Goal: Transaction & Acquisition: Purchase product/service

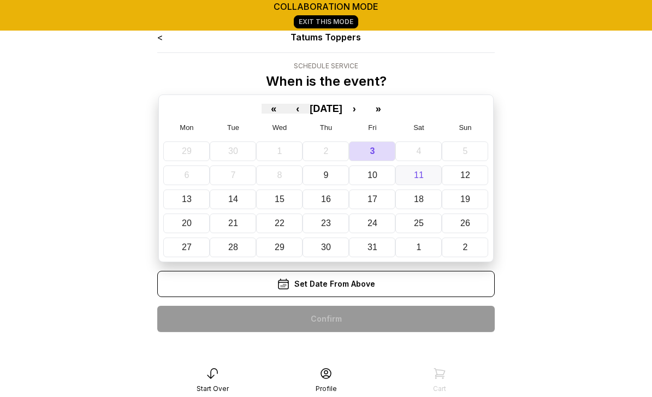
click at [420, 177] on abbr "11" at bounding box center [419, 174] width 10 height 9
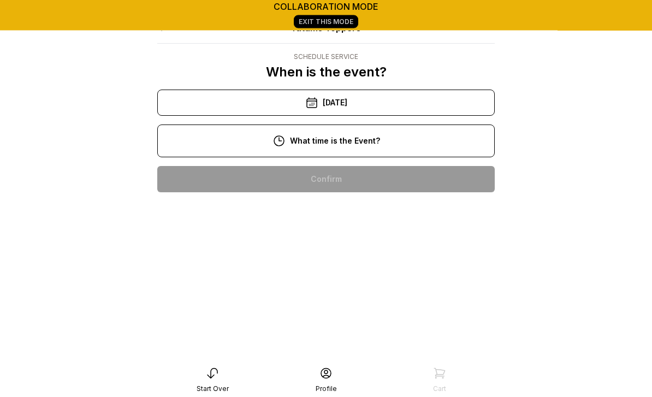
scroll to position [8, 0]
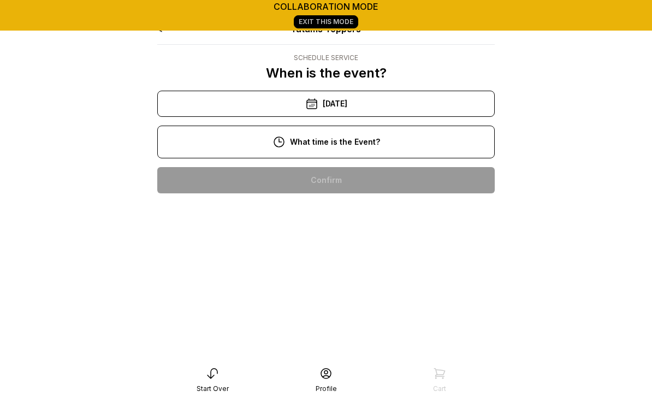
click at [334, 357] on div "3:00 pm" at bounding box center [326, 355] width 320 height 26
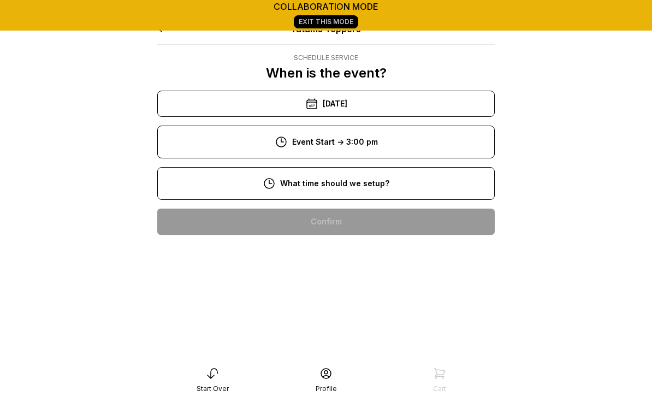
click at [355, 327] on div "11:00 am" at bounding box center [326, 326] width 320 height 26
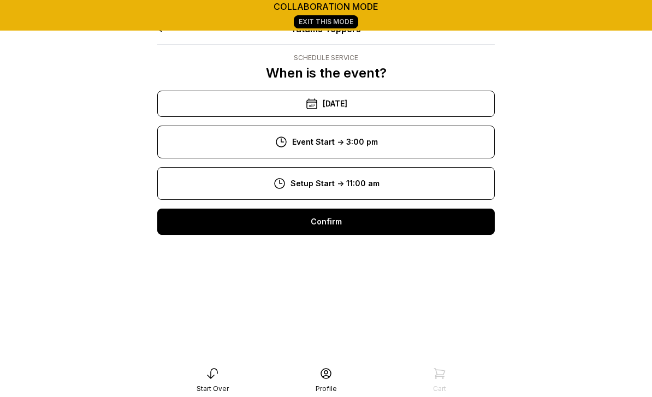
click at [354, 220] on div "Confirm" at bounding box center [325, 222] width 337 height 26
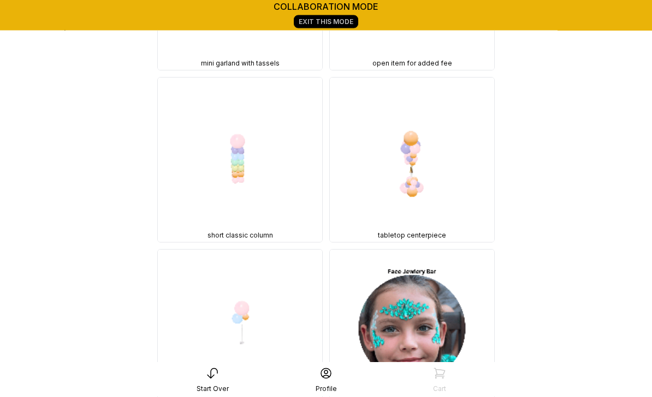
scroll to position [19089, 0]
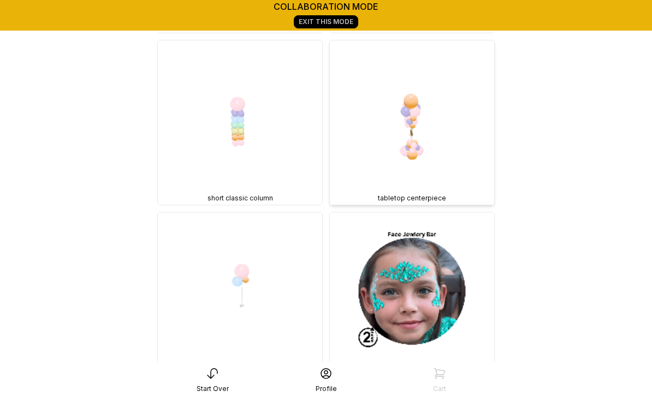
click at [435, 150] on img at bounding box center [412, 122] width 164 height 164
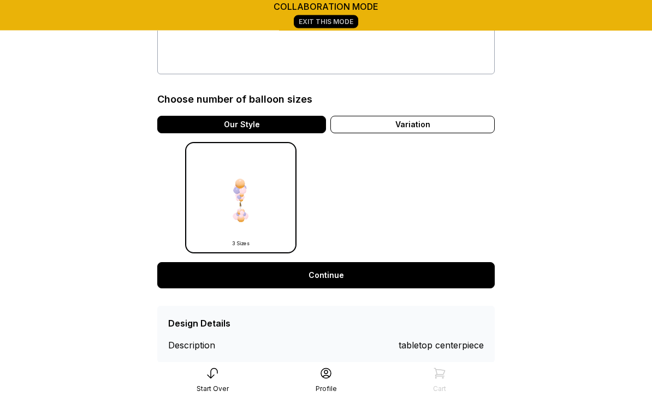
scroll to position [242, 0]
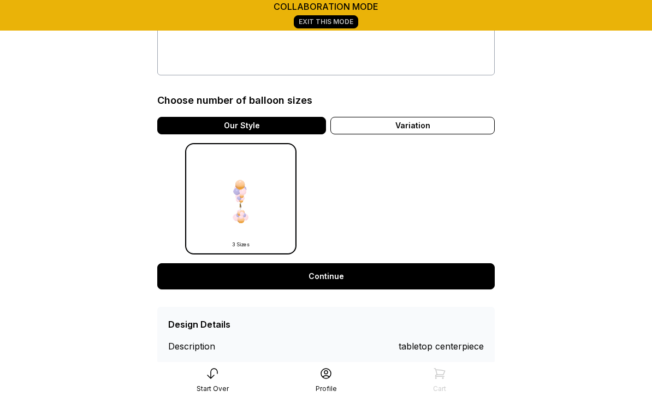
click at [334, 277] on link "Continue" at bounding box center [325, 276] width 337 height 26
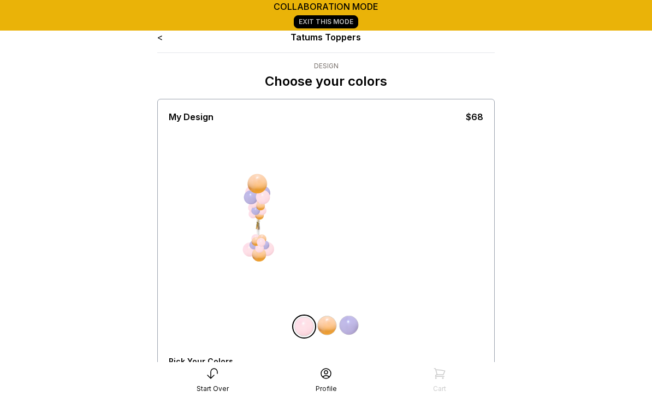
click at [215, 380] on icon at bounding box center [212, 373] width 13 height 13
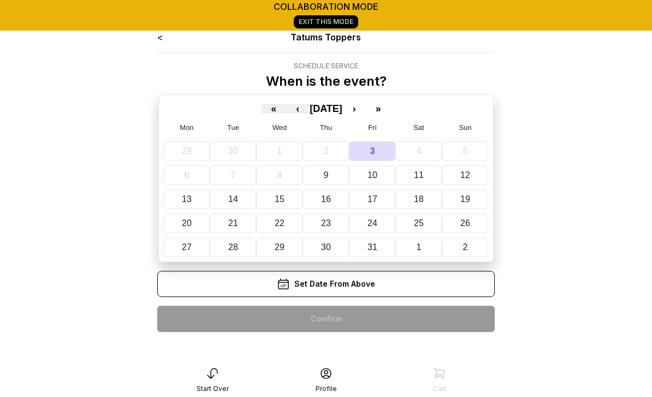
scroll to position [43, 0]
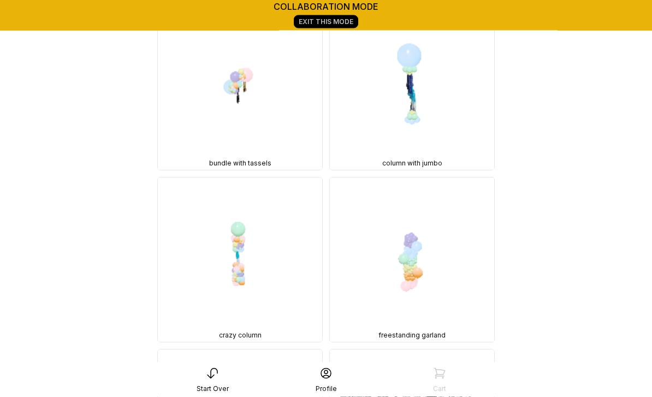
scroll to position [18594, 0]
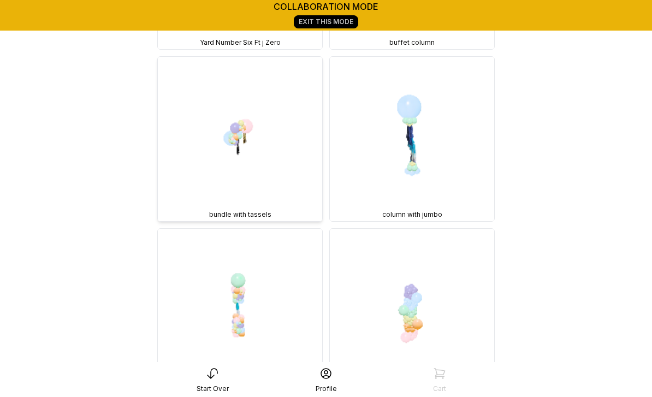
click at [251, 129] on img at bounding box center [240, 139] width 164 height 164
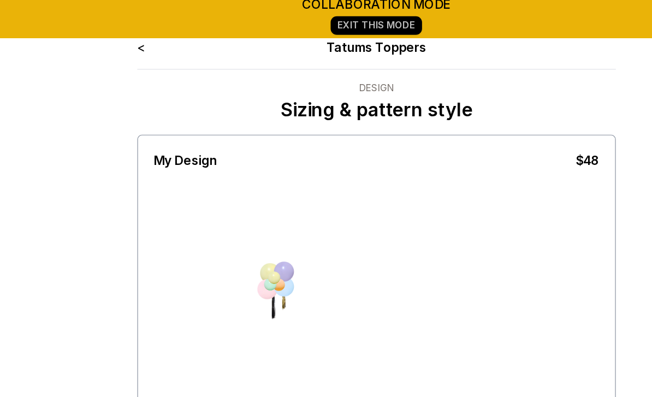
click at [157, 33] on link "<" at bounding box center [159, 37] width 5 height 11
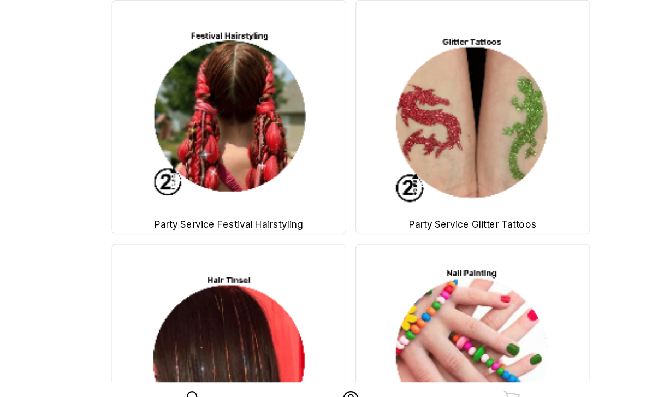
scroll to position [19830, 0]
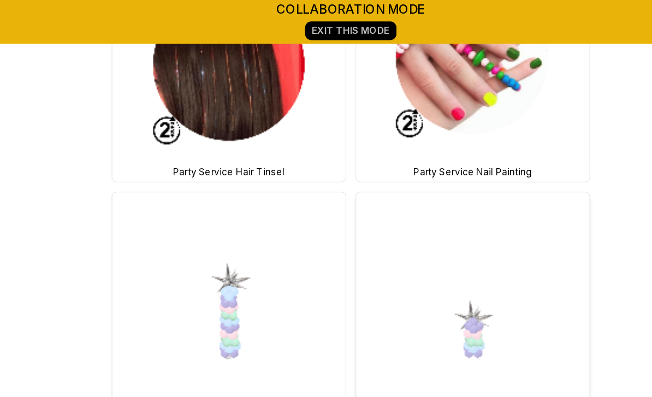
click at [365, 221] on img at bounding box center [412, 218] width 164 height 164
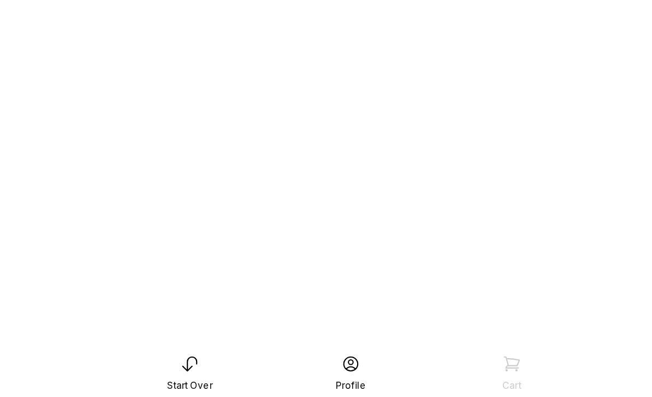
click at [404, 199] on html "collaboration mode Exit This Mode tatumstoppers Preparing Design Filling Balloo…" at bounding box center [326, 122] width 652 height 550
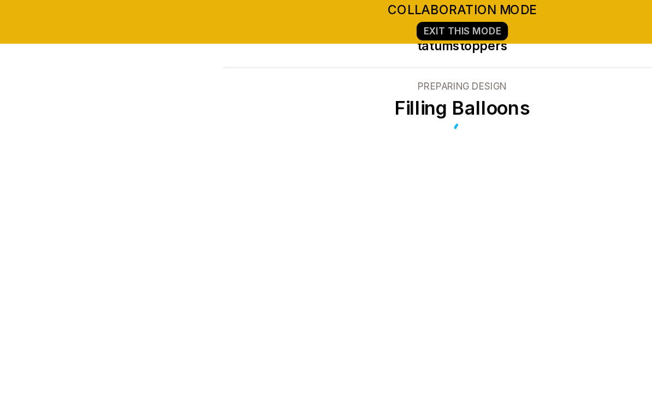
scroll to position [0, 0]
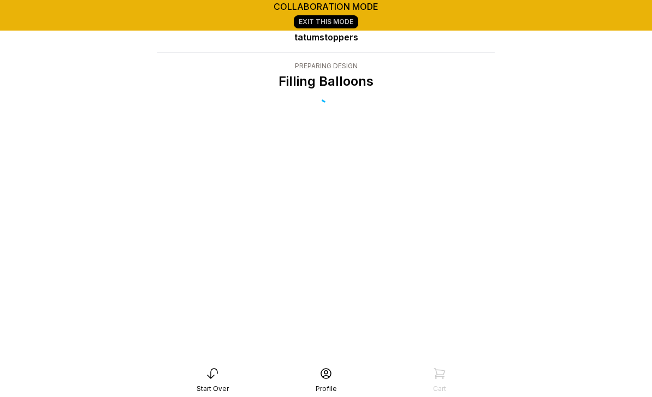
click at [215, 367] on icon at bounding box center [212, 373] width 13 height 13
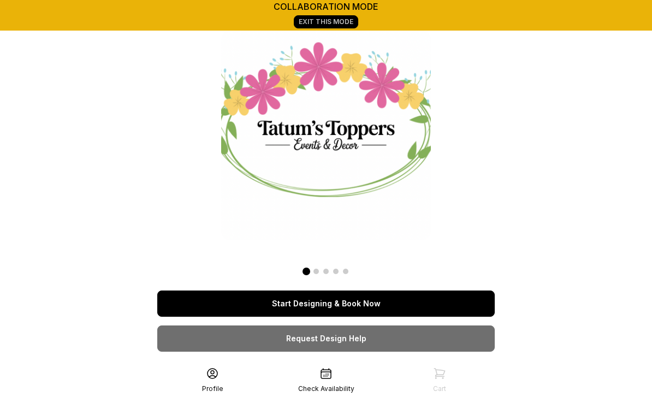
click at [381, 293] on link "Start Designing & Book Now" at bounding box center [325, 304] width 337 height 26
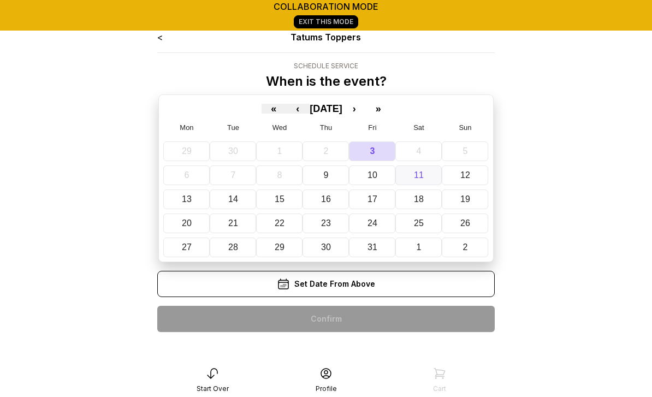
click at [422, 179] on abbr "11" at bounding box center [419, 174] width 10 height 9
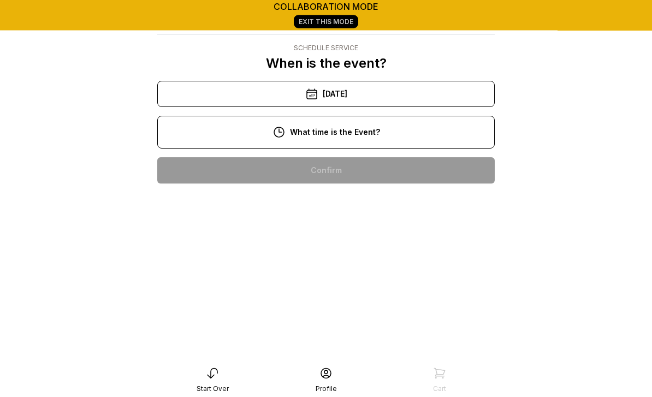
scroll to position [16, 0]
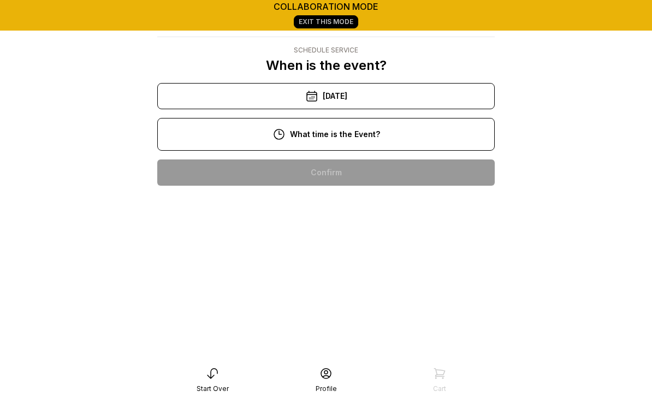
click at [340, 351] on div "3:00 pm" at bounding box center [326, 347] width 320 height 26
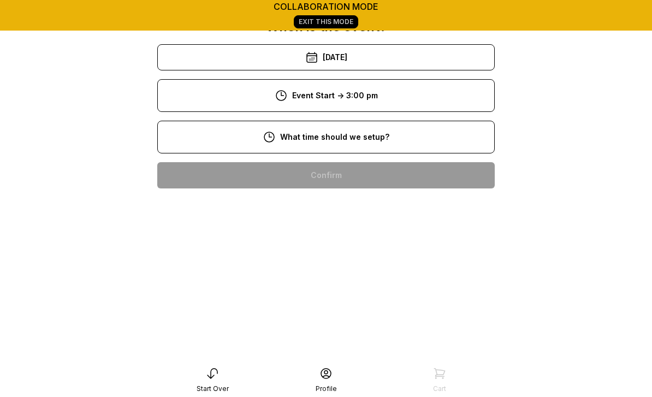
scroll to position [58, 0]
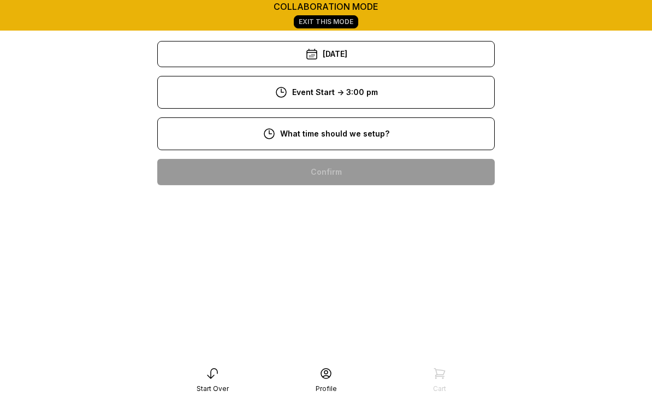
click at [349, 312] on div "12:00 pm" at bounding box center [326, 312] width 320 height 26
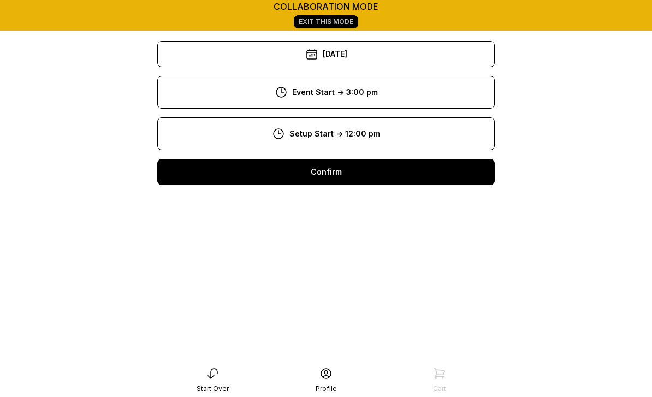
click at [336, 177] on div "Confirm" at bounding box center [325, 172] width 337 height 26
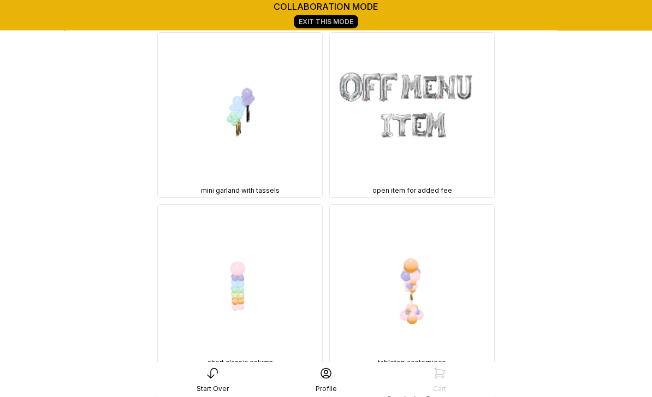
scroll to position [18939, 0]
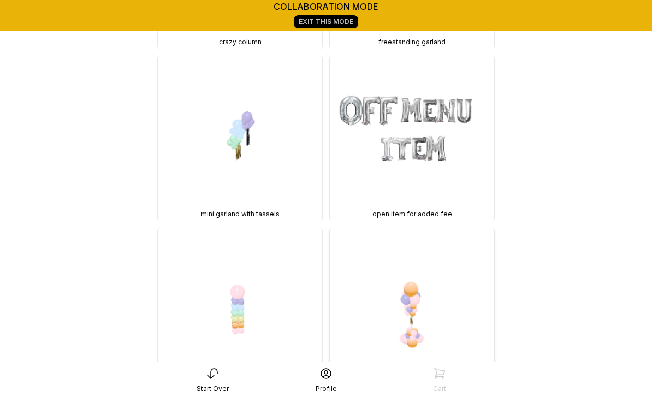
click at [418, 321] on img at bounding box center [412, 310] width 164 height 164
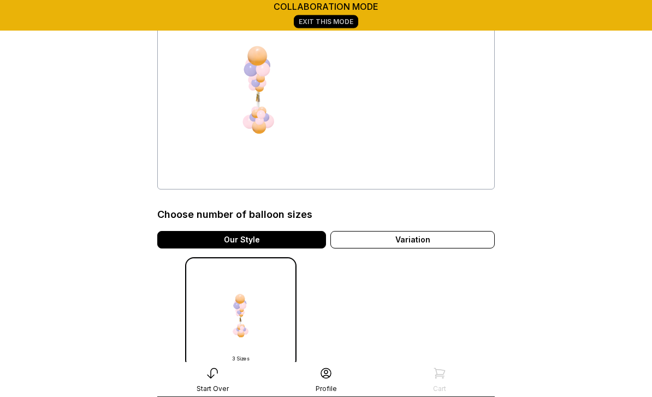
scroll to position [131, 0]
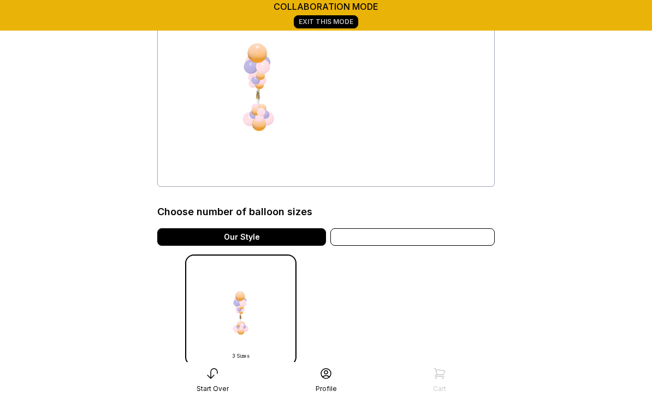
click at [420, 238] on div "Variation" at bounding box center [412, 236] width 164 height 17
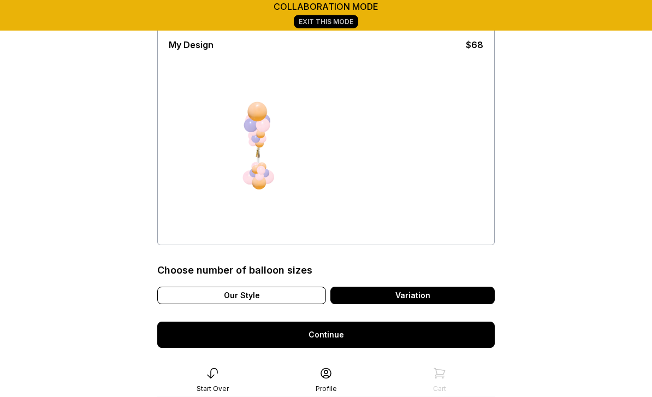
scroll to position [72, 0]
click at [338, 337] on link "Continue" at bounding box center [325, 335] width 337 height 26
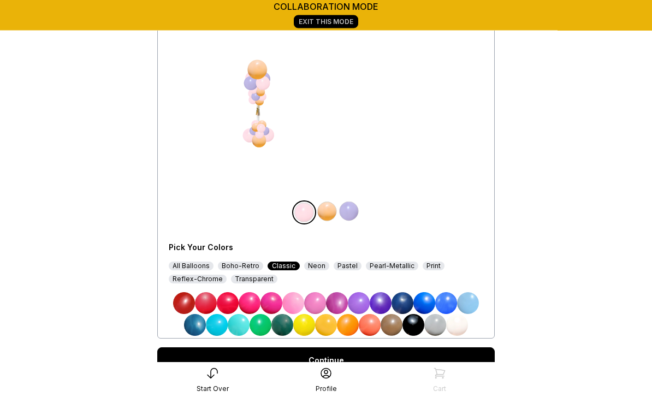
scroll to position [114, 0]
click at [415, 321] on img at bounding box center [413, 325] width 22 height 22
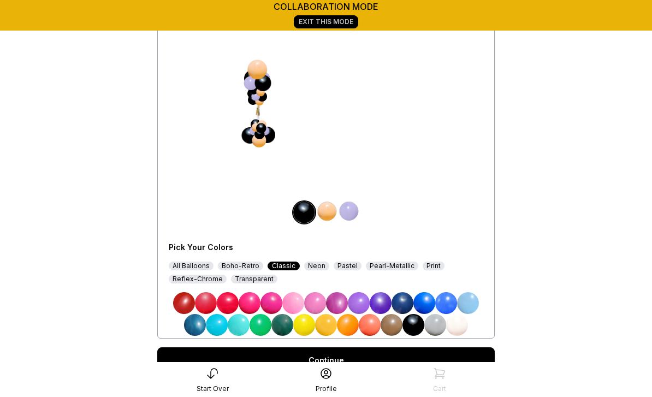
click at [340, 364] on link "Continue" at bounding box center [325, 360] width 337 height 26
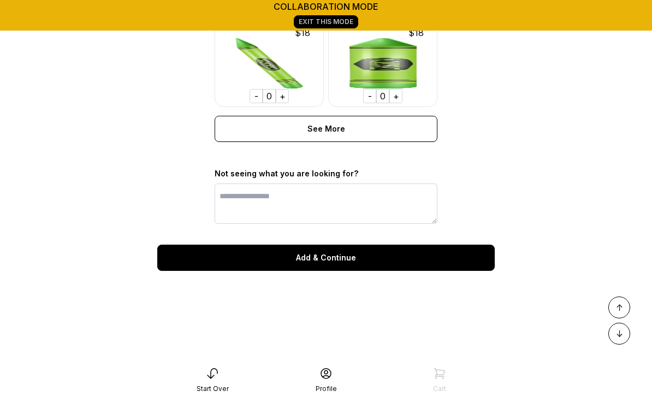
scroll to position [912, 0]
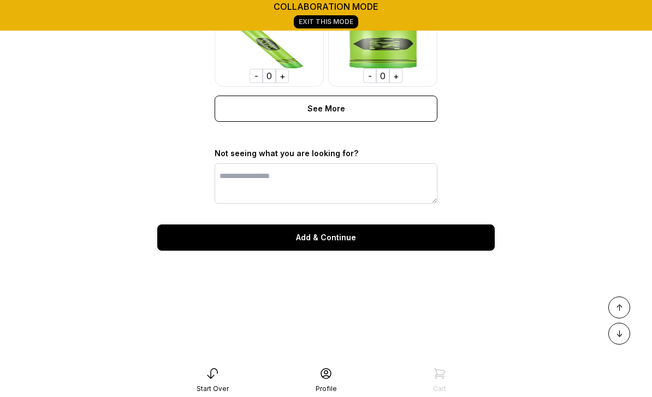
click at [328, 236] on div "Add & Continue" at bounding box center [325, 237] width 337 height 26
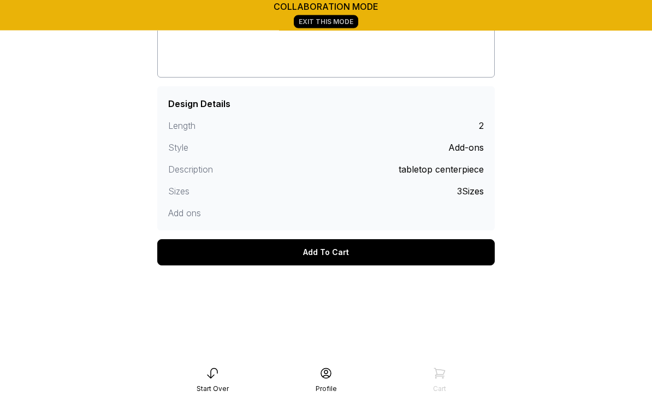
scroll to position [258, 0]
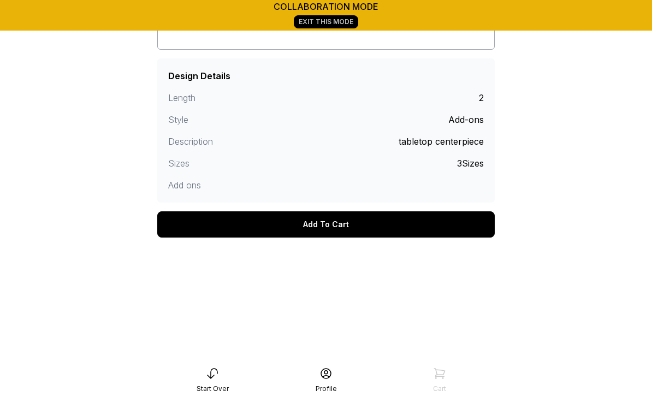
click at [345, 230] on div "Add To Cart" at bounding box center [325, 224] width 337 height 26
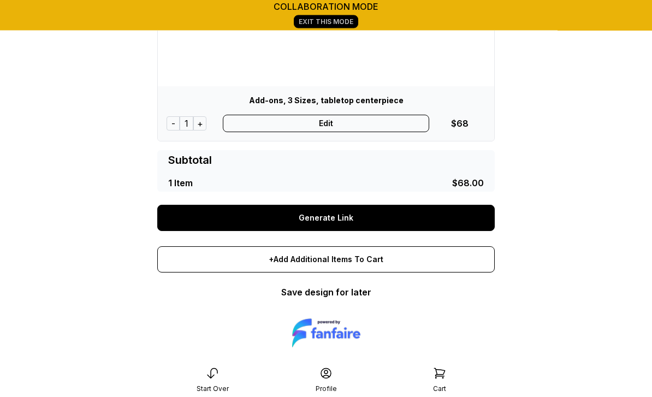
scroll to position [202, 0]
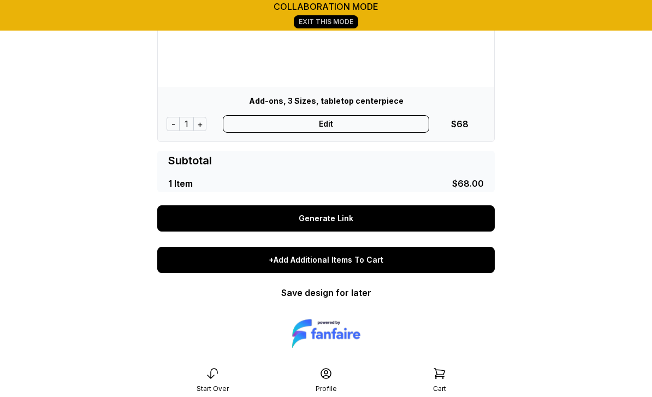
click at [334, 260] on div "+Add Additional Items To Cart" at bounding box center [325, 260] width 337 height 26
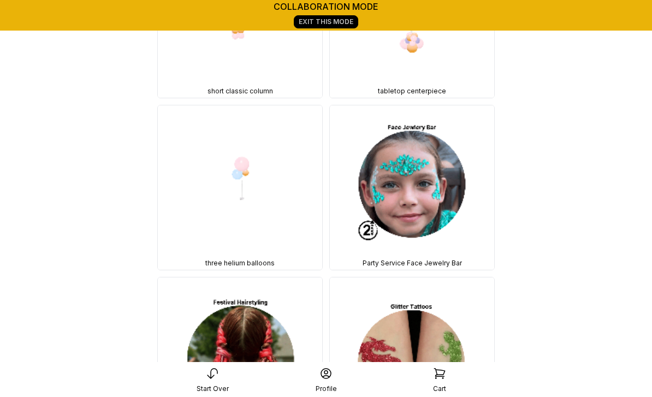
scroll to position [20711, 0]
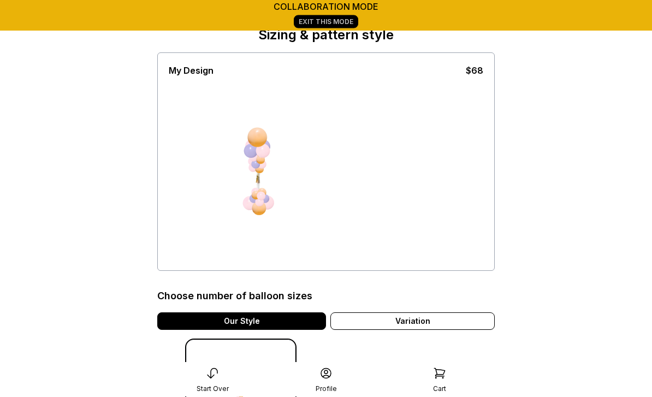
scroll to position [46, 0]
click at [417, 321] on div "Variation" at bounding box center [412, 320] width 164 height 17
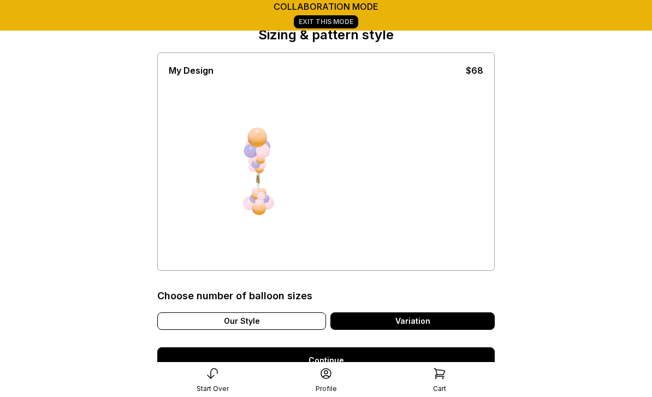
click at [339, 363] on link "Continue" at bounding box center [325, 360] width 337 height 26
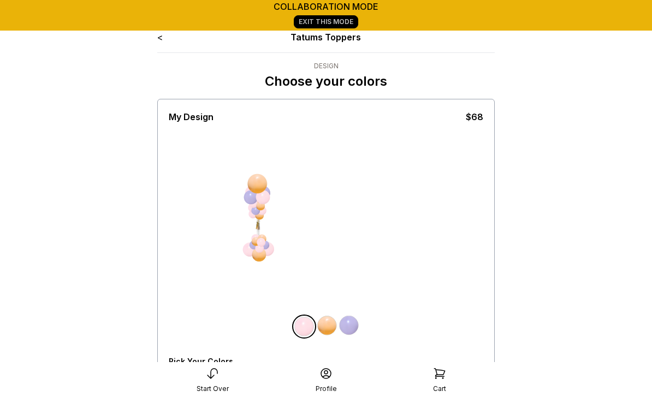
click at [191, 382] on div "All Balloons" at bounding box center [191, 380] width 45 height 9
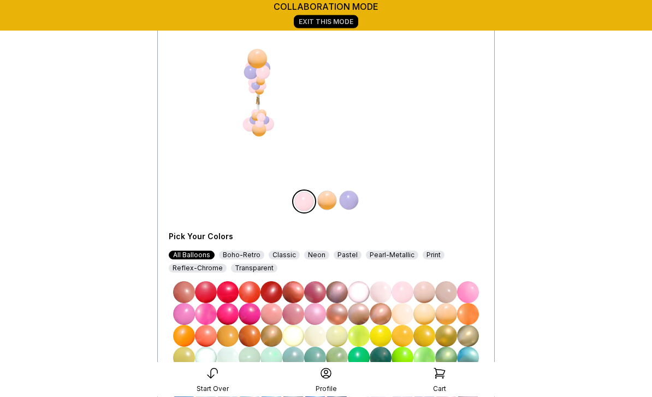
scroll to position [123, 0]
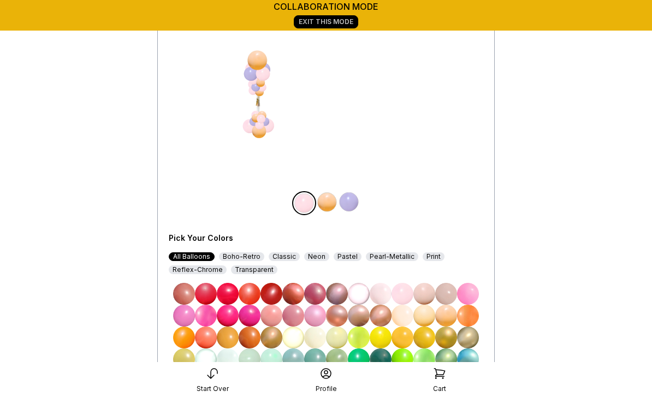
click at [253, 317] on img at bounding box center [250, 316] width 22 height 22
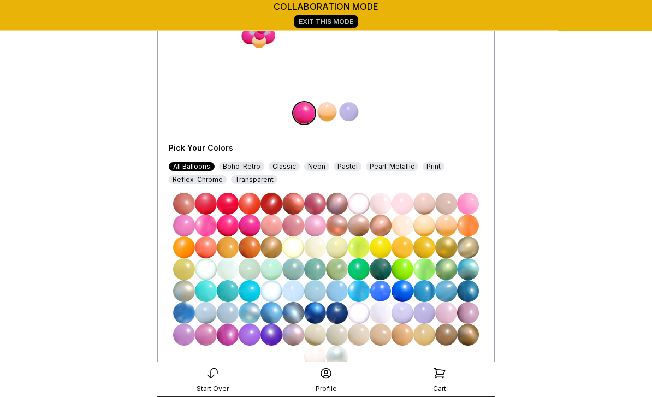
scroll to position [214, 0]
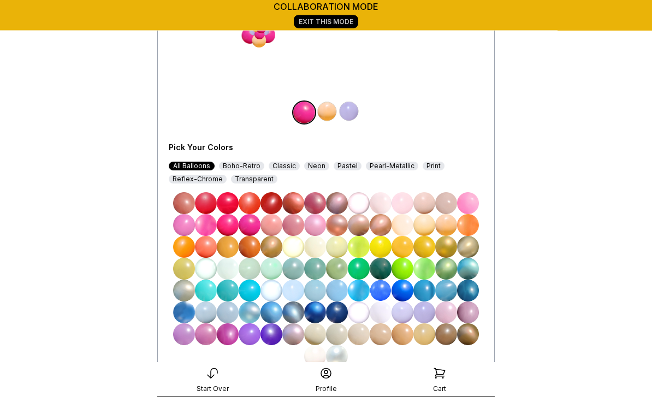
click at [283, 166] on div "Classic" at bounding box center [284, 166] width 31 height 9
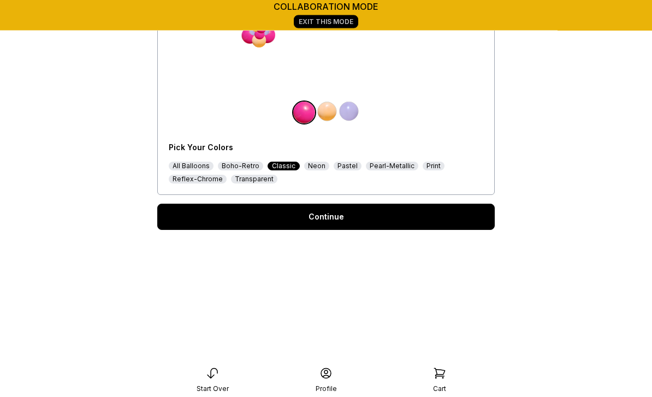
scroll to position [193, 0]
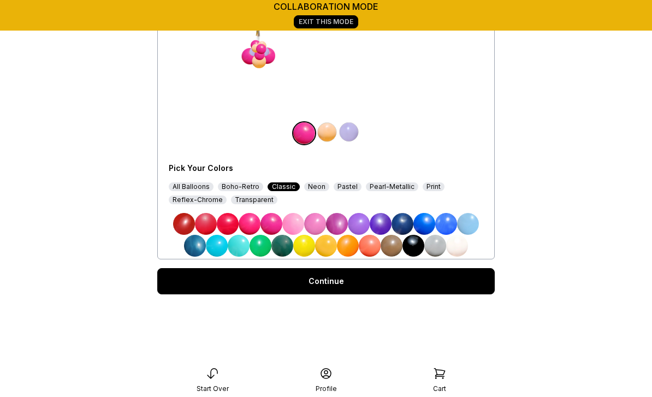
click at [239, 186] on div "Boho-Retro" at bounding box center [240, 186] width 45 height 9
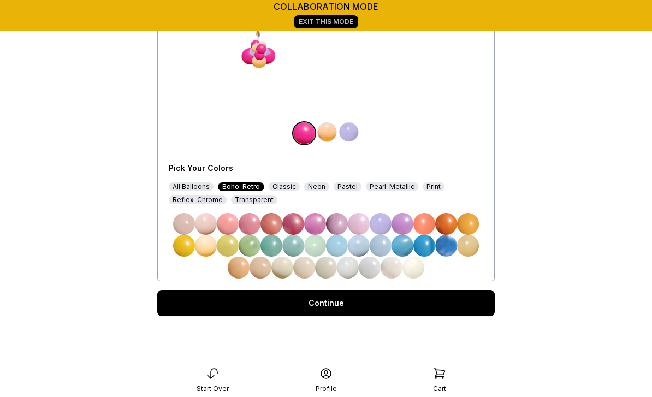
click at [425, 186] on div "Print" at bounding box center [434, 186] width 22 height 9
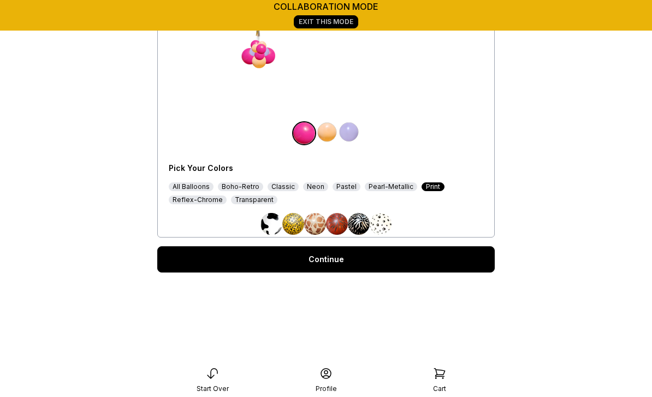
click at [205, 201] on div "Reflex-Chrome" at bounding box center [198, 199] width 58 height 9
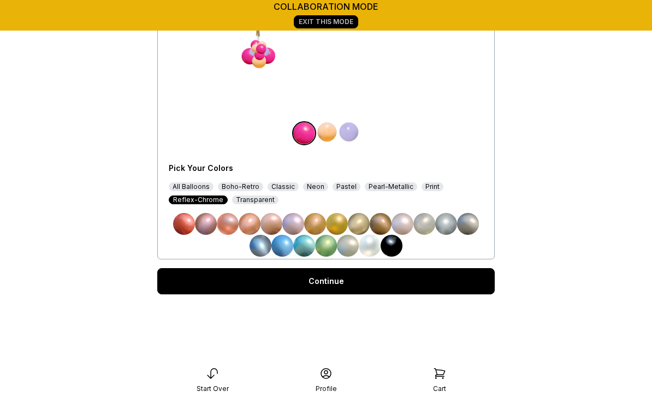
click at [258, 200] on div "Transparent" at bounding box center [255, 199] width 46 height 9
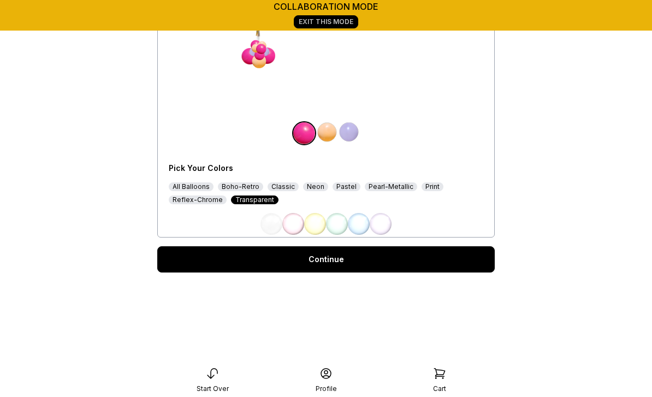
click at [285, 187] on div "Classic" at bounding box center [283, 186] width 31 height 9
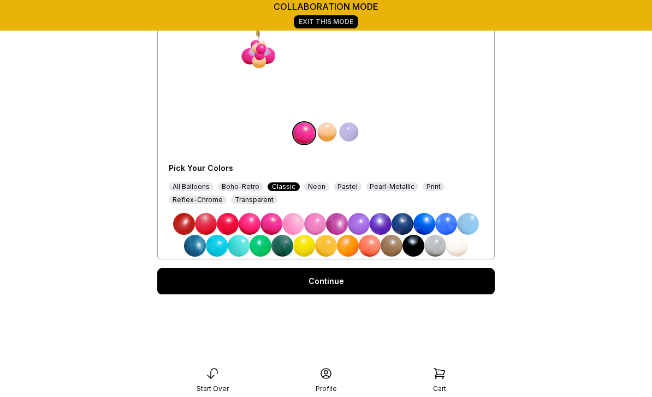
click at [312, 186] on div "Neon" at bounding box center [316, 186] width 25 height 9
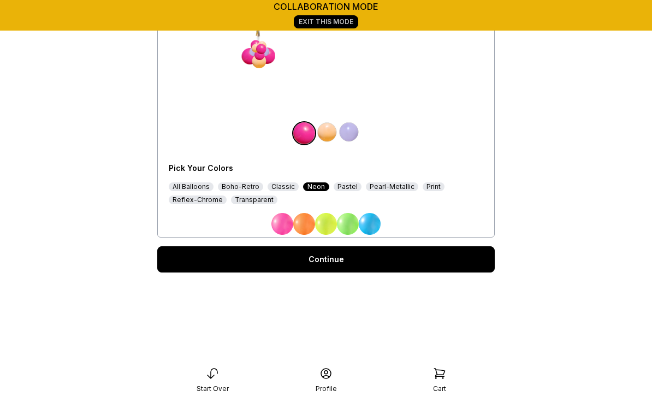
click at [305, 223] on img at bounding box center [304, 224] width 22 height 22
click at [331, 134] on img at bounding box center [327, 132] width 22 height 22
click at [196, 185] on div "All Balloons" at bounding box center [191, 186] width 45 height 9
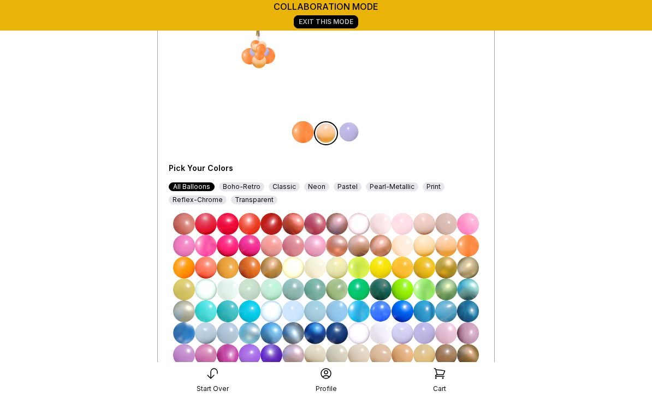
click at [250, 244] on img at bounding box center [250, 246] width 22 height 22
click at [229, 246] on img at bounding box center [228, 246] width 22 height 22
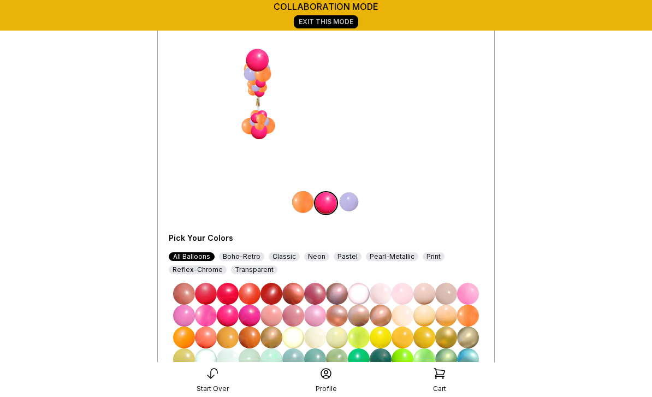
scroll to position [123, 0]
click at [189, 334] on img at bounding box center [184, 338] width 22 height 22
click at [301, 201] on img at bounding box center [303, 203] width 22 height 22
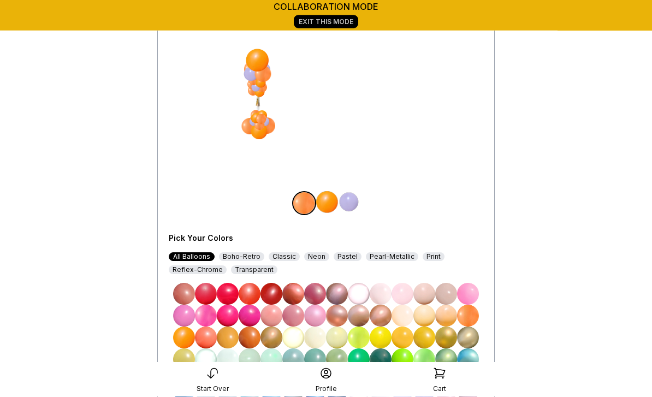
scroll to position [123, 0]
click at [232, 313] on img at bounding box center [228, 316] width 22 height 22
click at [348, 200] on img at bounding box center [349, 202] width 22 height 22
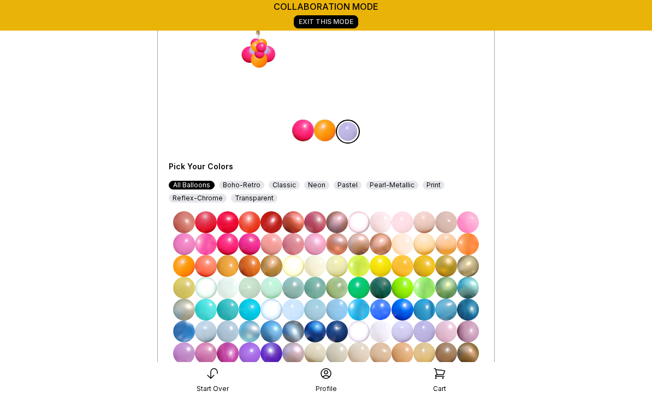
scroll to position [201, 0]
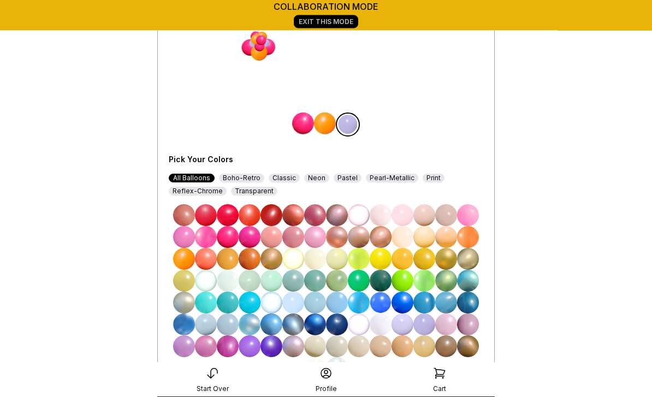
click at [284, 177] on div "Classic" at bounding box center [284, 178] width 31 height 9
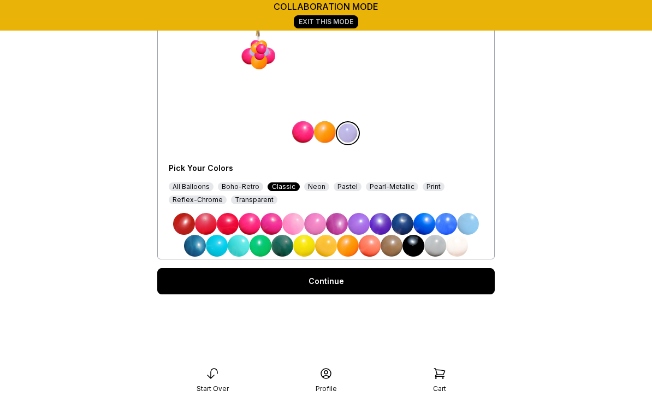
click at [416, 246] on img at bounding box center [413, 246] width 22 height 22
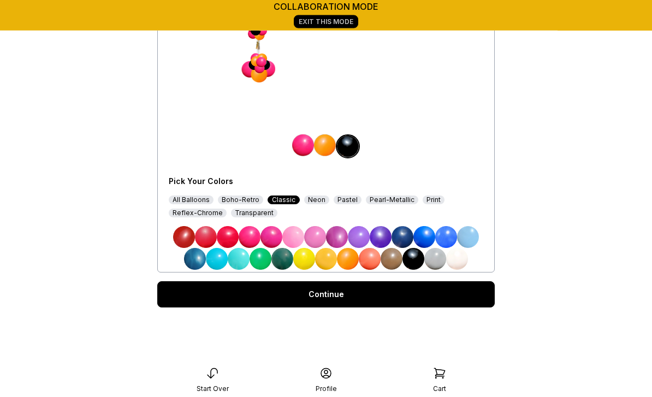
scroll to position [180, 0]
click at [335, 297] on link "Continue" at bounding box center [325, 294] width 337 height 26
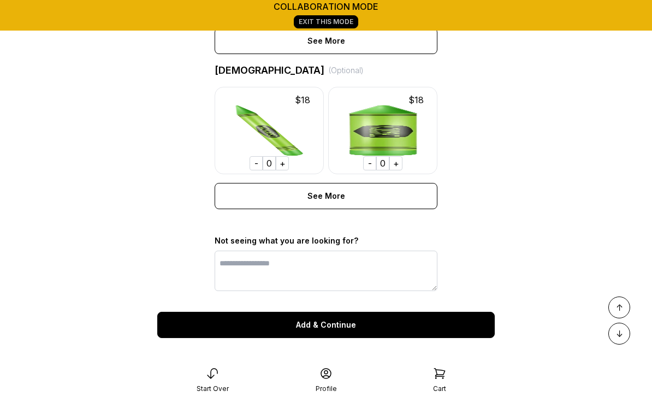
scroll to position [912, 0]
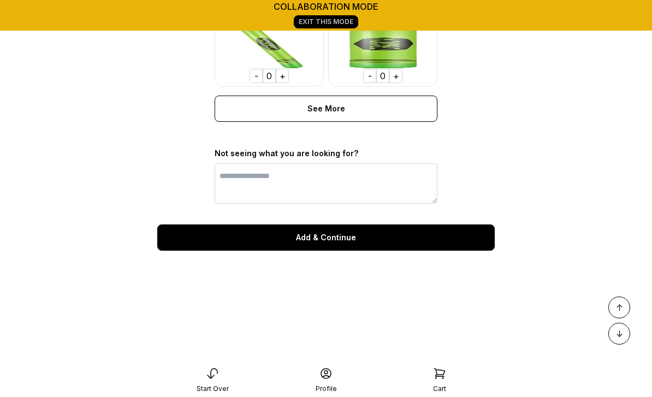
click at [330, 242] on div "Add & Continue" at bounding box center [325, 237] width 337 height 26
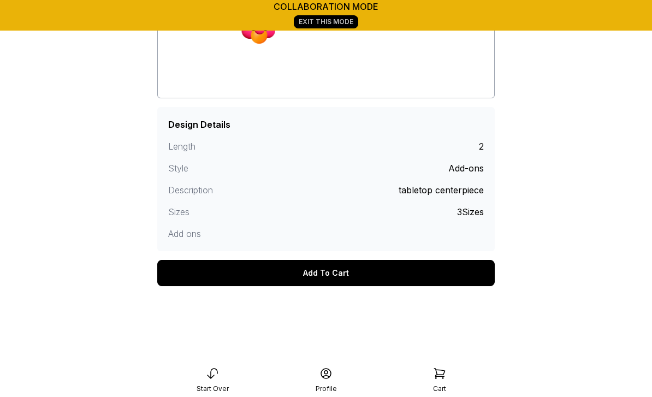
scroll to position [258, 0]
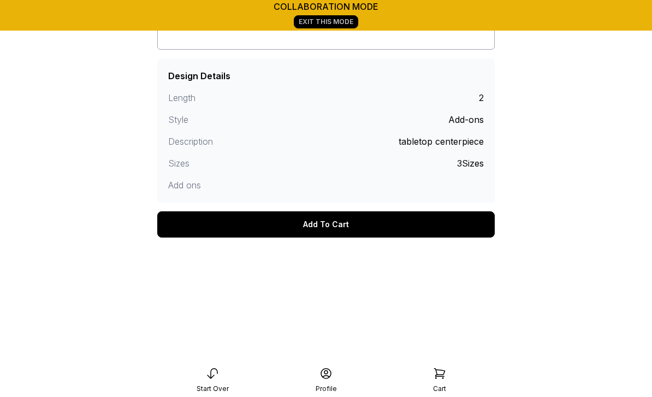
click at [346, 227] on div "Add To Cart" at bounding box center [325, 224] width 337 height 26
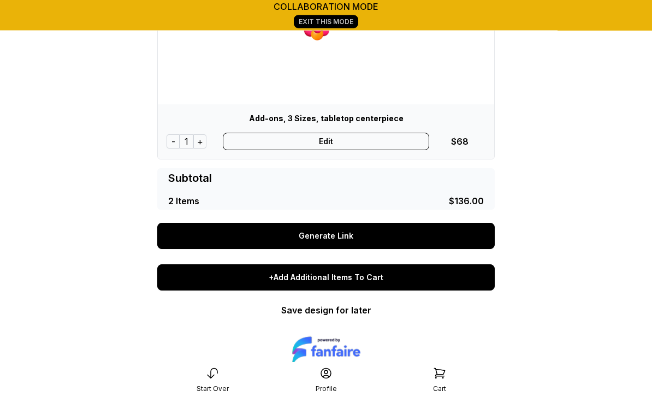
scroll to position [448, 0]
click at [383, 282] on div "+Add Additional Items To Cart" at bounding box center [325, 277] width 337 height 26
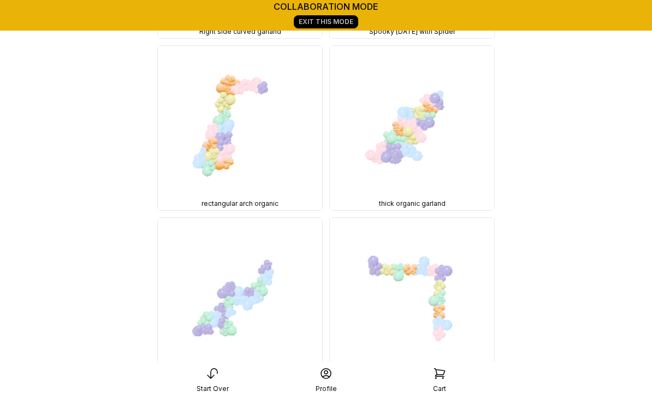
scroll to position [5830, 0]
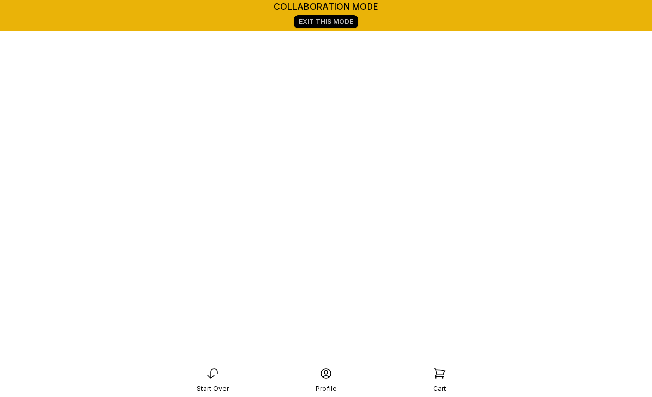
scroll to position [188, 0]
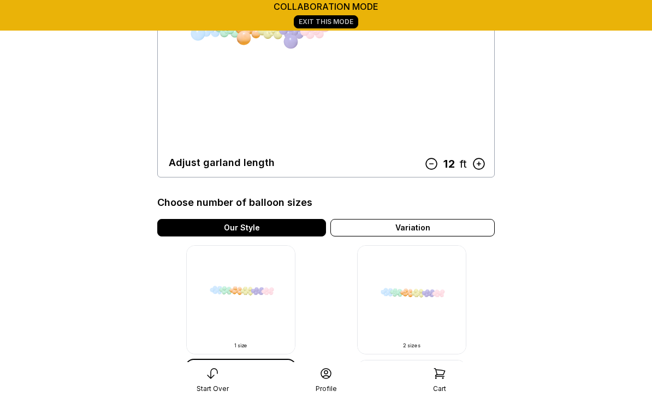
scroll to position [167, 0]
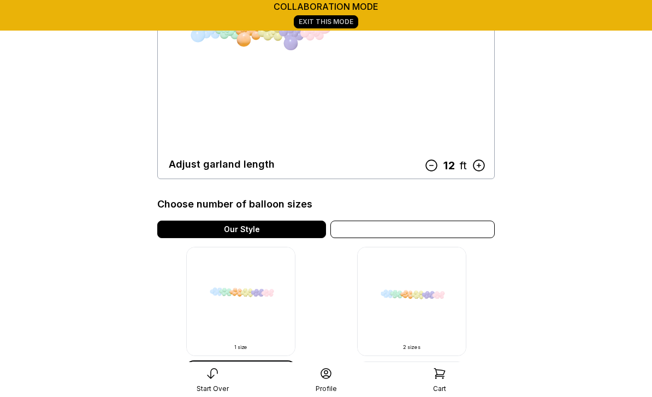
click at [454, 227] on div "Variation" at bounding box center [412, 229] width 164 height 17
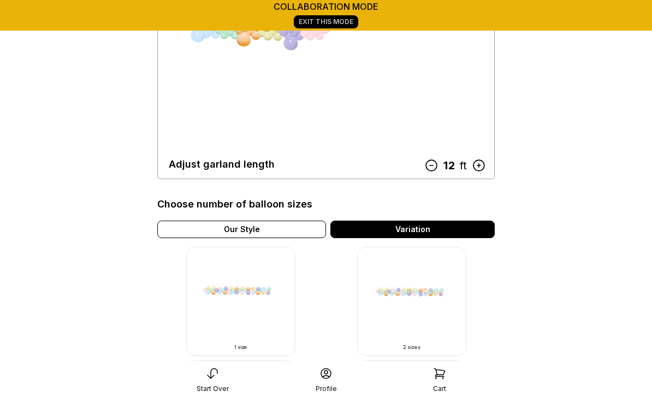
click at [424, 313] on img at bounding box center [411, 301] width 109 height 109
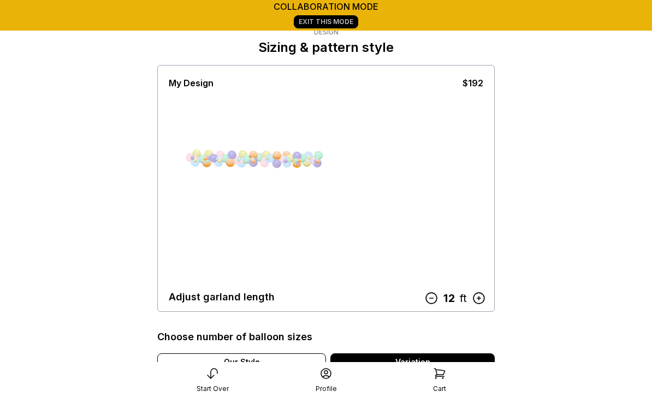
scroll to position [3, 0]
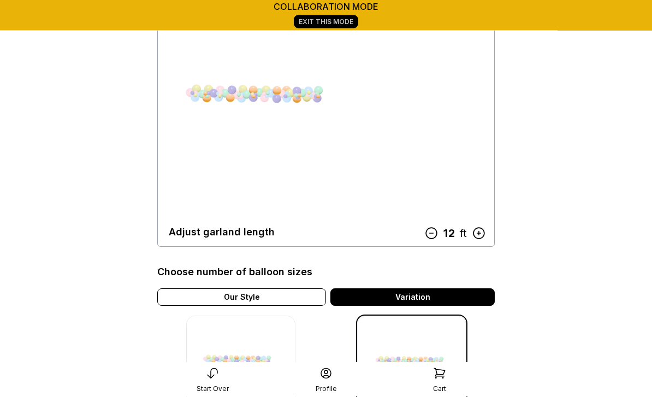
click at [436, 240] on icon at bounding box center [431, 234] width 14 height 14
click at [436, 239] on icon at bounding box center [433, 233] width 14 height 14
click at [430, 238] on icon at bounding box center [430, 233] width 14 height 14
click at [434, 237] on icon at bounding box center [435, 233] width 14 height 14
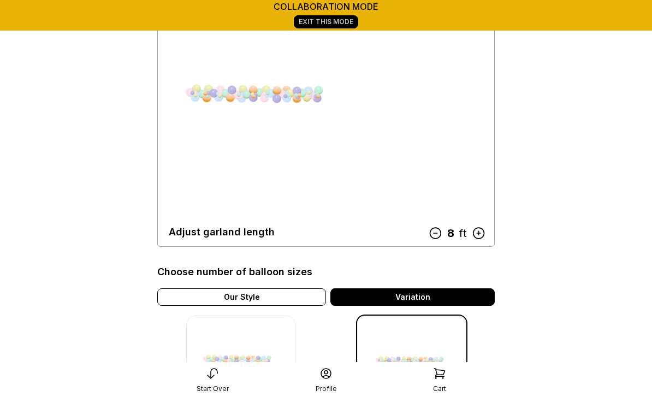
click at [433, 238] on icon at bounding box center [435, 233] width 11 height 11
click at [443, 238] on icon at bounding box center [436, 233] width 14 height 14
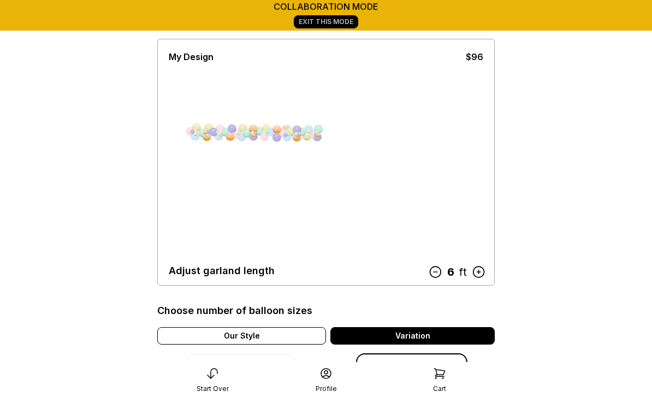
scroll to position [0, 0]
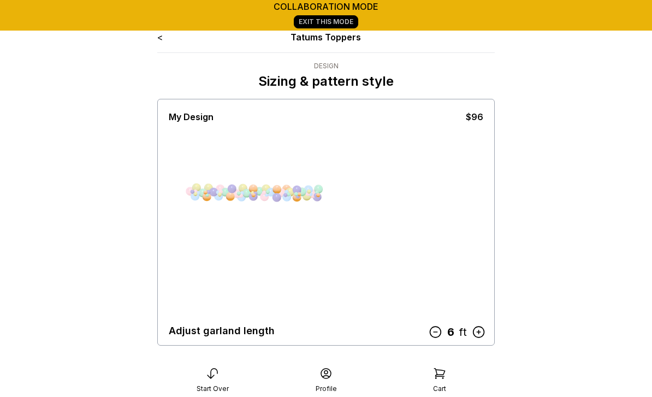
click at [436, 330] on icon at bounding box center [435, 332] width 14 height 14
click at [482, 335] on icon at bounding box center [478, 332] width 14 height 14
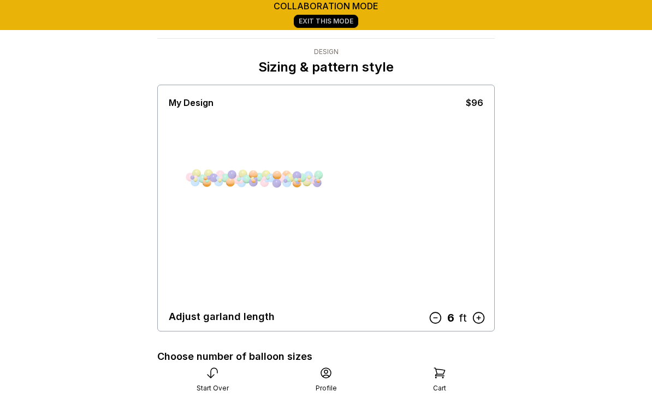
click at [437, 323] on icon at bounding box center [435, 318] width 11 height 11
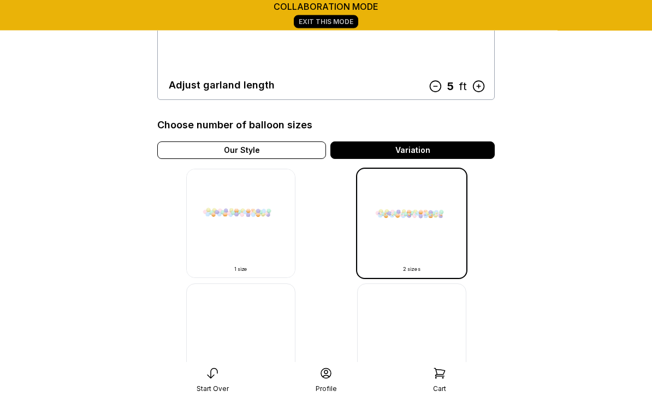
scroll to position [241, 0]
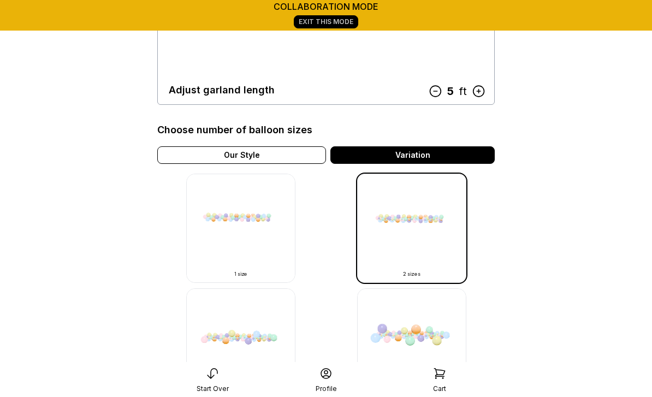
click at [252, 234] on img at bounding box center [240, 228] width 109 height 109
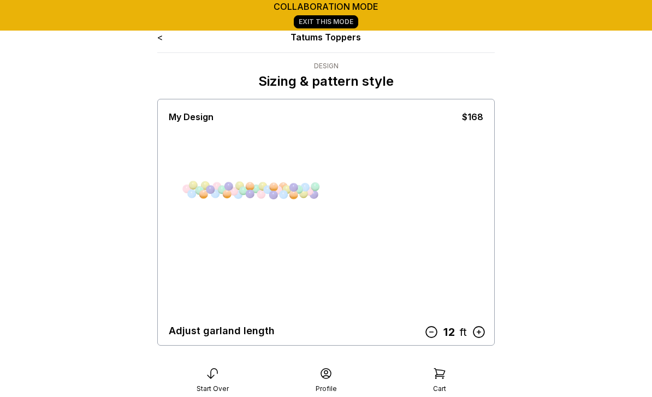
click at [436, 331] on icon at bounding box center [431, 332] width 14 height 14
click at [438, 332] on icon at bounding box center [433, 332] width 11 height 11
click at [437, 332] on icon at bounding box center [430, 332] width 14 height 14
click at [438, 333] on icon at bounding box center [435, 332] width 14 height 14
click at [440, 334] on icon at bounding box center [435, 332] width 11 height 11
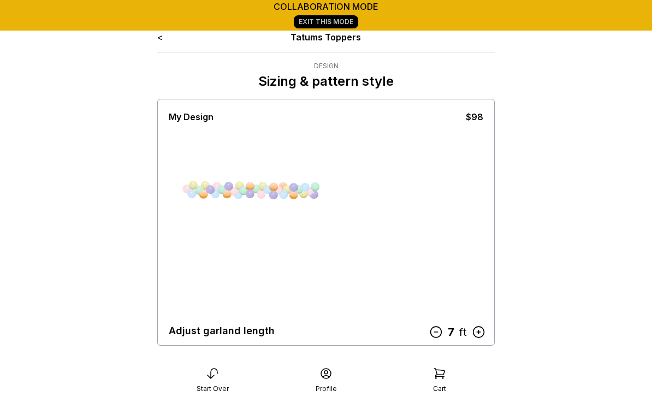
click at [444, 333] on div "7" at bounding box center [451, 332] width 16 height 17
click at [442, 333] on icon at bounding box center [436, 332] width 11 height 11
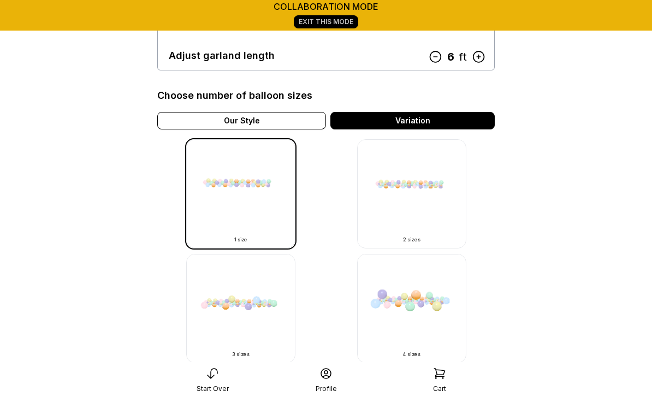
scroll to position [295, 0]
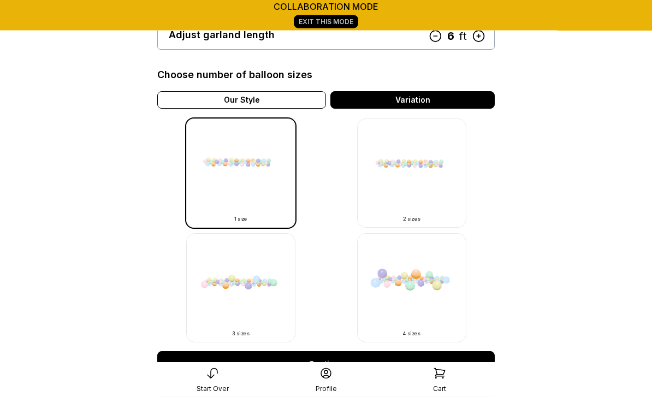
click at [422, 205] on img at bounding box center [411, 173] width 109 height 109
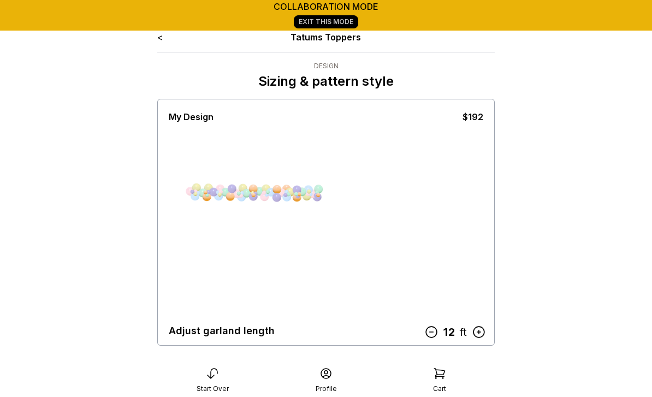
click at [435, 331] on icon at bounding box center [431, 332] width 14 height 14
click at [435, 336] on icon at bounding box center [433, 332] width 14 height 14
click at [436, 335] on icon at bounding box center [430, 332] width 14 height 14
click at [436, 333] on icon at bounding box center [435, 332] width 14 height 14
click at [434, 335] on icon at bounding box center [435, 332] width 14 height 14
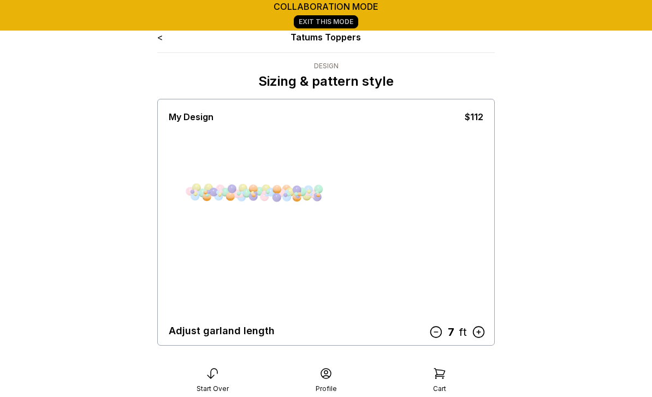
click at [434, 335] on icon at bounding box center [436, 332] width 14 height 14
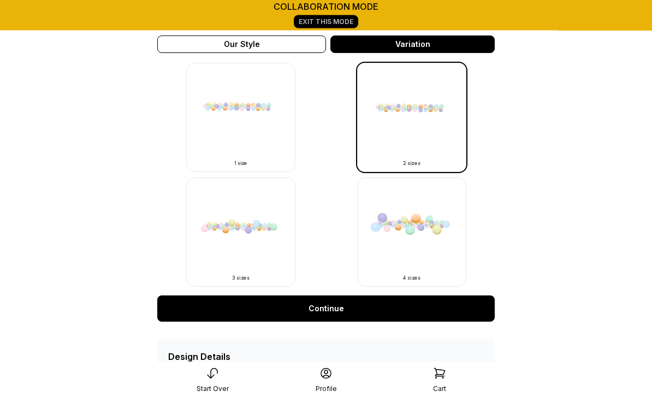
scroll to position [352, 0]
click at [331, 307] on link "Continue" at bounding box center [325, 308] width 337 height 26
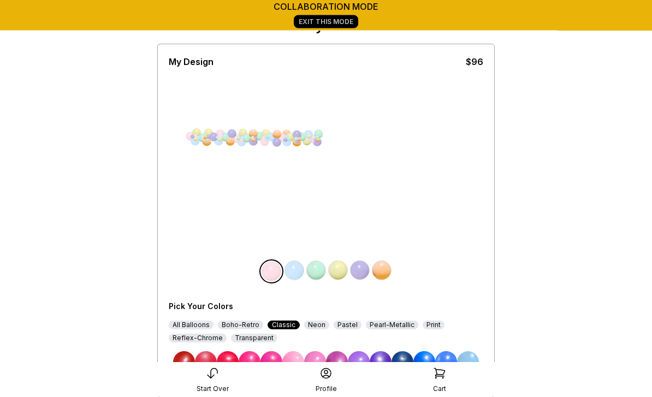
scroll to position [55, 0]
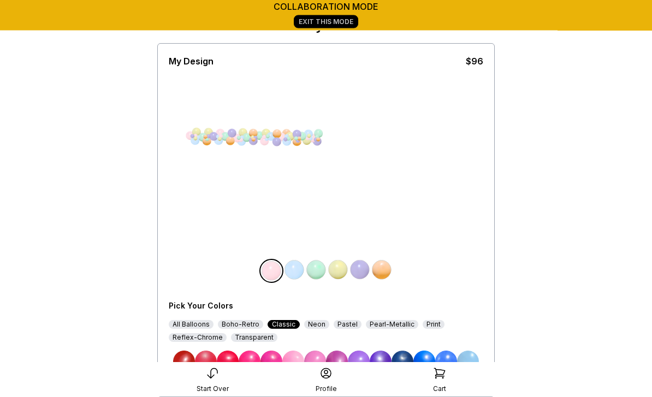
click at [255, 363] on img at bounding box center [250, 362] width 22 height 22
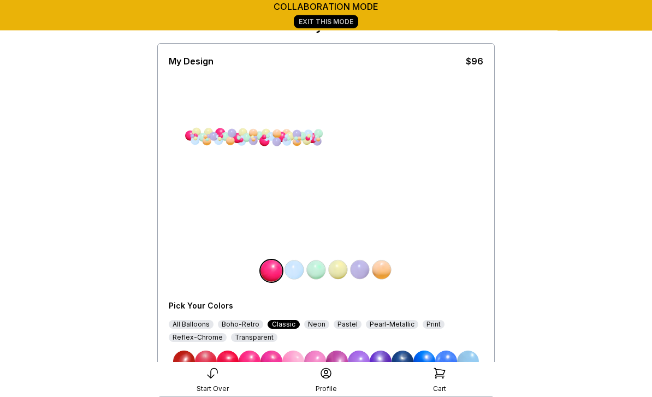
click at [282, 363] on img at bounding box center [271, 362] width 22 height 22
click at [318, 364] on img at bounding box center [315, 362] width 22 height 22
click at [294, 361] on img at bounding box center [293, 362] width 22 height 22
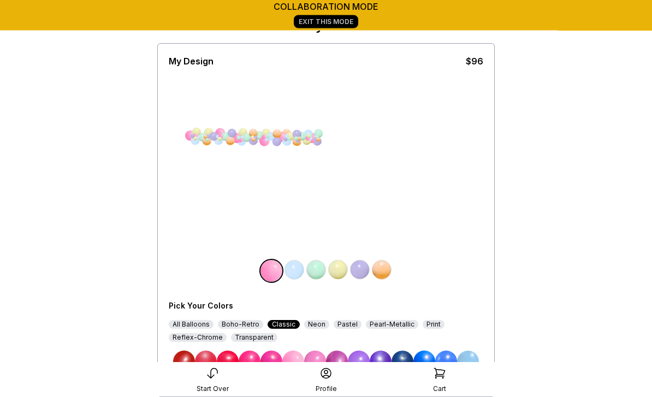
click at [294, 267] on img at bounding box center [294, 270] width 22 height 22
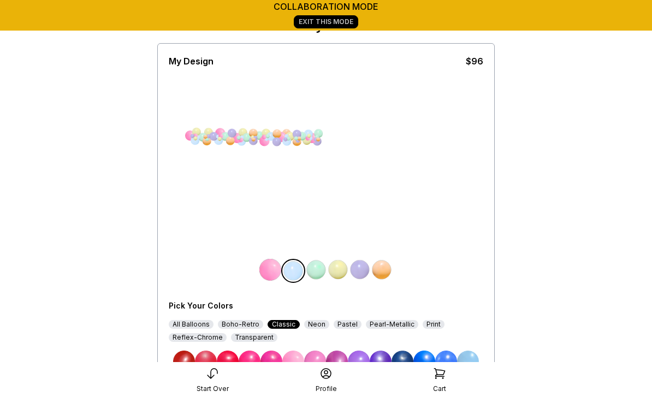
click at [413, 379] on img at bounding box center [413, 383] width 22 height 22
click at [318, 274] on img at bounding box center [316, 270] width 22 height 22
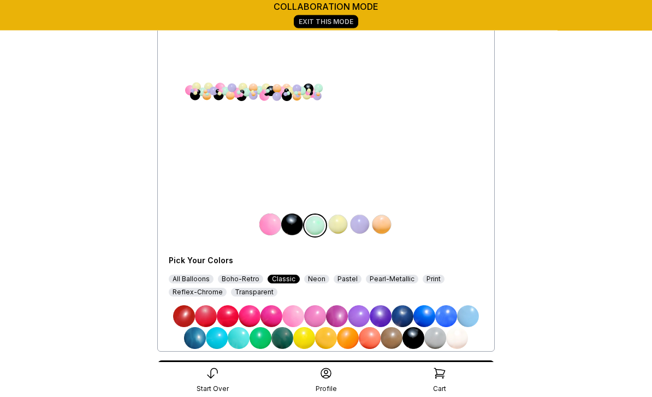
scroll to position [101, 0]
click at [199, 282] on div "All Balloons" at bounding box center [191, 279] width 45 height 9
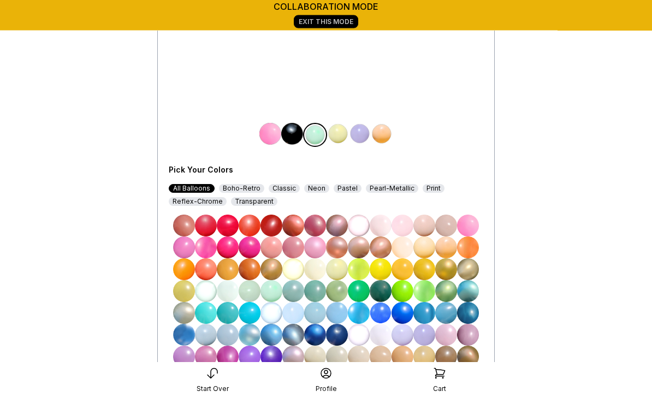
scroll to position [200, 0]
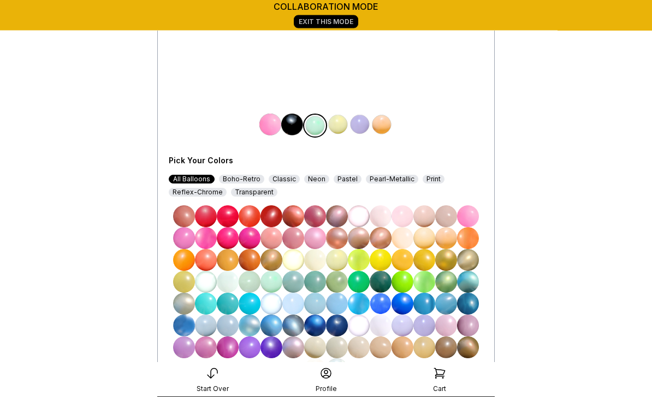
click at [186, 347] on img at bounding box center [184, 348] width 22 height 22
click at [340, 126] on img at bounding box center [338, 125] width 22 height 22
click at [205, 263] on img at bounding box center [206, 260] width 22 height 22
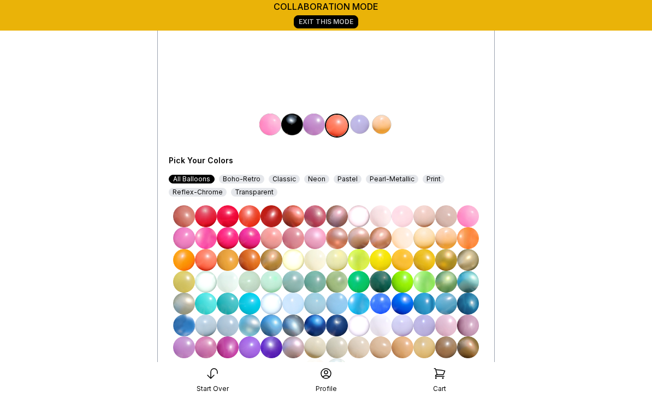
click at [186, 264] on img at bounding box center [184, 260] width 22 height 22
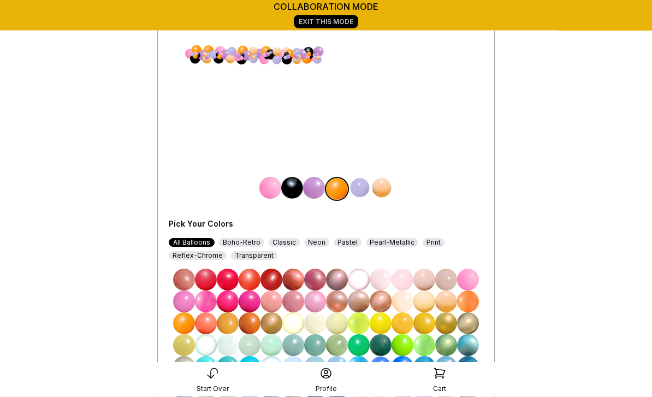
scroll to position [138, 0]
click at [384, 189] on img at bounding box center [382, 188] width 22 height 22
click at [252, 303] on img at bounding box center [250, 302] width 22 height 22
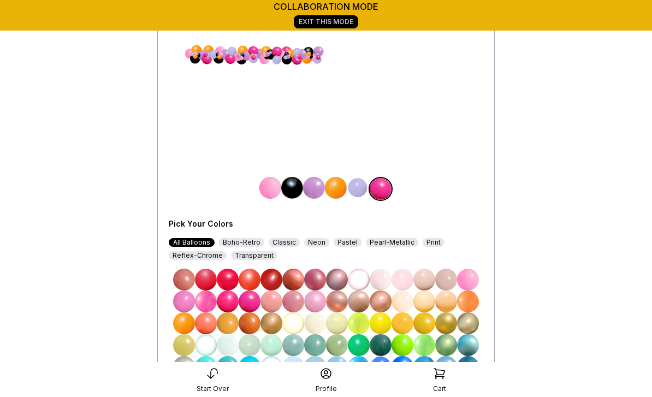
click at [229, 305] on img at bounding box center [228, 302] width 22 height 22
click at [230, 303] on img at bounding box center [228, 302] width 22 height 22
click at [467, 281] on img at bounding box center [468, 280] width 22 height 22
click at [205, 305] on img at bounding box center [206, 302] width 22 height 22
click at [229, 301] on img at bounding box center [228, 302] width 22 height 22
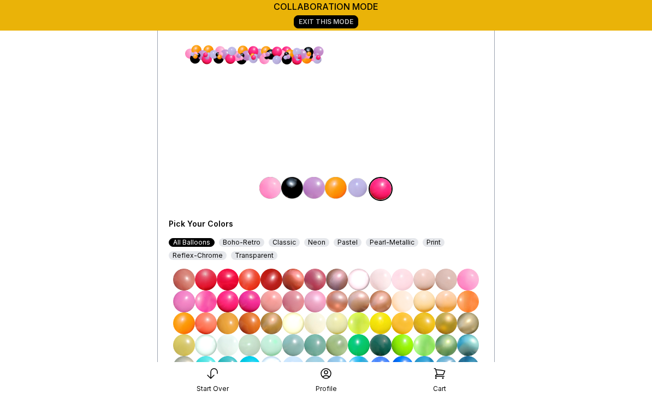
click at [211, 299] on img at bounding box center [206, 302] width 22 height 22
click at [315, 191] on img at bounding box center [314, 188] width 22 height 22
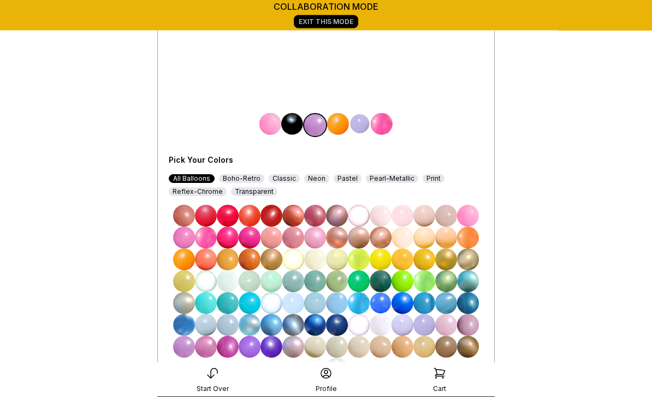
scroll to position [201, 0]
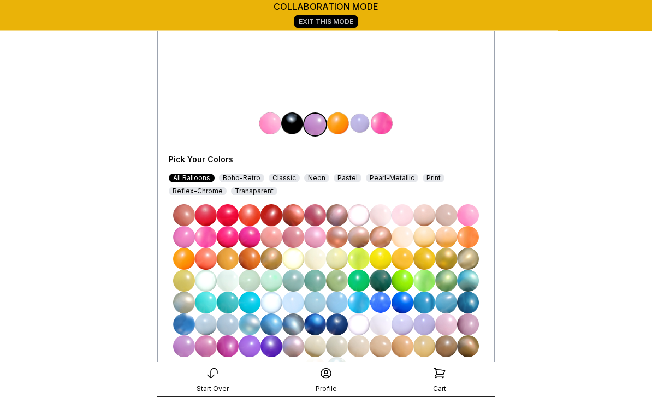
click at [271, 346] on img at bounding box center [271, 347] width 22 height 22
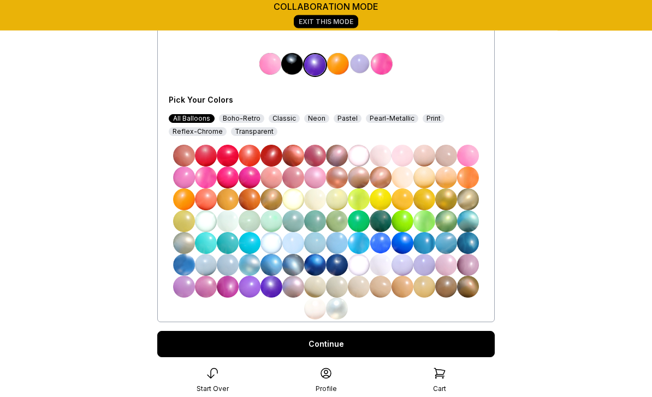
scroll to position [259, 0]
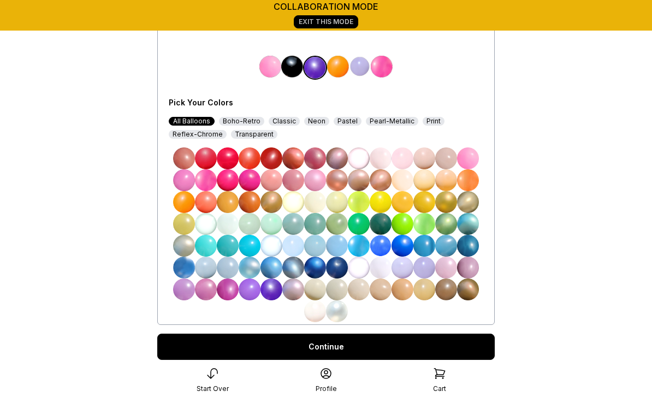
click at [345, 352] on link "Continue" at bounding box center [325, 347] width 337 height 26
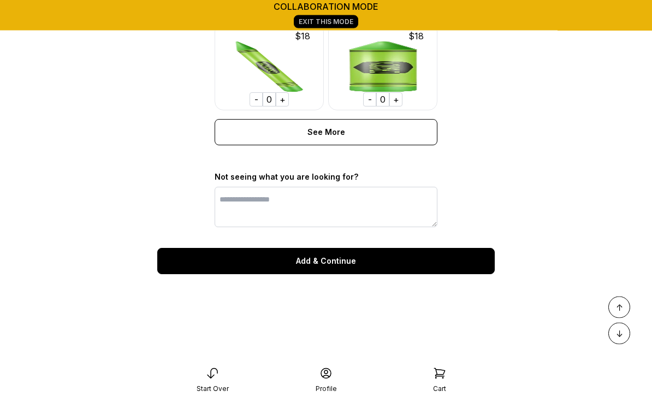
scroll to position [888, 0]
click at [333, 263] on div "Add & Continue" at bounding box center [325, 261] width 337 height 26
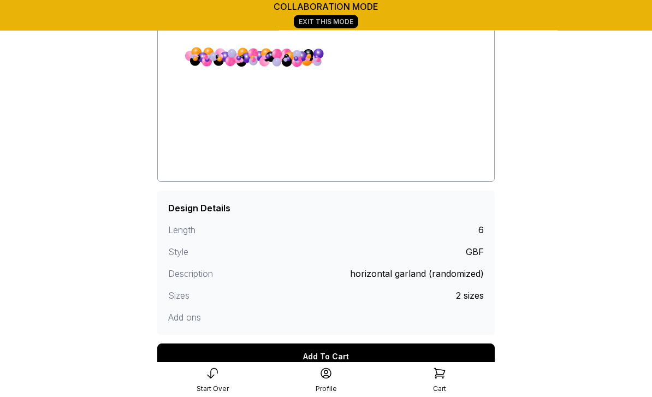
scroll to position [126, 0]
click at [449, 358] on div "Add To Cart" at bounding box center [325, 356] width 337 height 26
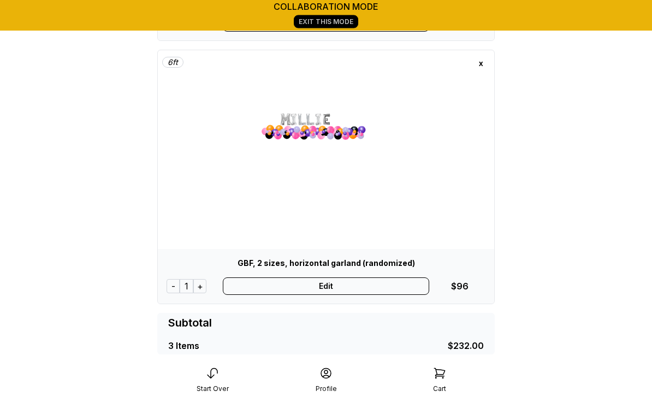
scroll to position [567, 0]
click at [326, 291] on div "Edit" at bounding box center [326, 285] width 207 height 17
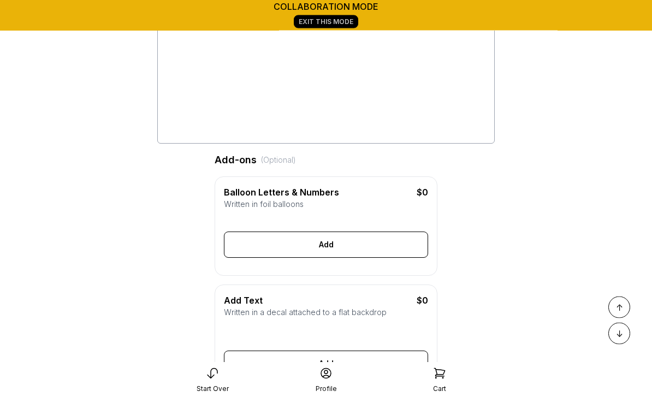
scroll to position [174, 0]
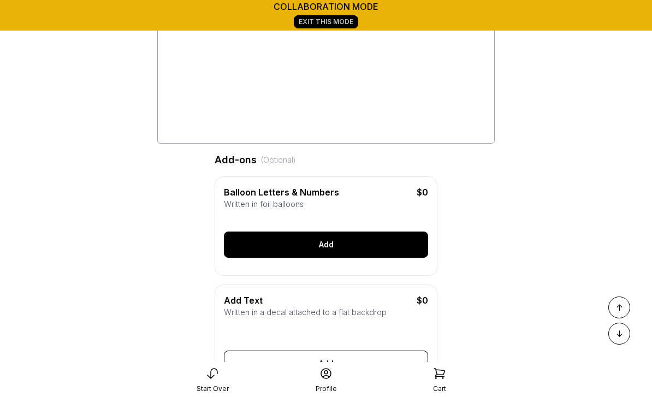
click at [333, 241] on div "Add" at bounding box center [326, 245] width 204 height 26
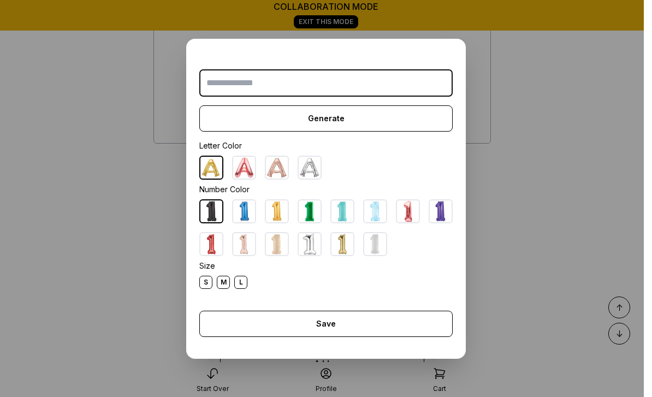
scroll to position [173, 0]
click at [311, 179] on img at bounding box center [310, 168] width 22 height 22
click at [207, 289] on div "S" at bounding box center [205, 282] width 13 height 13
click at [253, 97] on input "text" at bounding box center [325, 82] width 253 height 27
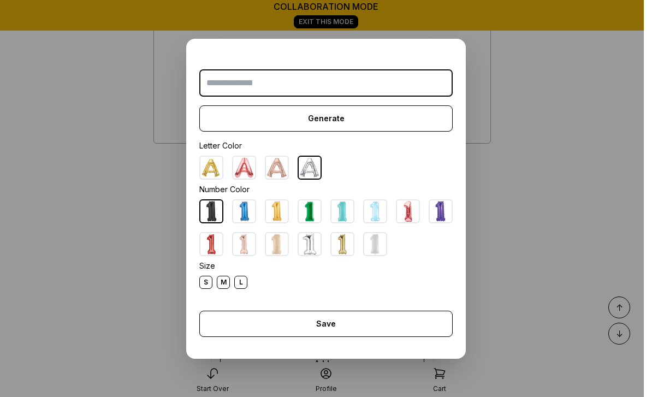
scroll to position [173, 0]
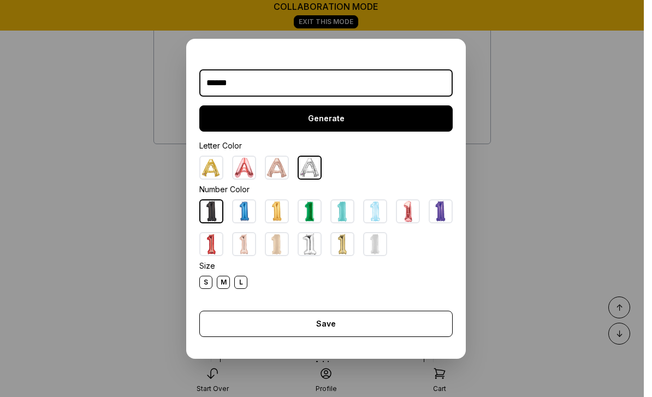
click at [327, 132] on div "Generate" at bounding box center [325, 118] width 253 height 26
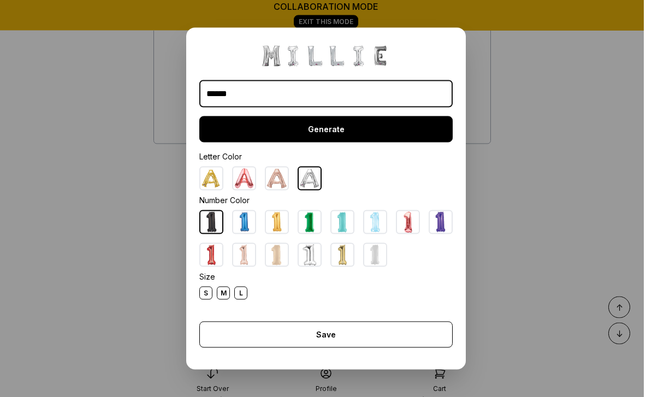
scroll to position [174, 0]
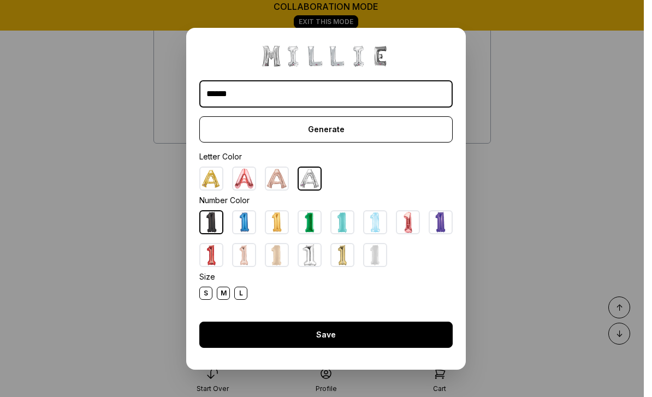
click at [330, 348] on div "Save" at bounding box center [325, 335] width 253 height 26
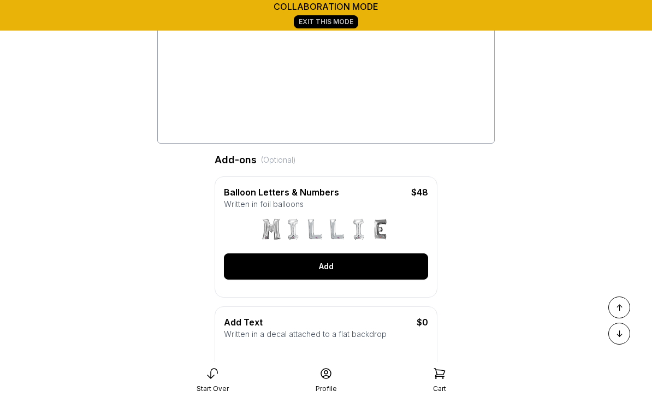
click at [322, 265] on div "Add" at bounding box center [326, 266] width 204 height 26
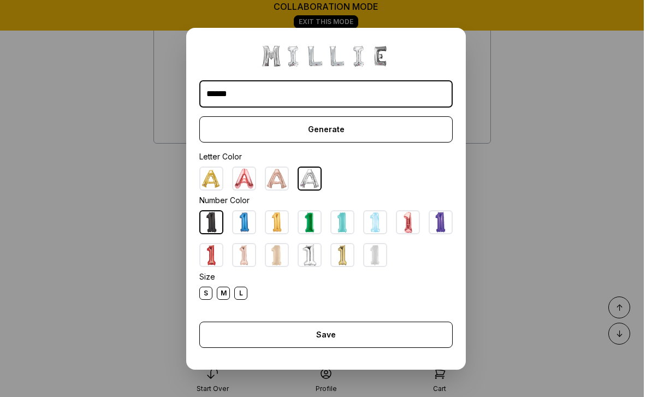
scroll to position [173, 0]
click at [439, 233] on img at bounding box center [441, 222] width 22 height 22
click at [227, 300] on div "M" at bounding box center [223, 293] width 13 height 13
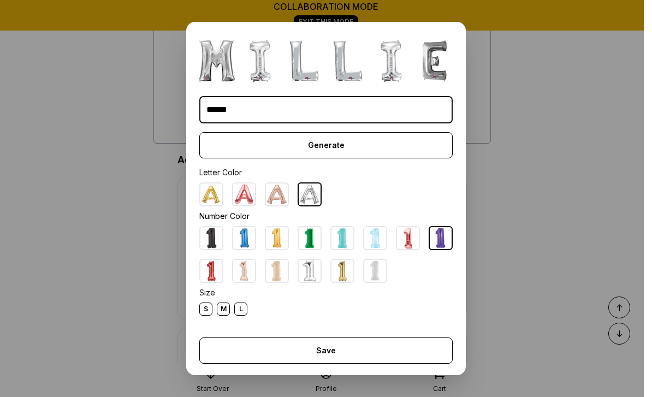
click at [211, 316] on div "S" at bounding box center [205, 309] width 13 height 13
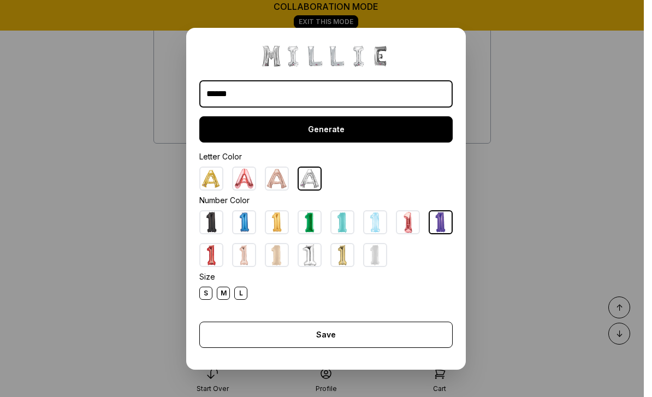
click at [317, 143] on div "Generate" at bounding box center [325, 129] width 253 height 26
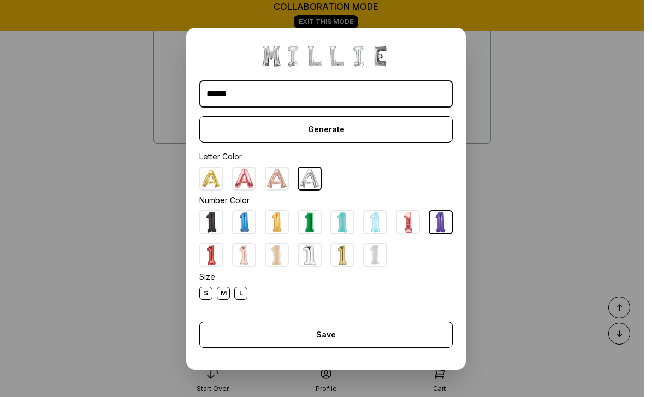
click at [245, 108] on input "******" at bounding box center [325, 93] width 253 height 27
type input "*"
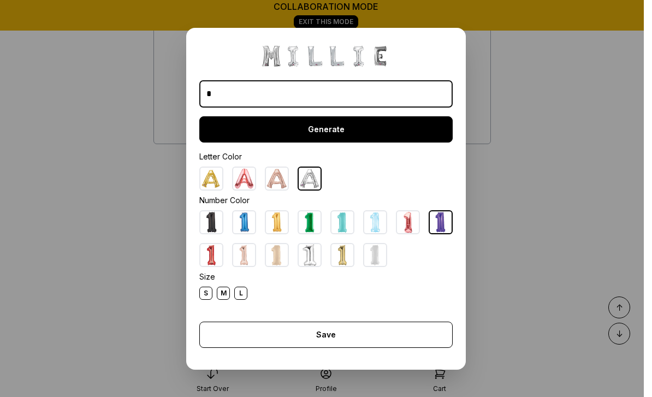
type input "*"
click at [339, 141] on div "Generate" at bounding box center [325, 129] width 253 height 26
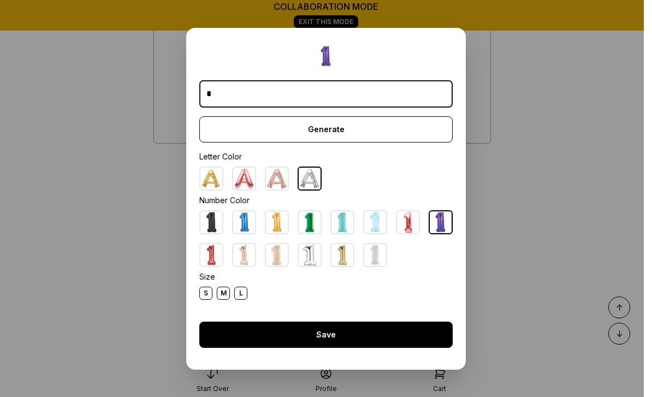
click at [329, 348] on div "Save" at bounding box center [325, 335] width 253 height 26
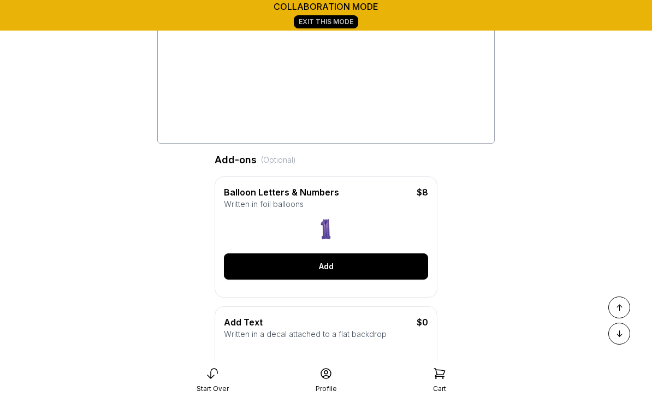
click at [330, 271] on div "Add" at bounding box center [326, 266] width 204 height 26
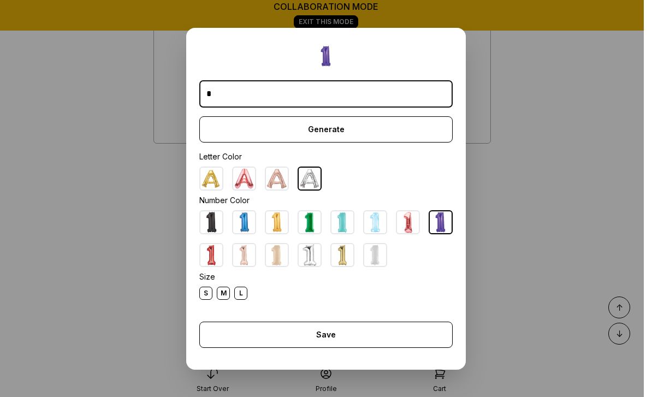
scroll to position [173, 0]
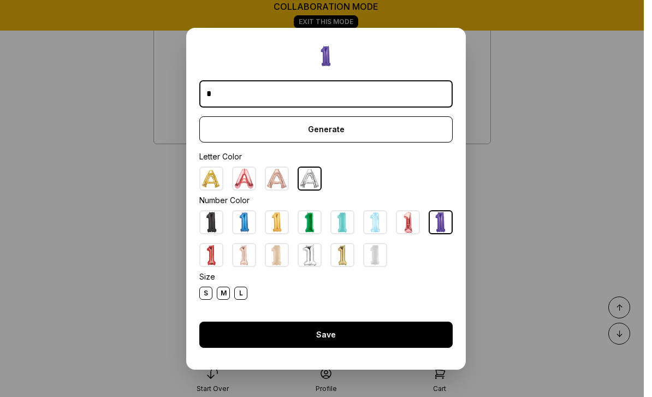
click at [335, 348] on div "Save" at bounding box center [325, 335] width 253 height 26
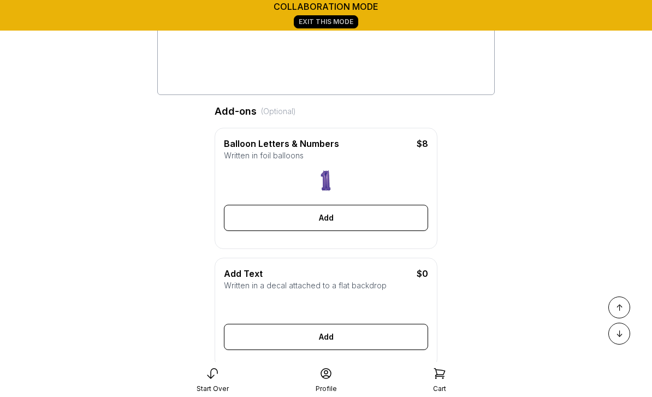
scroll to position [255, 0]
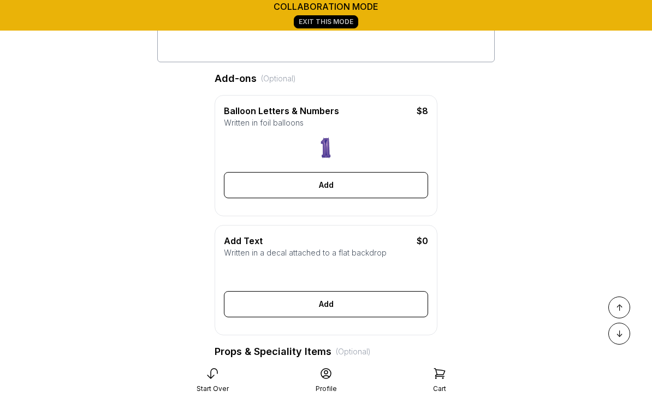
click at [361, 131] on div "Balloon Letters & Numbers $8 Written in foil balloons * Generate Letter Color N…" at bounding box center [326, 155] width 223 height 121
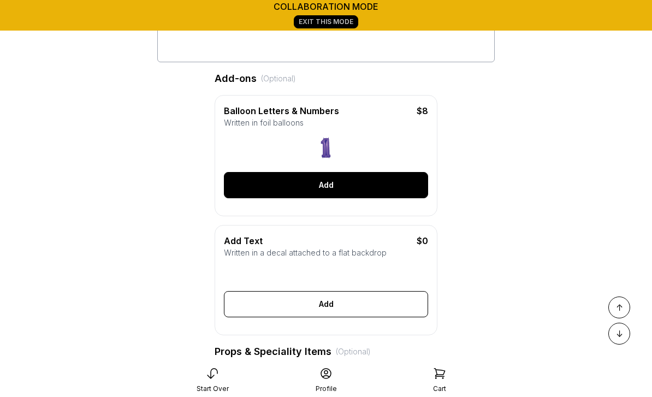
click at [321, 183] on div "Add" at bounding box center [326, 185] width 204 height 26
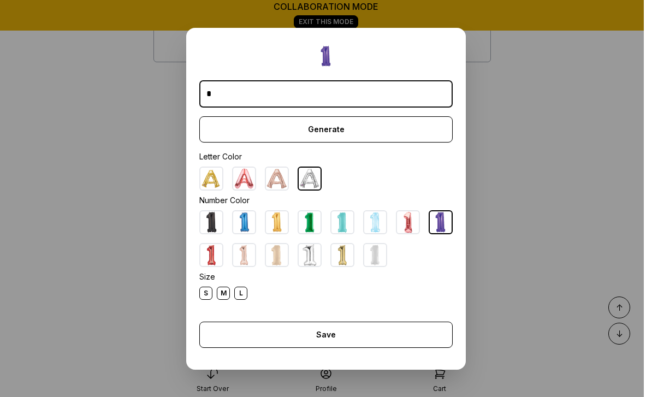
click at [241, 300] on div "L" at bounding box center [240, 293] width 13 height 13
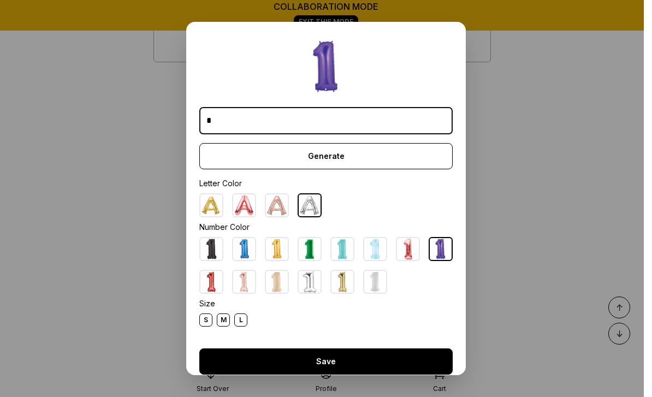
click at [328, 370] on div "Save" at bounding box center [325, 361] width 253 height 26
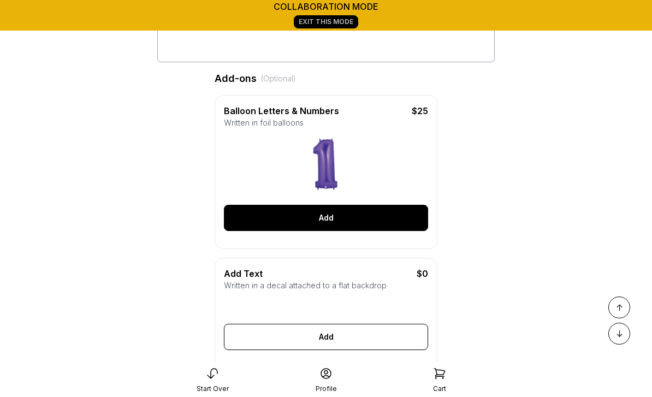
click at [330, 218] on div "Add" at bounding box center [326, 218] width 204 height 26
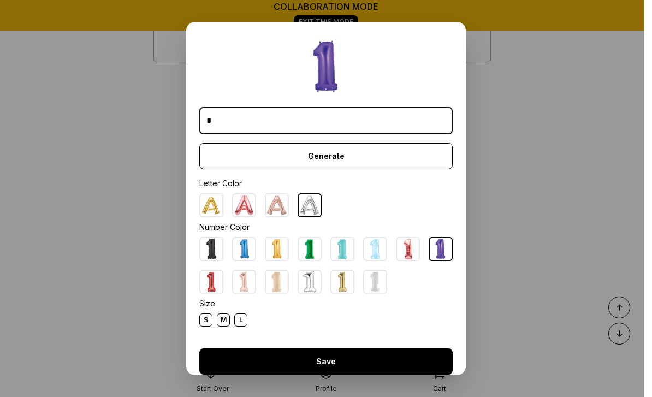
click at [328, 364] on div "Save" at bounding box center [325, 361] width 253 height 26
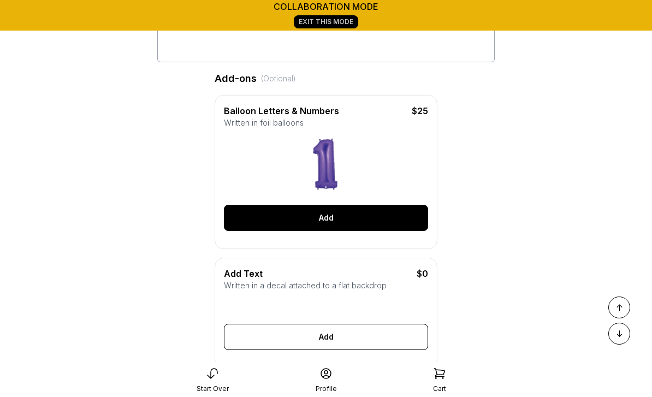
click at [382, 216] on div "Add" at bounding box center [326, 218] width 204 height 26
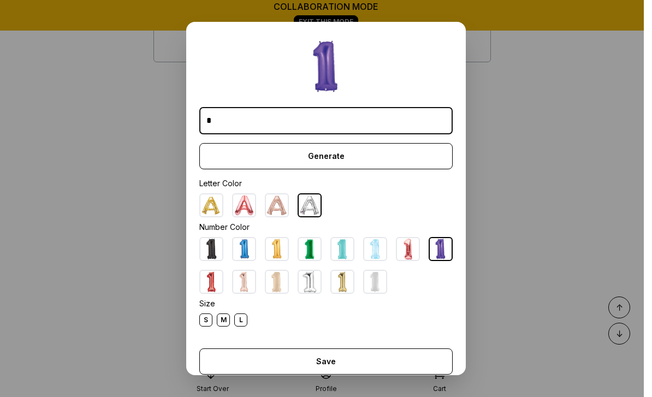
click at [312, 216] on img at bounding box center [310, 205] width 22 height 22
click at [210, 327] on div "S" at bounding box center [205, 319] width 13 height 13
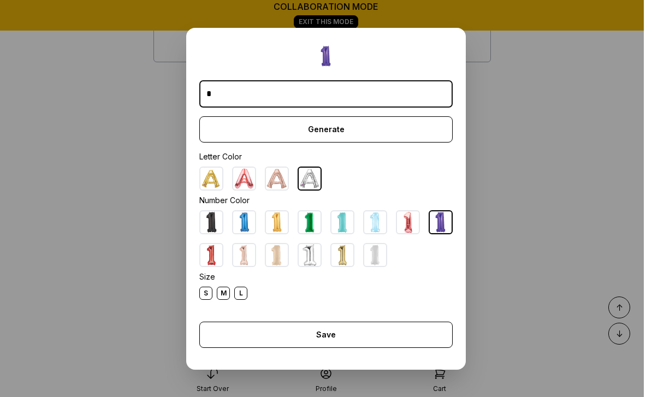
click at [225, 108] on input "*" at bounding box center [325, 93] width 253 height 27
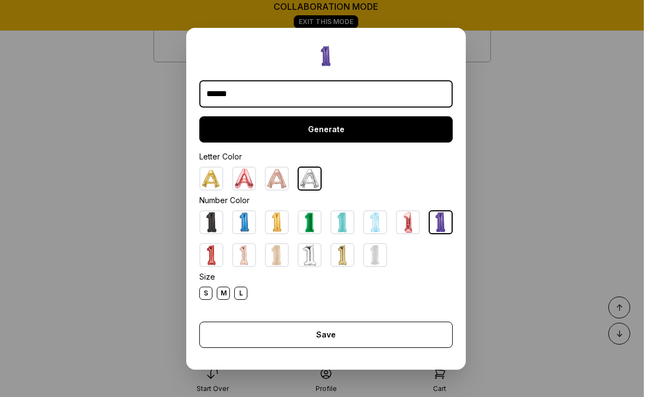
click at [323, 143] on div "Generate" at bounding box center [325, 129] width 253 height 26
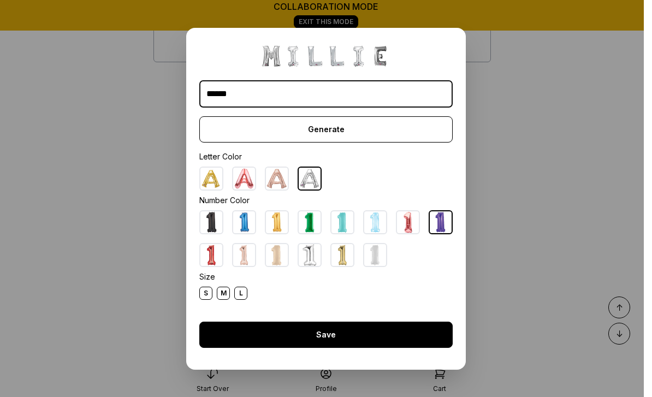
click at [324, 348] on div "Save" at bounding box center [325, 335] width 253 height 26
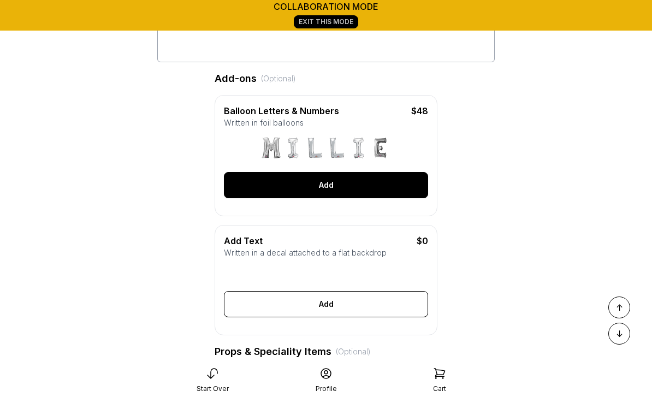
click at [321, 180] on div "Add" at bounding box center [326, 185] width 204 height 26
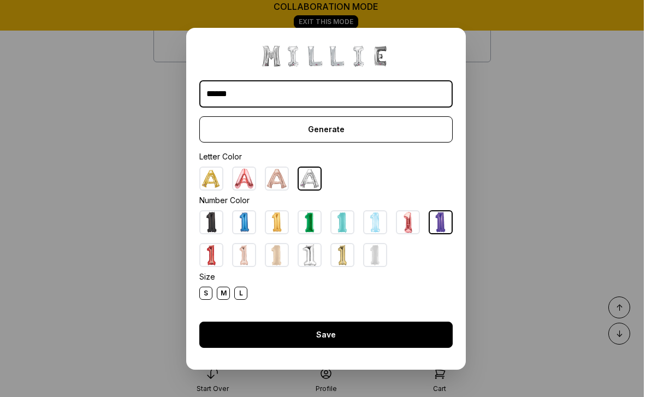
click at [334, 347] on div "Save" at bounding box center [325, 335] width 253 height 26
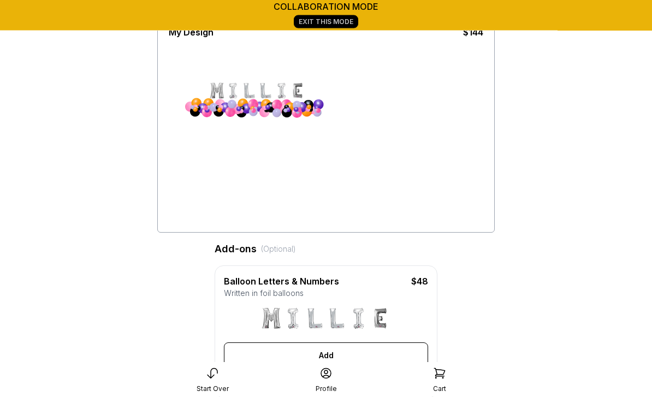
scroll to position [84, 0]
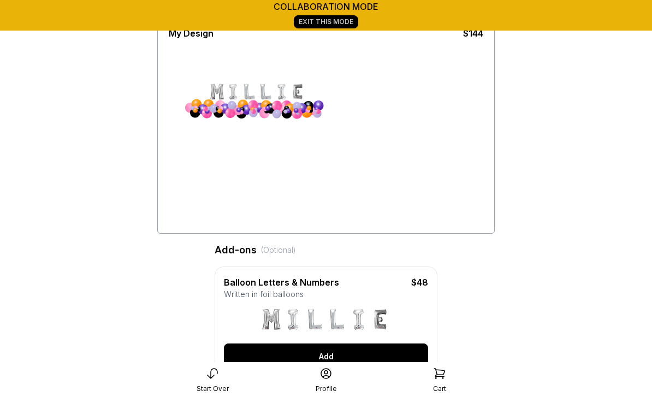
click at [331, 358] on div "Add" at bounding box center [326, 356] width 204 height 26
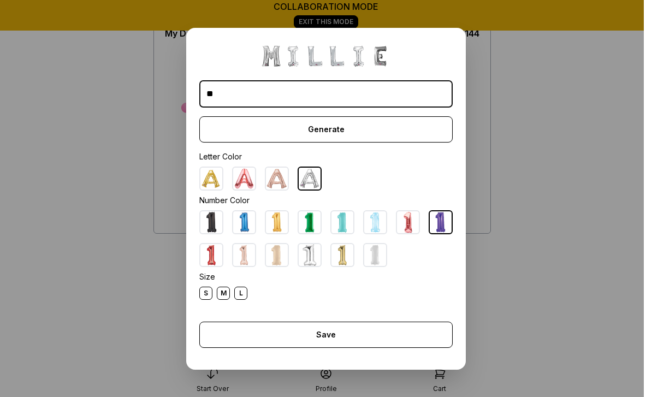
type input "*"
click at [440, 233] on img at bounding box center [441, 222] width 22 height 22
click at [209, 108] on input "text" at bounding box center [325, 93] width 253 height 27
type input "*"
click at [208, 300] on div "S" at bounding box center [205, 293] width 13 height 13
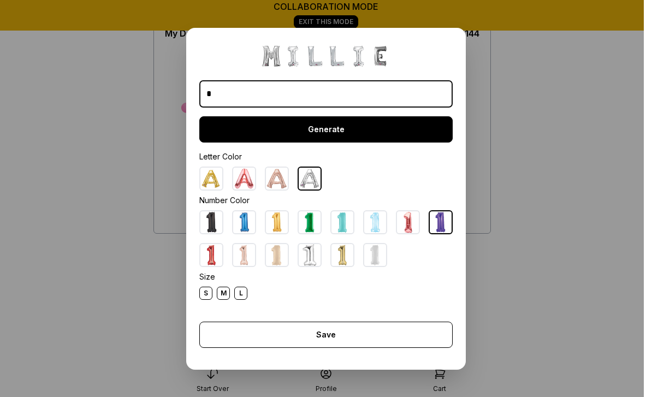
click at [335, 143] on div "Generate" at bounding box center [325, 129] width 253 height 26
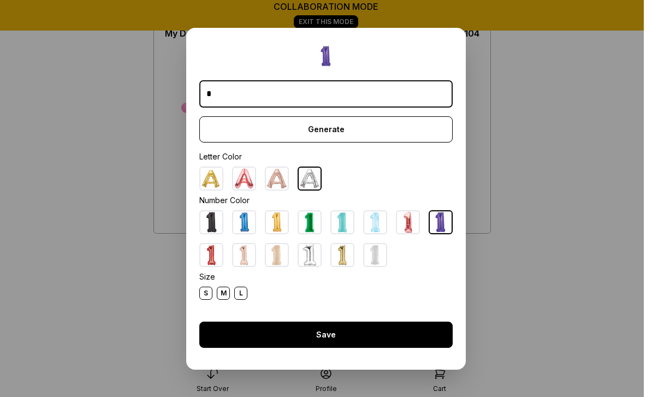
click at [332, 347] on div "Save" at bounding box center [325, 335] width 253 height 26
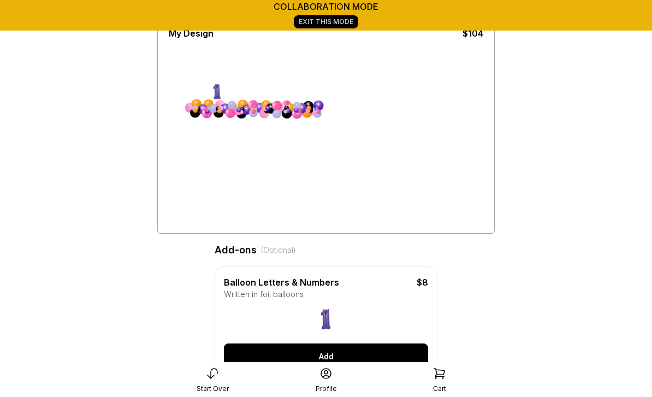
click at [336, 357] on div "Add" at bounding box center [326, 356] width 204 height 26
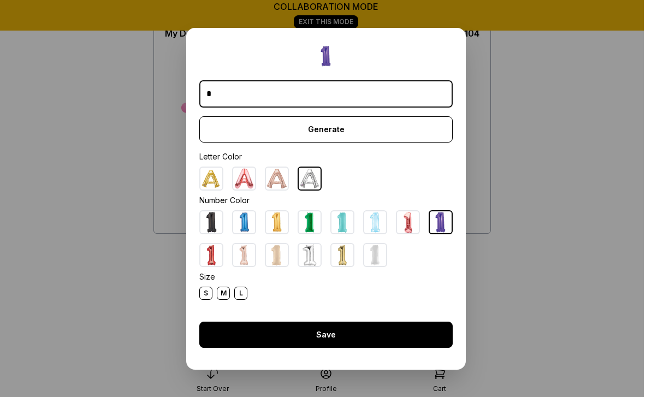
click at [342, 348] on div "Save" at bounding box center [325, 335] width 253 height 26
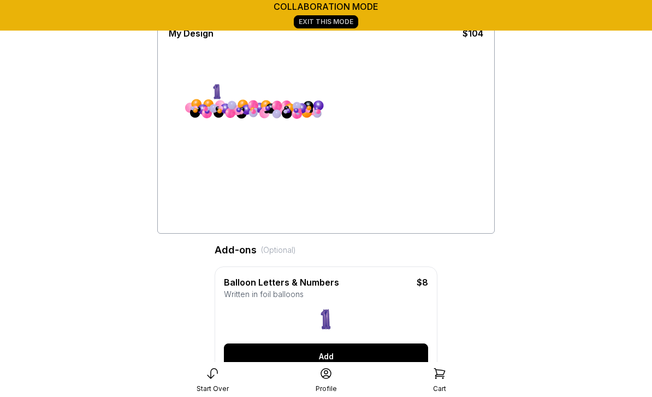
click at [361, 357] on div "Add" at bounding box center [326, 356] width 204 height 26
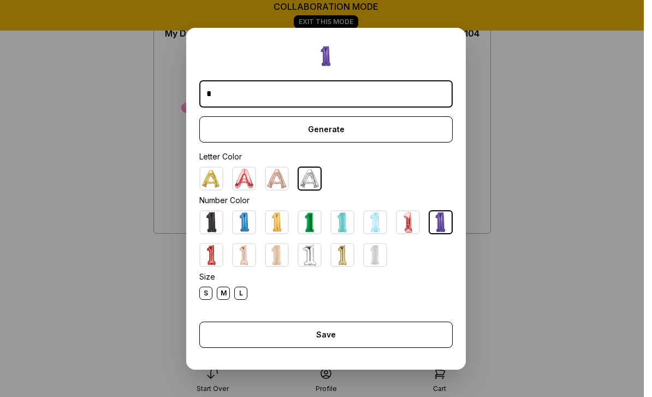
click at [312, 189] on img at bounding box center [310, 179] width 22 height 22
click at [208, 300] on div "S" at bounding box center [205, 293] width 13 height 13
click at [264, 108] on input "*" at bounding box center [325, 93] width 253 height 27
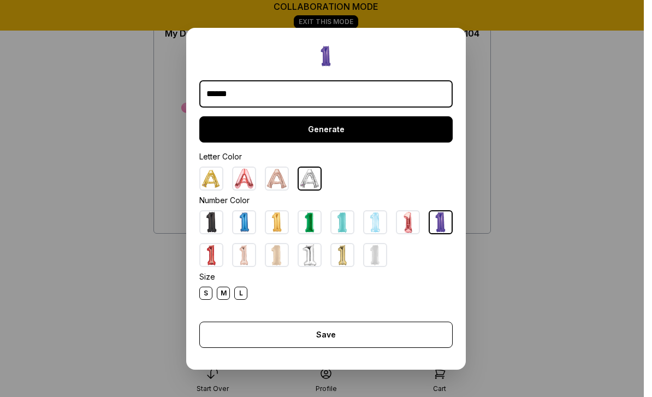
type input "******"
click at [326, 143] on div "Generate" at bounding box center [325, 129] width 253 height 26
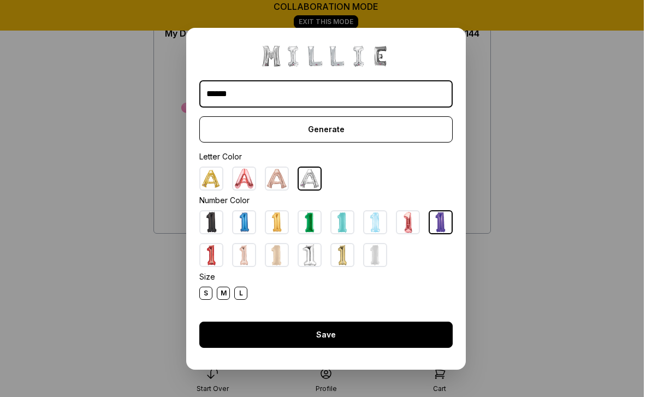
click at [324, 348] on div "Save" at bounding box center [325, 335] width 253 height 26
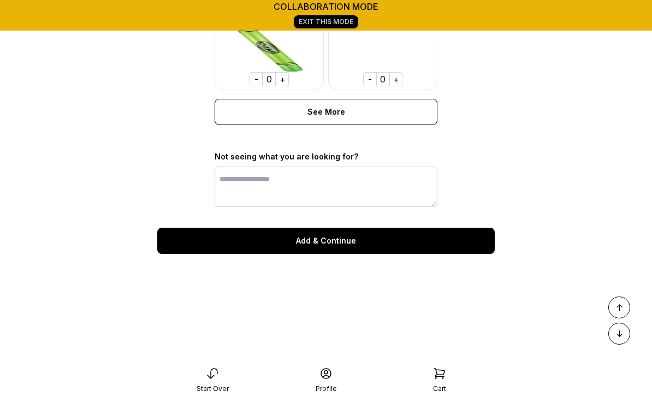
scroll to position [934, 0]
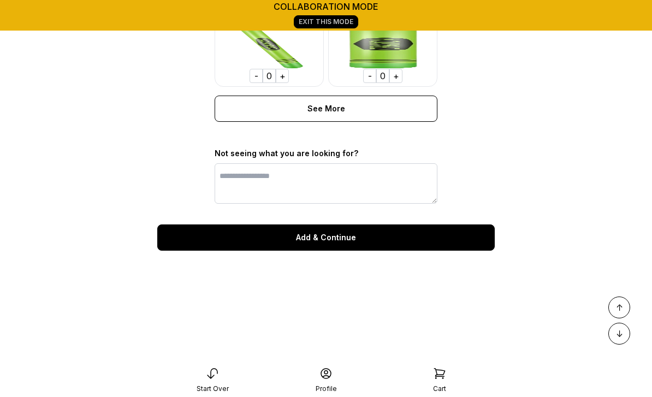
click at [325, 236] on div "Add & Continue" at bounding box center [325, 237] width 337 height 26
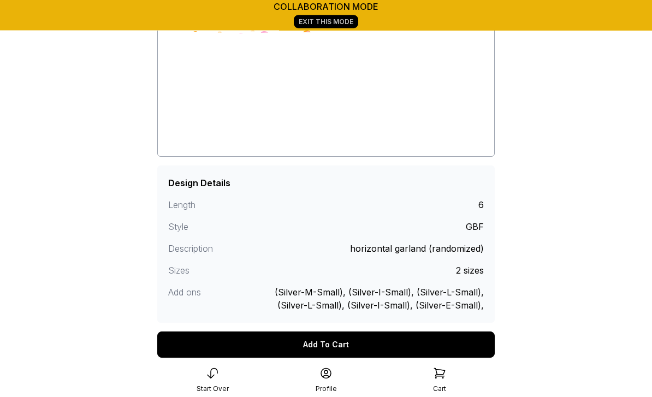
scroll to position [151, 0]
click at [333, 345] on div "Add To Cart" at bounding box center [325, 344] width 337 height 26
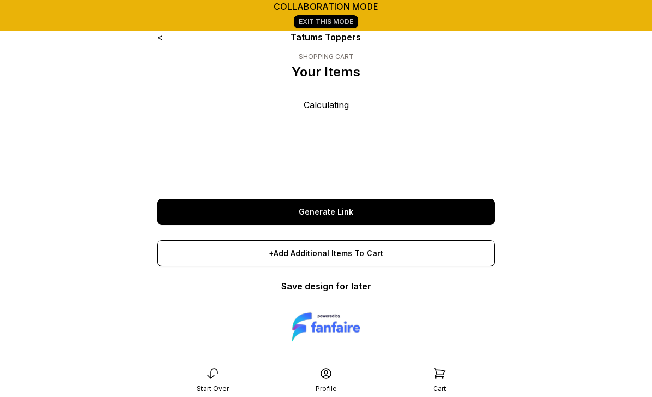
scroll to position [1, 0]
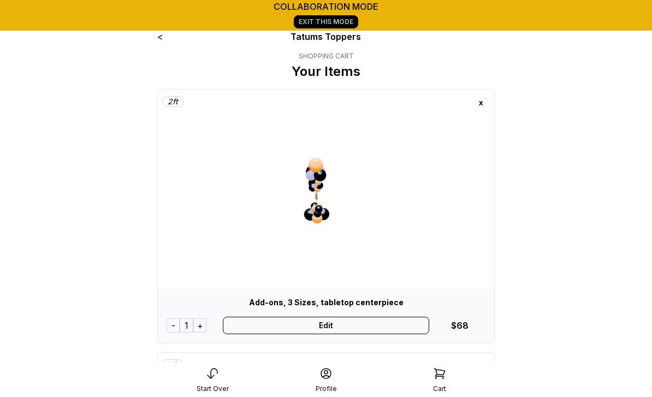
click at [335, 327] on div "Edit" at bounding box center [326, 325] width 207 height 17
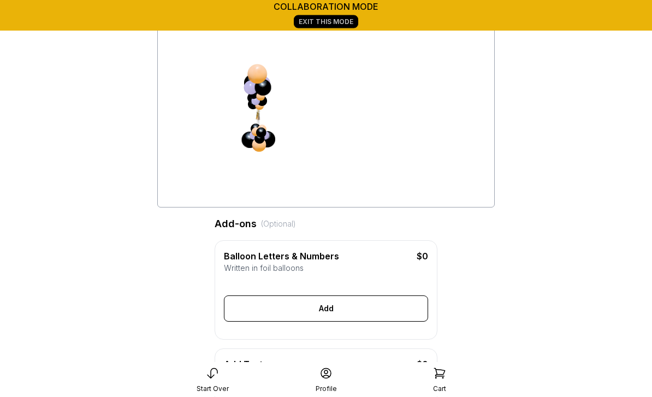
scroll to position [109, 0]
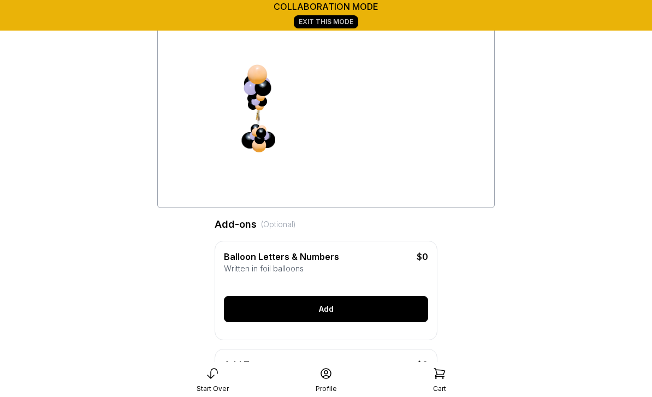
click at [334, 309] on div "Add" at bounding box center [326, 309] width 204 height 26
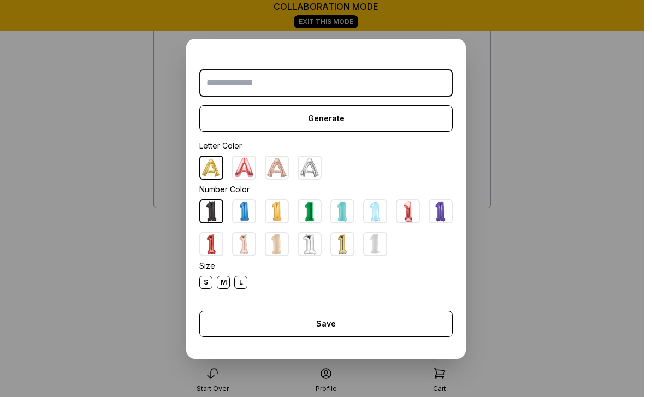
scroll to position [109, 0]
click at [460, 246] on div "Generate Letter Color Number Color Size S M L Save Close" at bounding box center [326, 199] width 280 height 320
click at [437, 222] on img at bounding box center [441, 211] width 22 height 22
click at [226, 97] on input "text" at bounding box center [325, 82] width 253 height 27
type input "*"
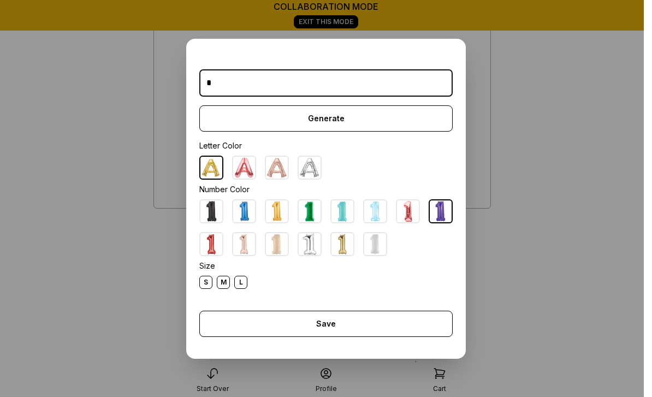
click at [223, 289] on div "M" at bounding box center [223, 282] width 13 height 13
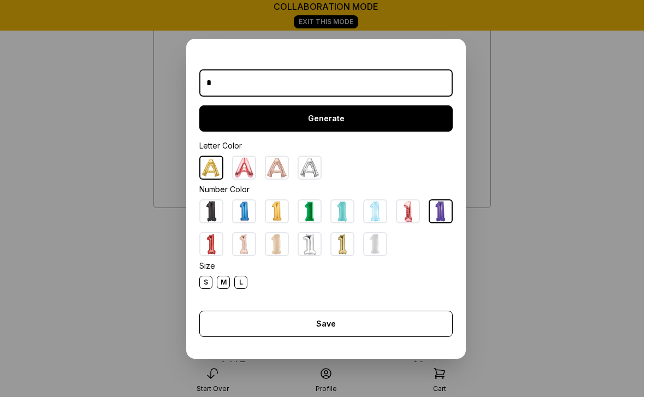
click at [328, 132] on div "Generate" at bounding box center [325, 118] width 253 height 26
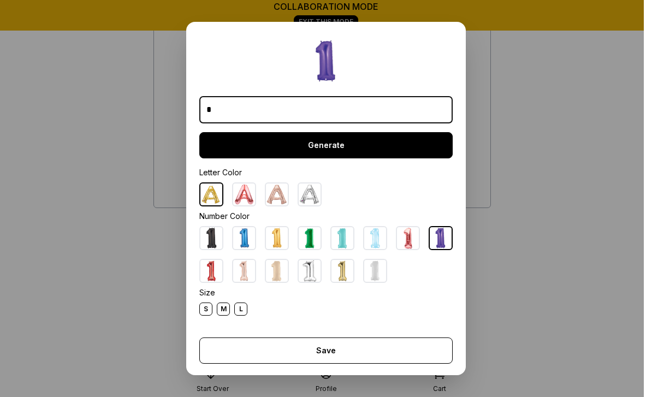
click at [327, 158] on div "Generate" at bounding box center [325, 145] width 253 height 26
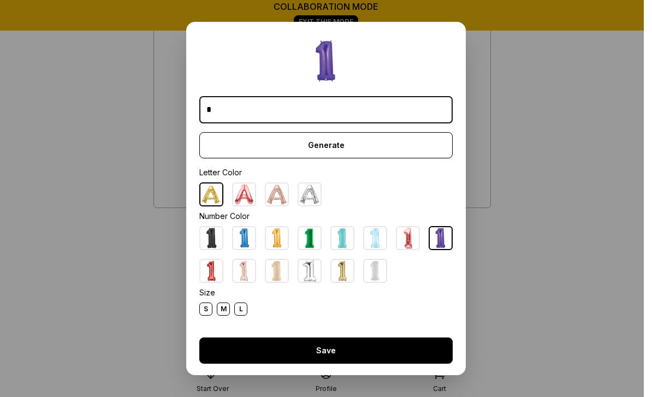
click at [337, 359] on div "Save" at bounding box center [325, 350] width 253 height 26
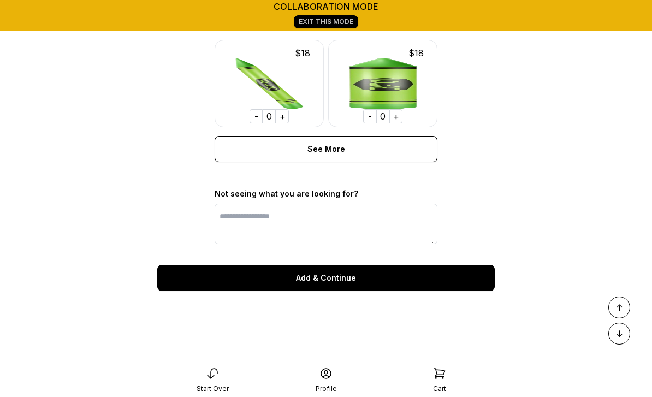
scroll to position [956, 0]
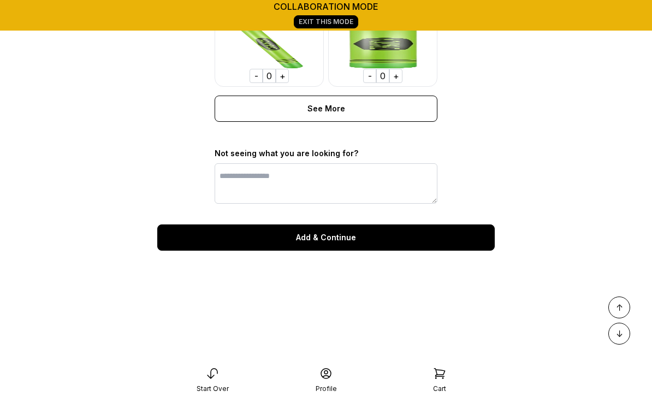
click at [323, 235] on div "Add & Continue" at bounding box center [325, 237] width 337 height 26
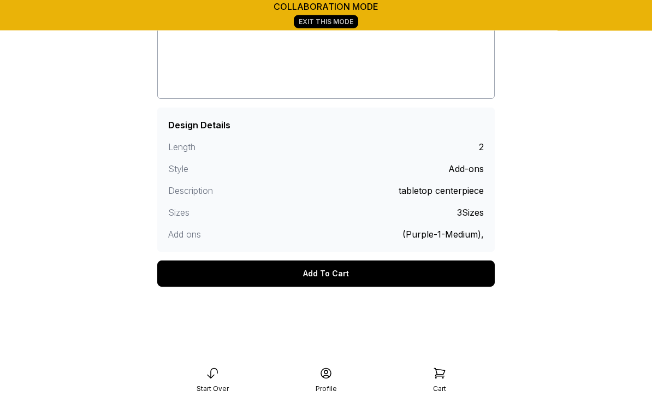
scroll to position [258, 0]
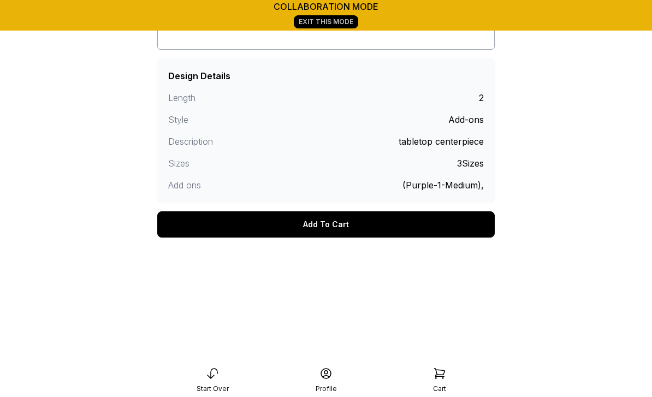
click at [334, 222] on div "Add To Cart" at bounding box center [325, 224] width 337 height 26
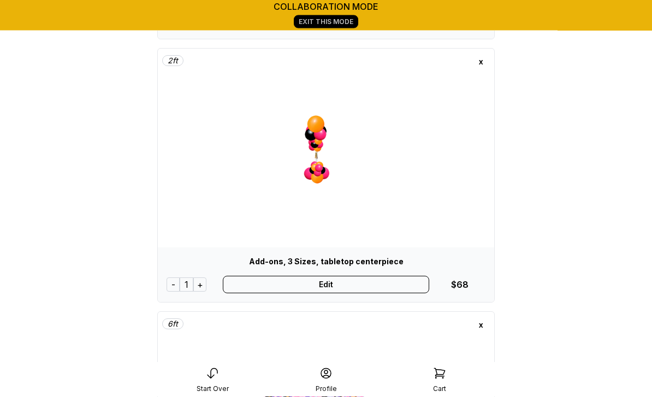
scroll to position [282, 0]
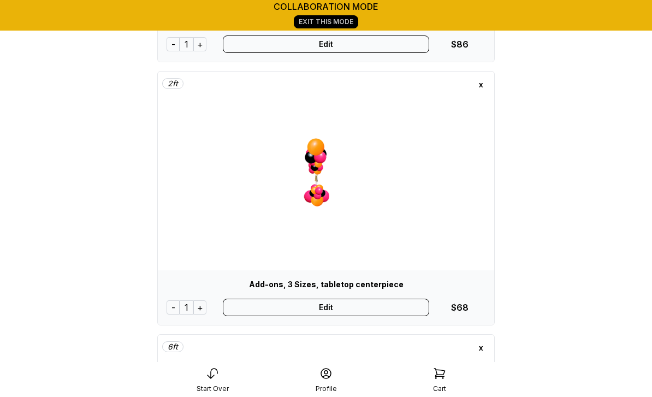
click at [331, 304] on div "Edit" at bounding box center [326, 307] width 207 height 17
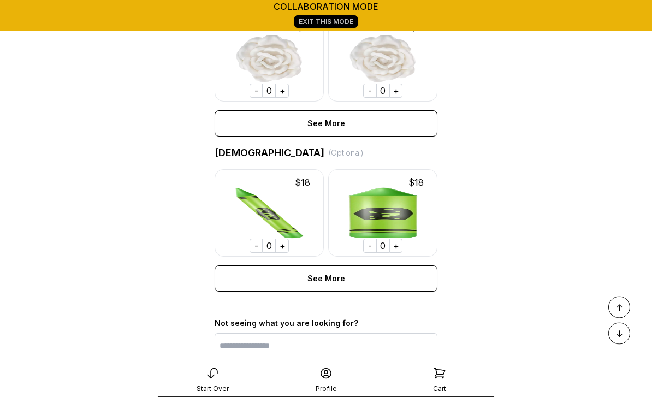
scroll to position [738, 0]
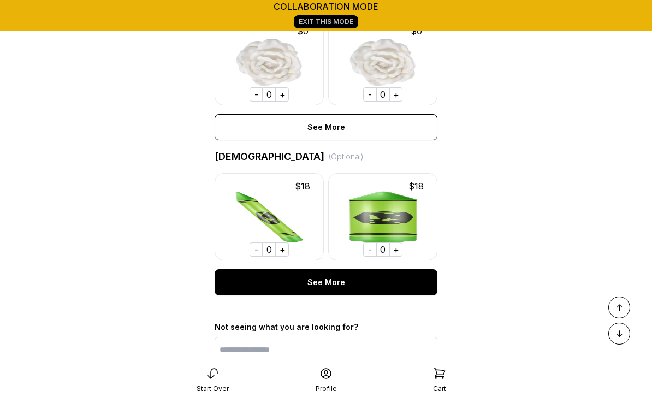
click at [342, 281] on div "See More" at bounding box center [326, 282] width 223 height 26
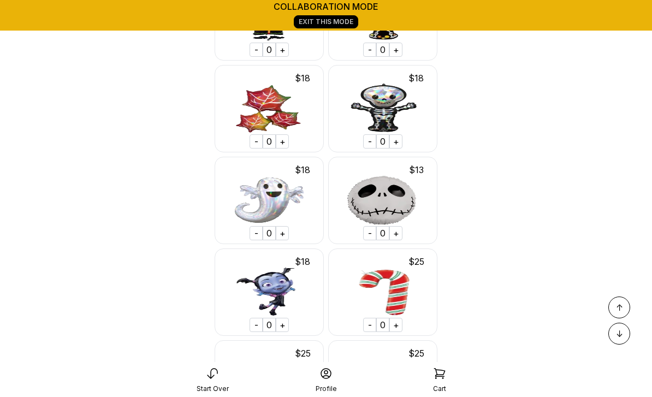
scroll to position [9837, 0]
click at [274, 185] on img at bounding box center [269, 199] width 109 height 87
click at [282, 226] on div "+" at bounding box center [282, 233] width 13 height 14
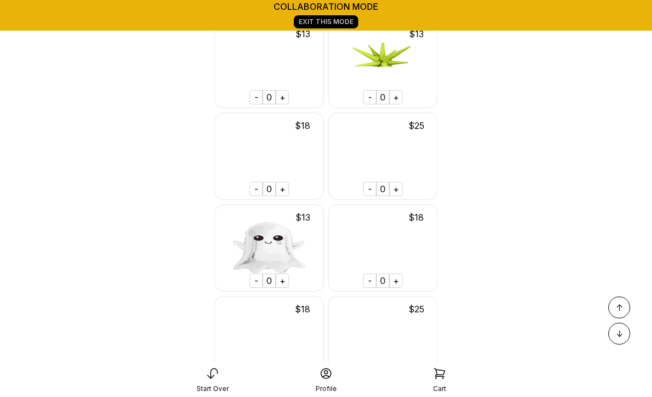
scroll to position [18229, 0]
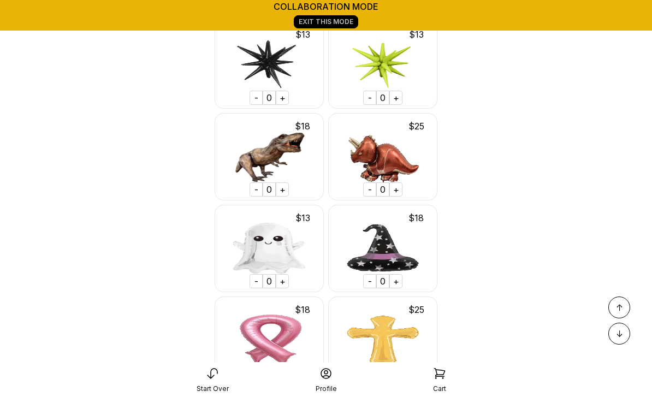
click at [284, 274] on div "+" at bounding box center [282, 281] width 13 height 14
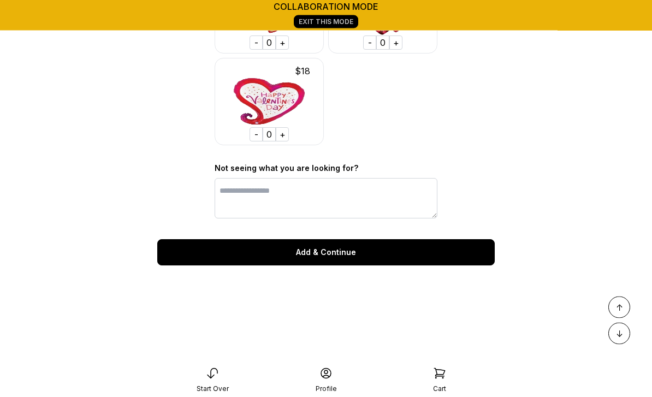
scroll to position [21403, 0]
click at [346, 239] on div "Add & Continue" at bounding box center [325, 252] width 337 height 26
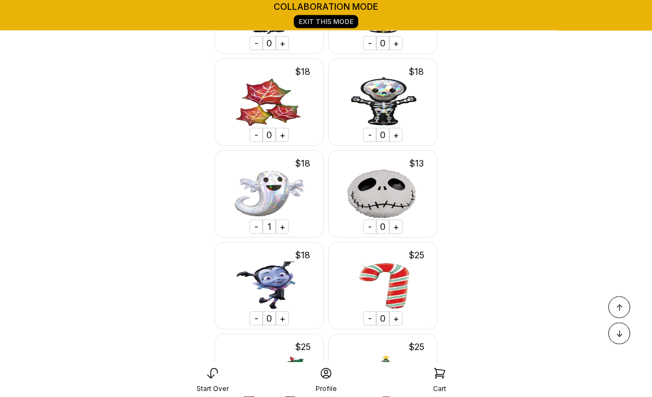
scroll to position [9869, 0]
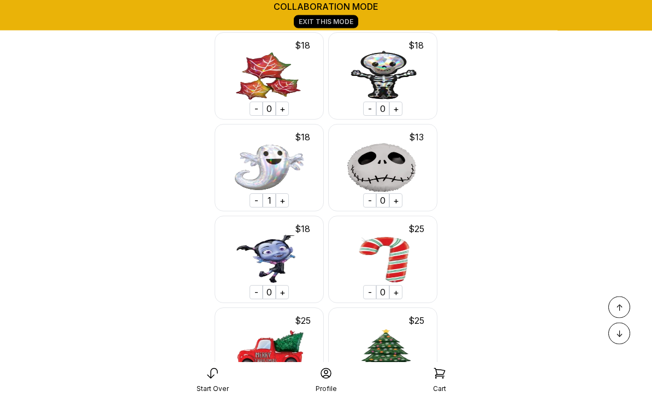
click at [259, 194] on div "-" at bounding box center [256, 201] width 13 height 14
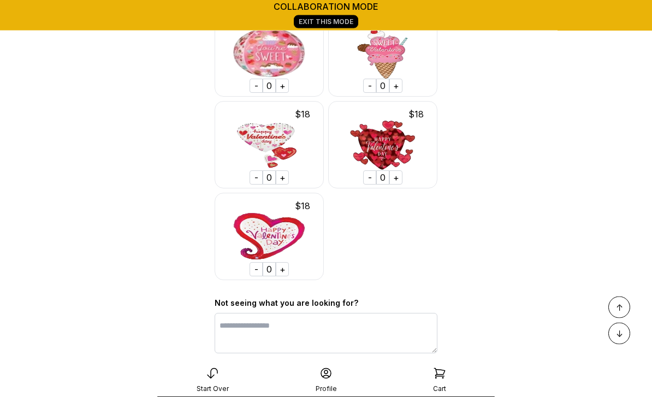
scroll to position [21403, 0]
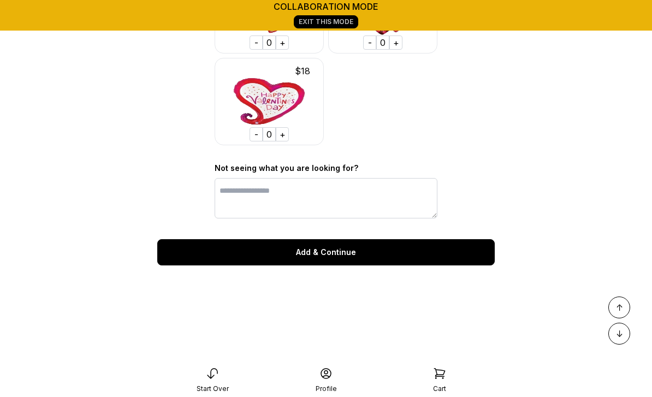
click at [336, 245] on div "Add & Continue" at bounding box center [325, 252] width 337 height 26
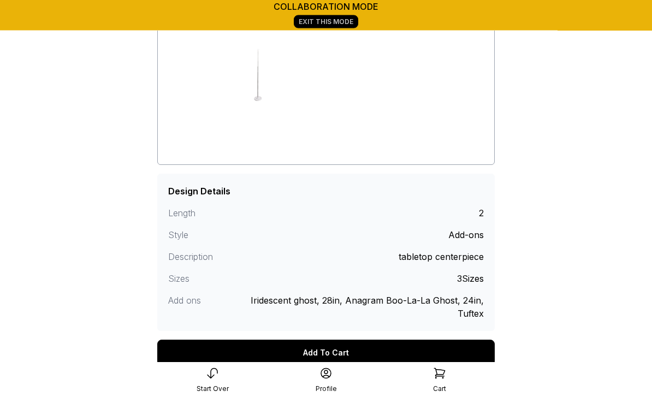
scroll to position [141, 0]
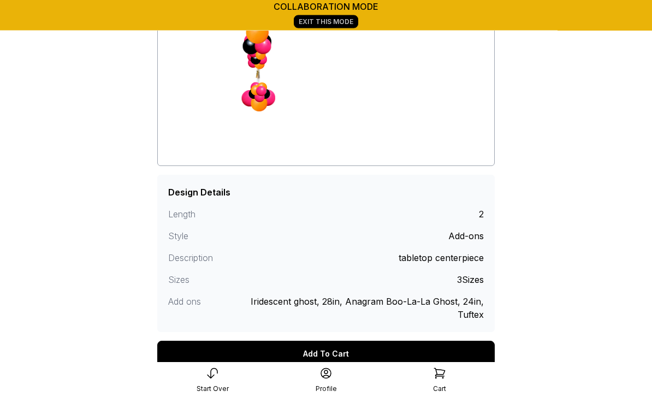
click at [375, 318] on div "Iridescent ghost, 28in, Anagram Boo-La-La Ghost, 24in, Tuftex" at bounding box center [365, 308] width 237 height 26
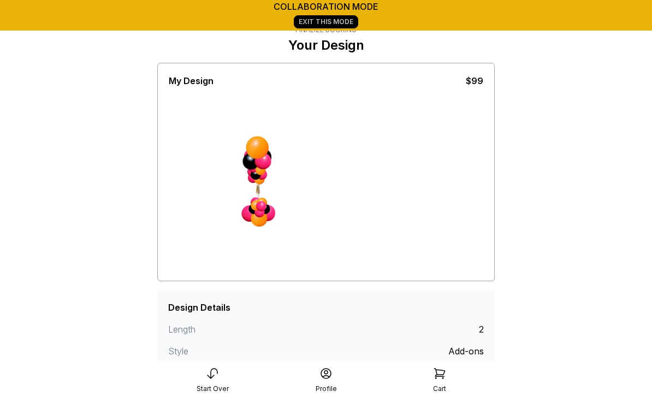
scroll to position [0, 0]
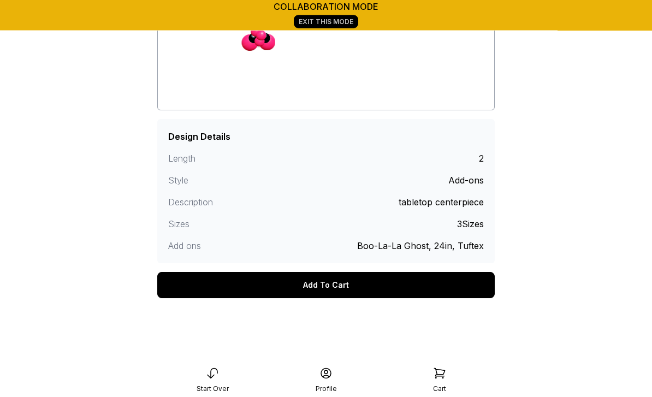
scroll to position [191, 0]
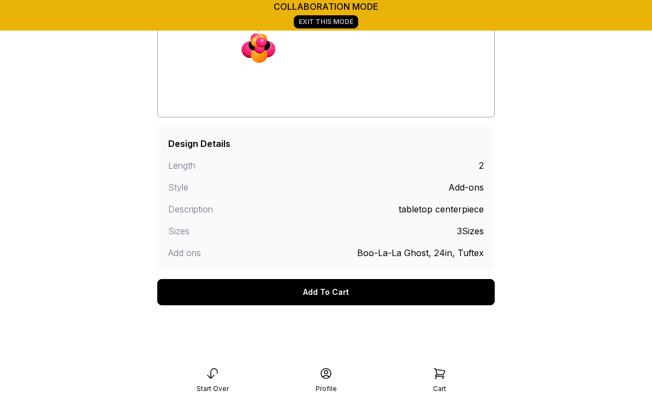
click at [333, 292] on div "Add To Cart" at bounding box center [325, 292] width 337 height 26
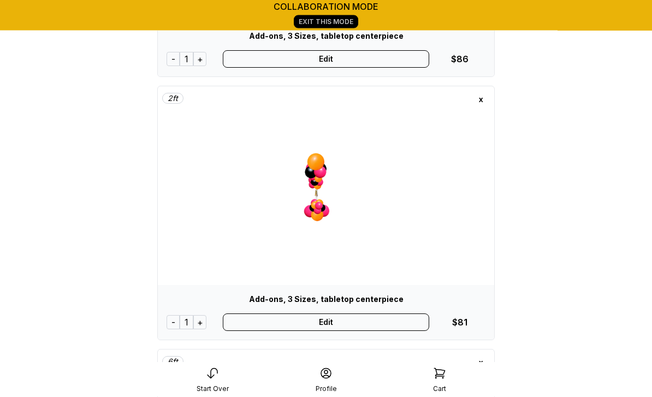
scroll to position [290, 0]
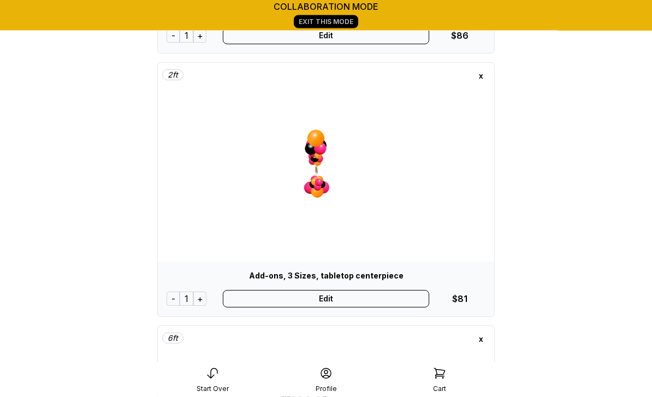
click at [288, 147] on img at bounding box center [326, 172] width 164 height 164
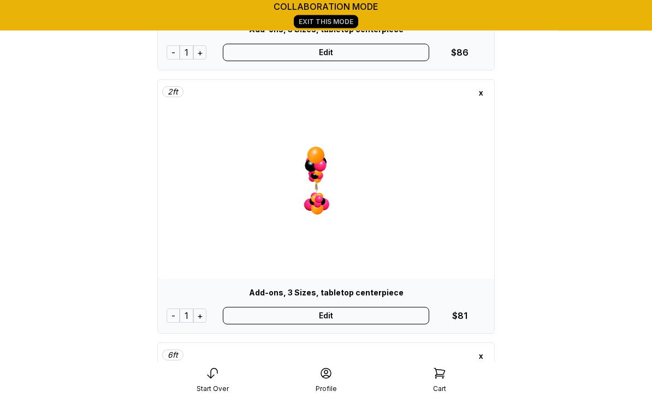
scroll to position [274, 0]
click at [341, 317] on div "Edit" at bounding box center [326, 315] width 207 height 17
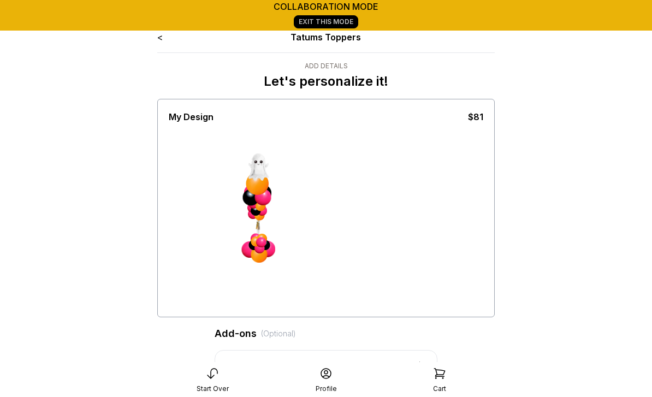
click at [447, 263] on div at bounding box center [326, 218] width 315 height 191
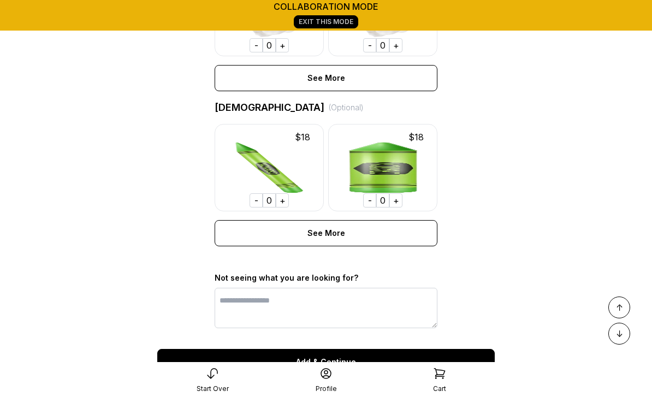
scroll to position [862, 0]
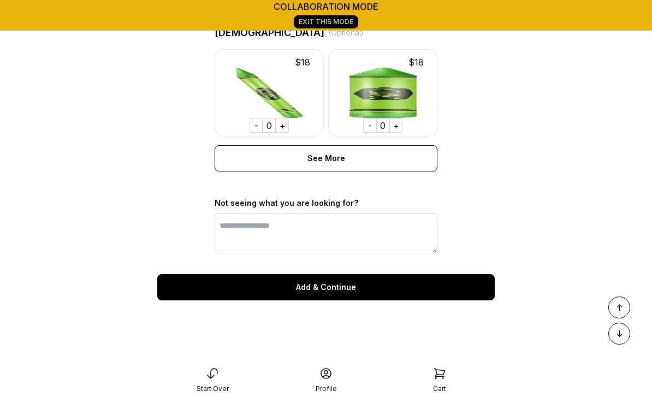
click at [341, 294] on div "Add & Continue" at bounding box center [325, 287] width 337 height 26
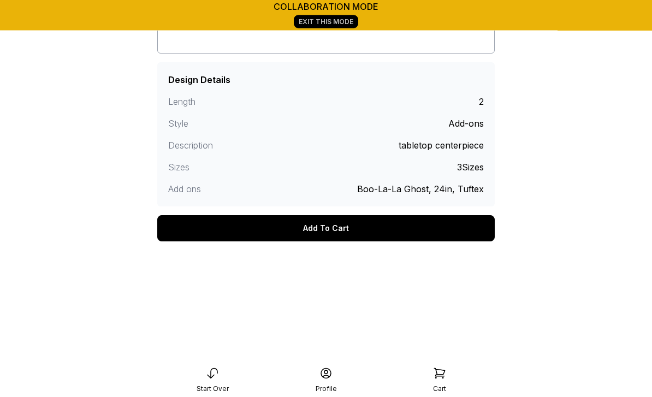
scroll to position [254, 0]
click at [346, 230] on div "Add To Cart" at bounding box center [325, 228] width 337 height 26
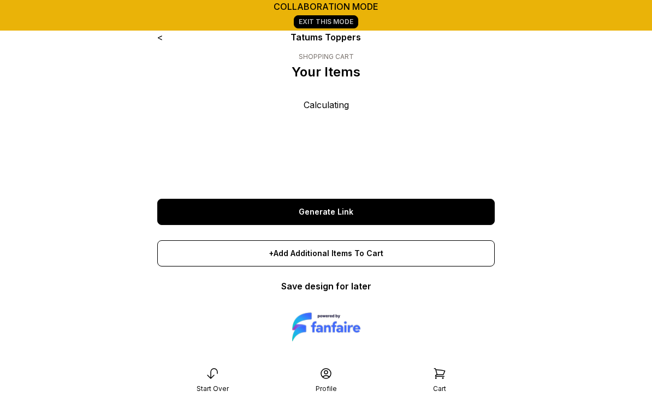
scroll to position [1, 0]
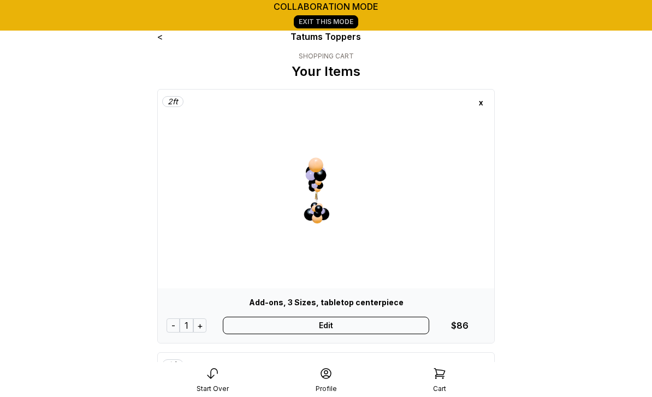
click at [170, 105] on div "2 ft" at bounding box center [172, 101] width 21 height 11
click at [484, 103] on div "x" at bounding box center [480, 102] width 17 height 17
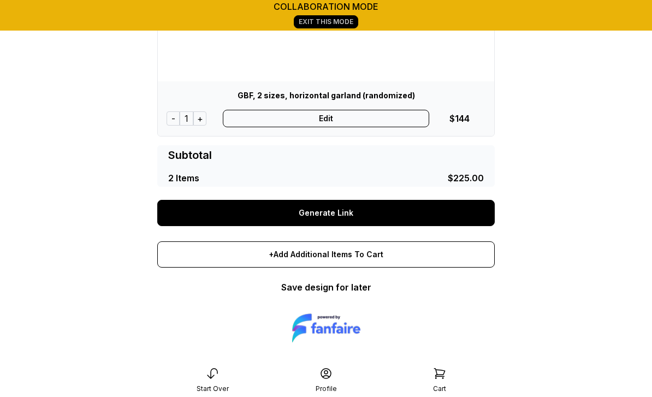
scroll to position [545, 0]
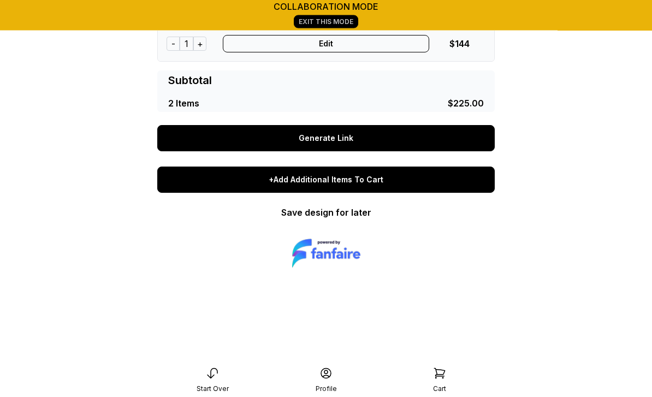
click at [380, 189] on div "+Add Additional Items To Cart" at bounding box center [325, 180] width 337 height 26
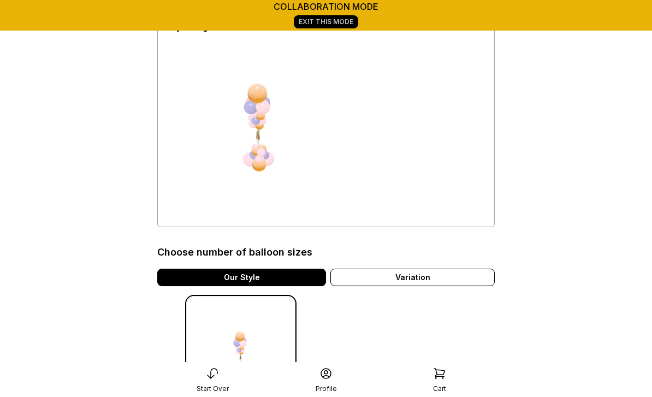
scroll to position [102, 0]
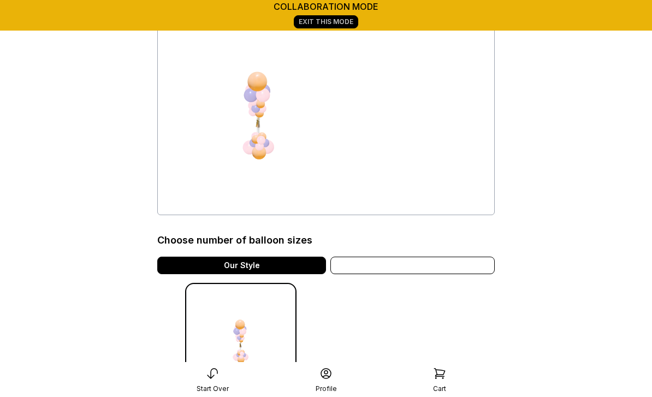
click at [431, 269] on div "Variation" at bounding box center [412, 265] width 164 height 17
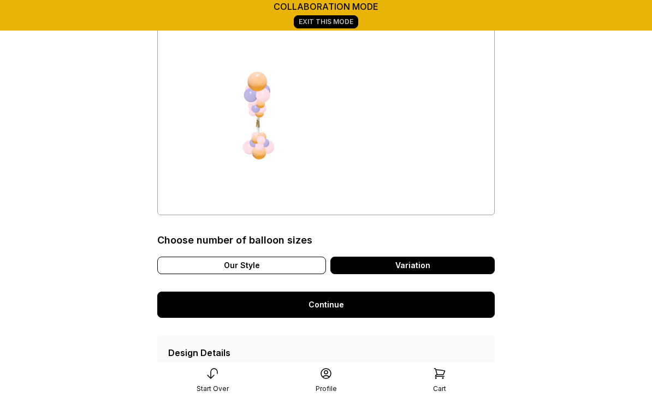
click at [343, 303] on link "Continue" at bounding box center [325, 305] width 337 height 26
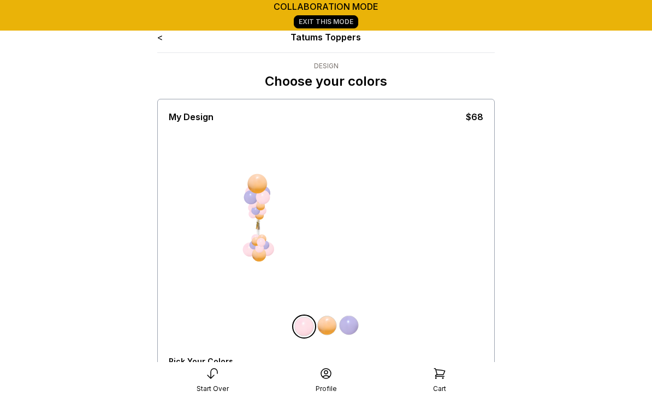
click at [305, 329] on img at bounding box center [304, 327] width 22 height 22
click at [188, 379] on div "All Balloons" at bounding box center [191, 380] width 45 height 9
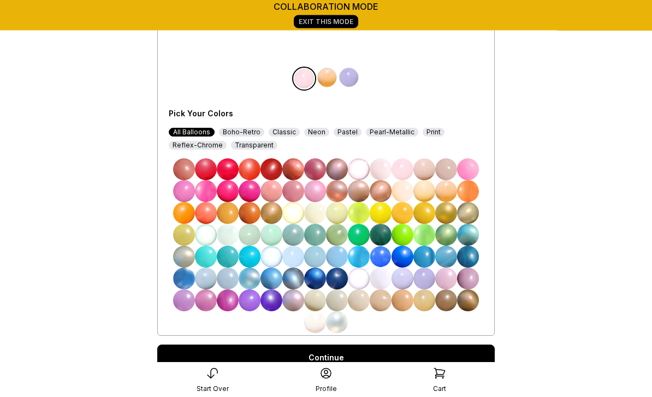
click at [285, 132] on div "Classic" at bounding box center [284, 132] width 31 height 9
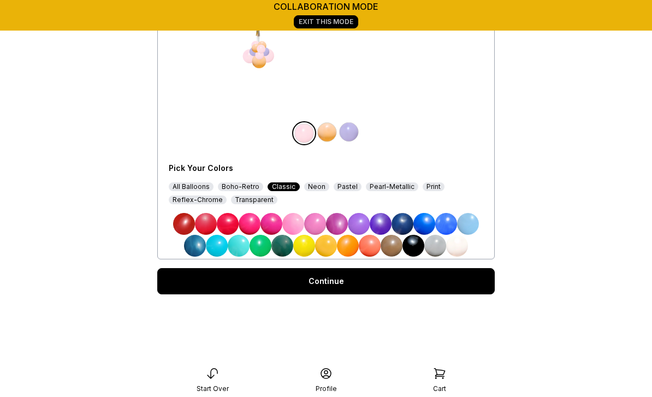
click at [418, 250] on img at bounding box center [413, 246] width 22 height 22
click at [346, 286] on link "Continue" at bounding box center [325, 281] width 337 height 26
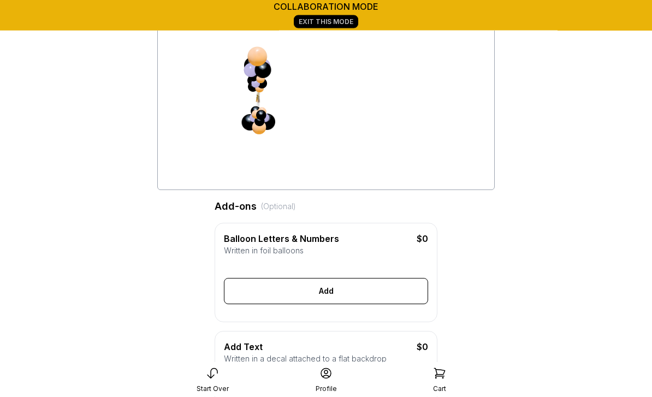
scroll to position [126, 0]
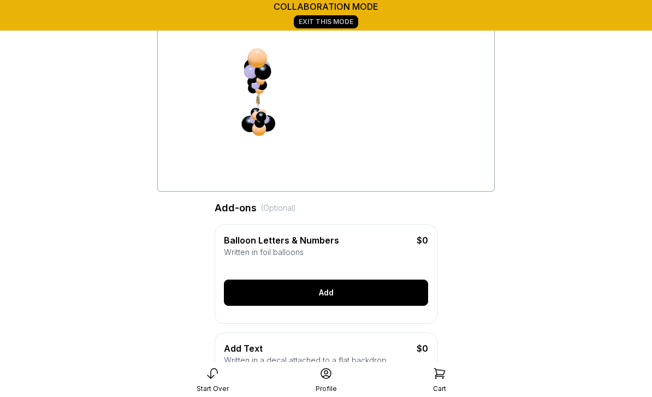
click at [324, 295] on div "Add" at bounding box center [326, 293] width 204 height 26
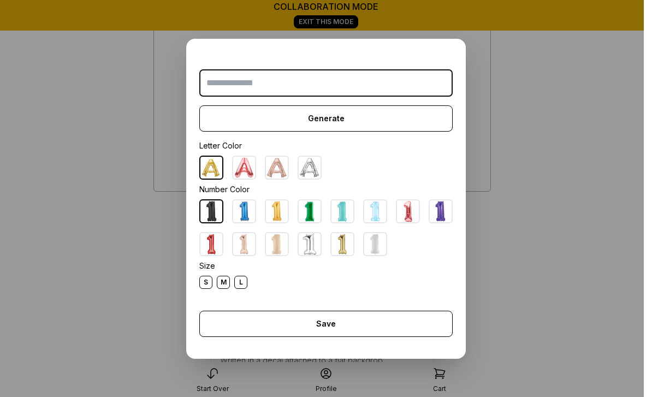
click at [444, 222] on img at bounding box center [441, 211] width 22 height 22
click at [216, 94] on input "text" at bounding box center [325, 82] width 253 height 27
type input "*"
click at [208, 289] on div "S" at bounding box center [205, 282] width 13 height 13
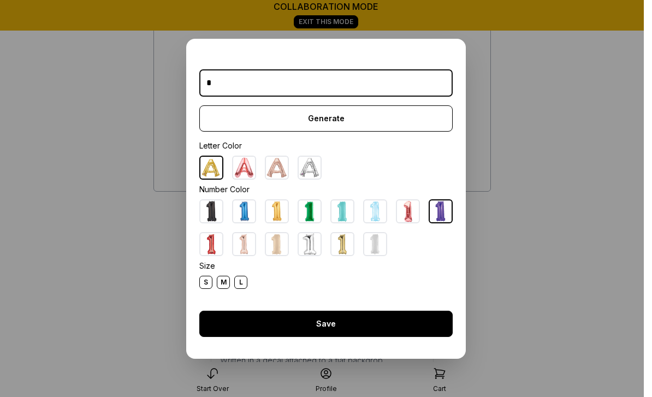
click at [337, 337] on div "Save" at bounding box center [325, 324] width 253 height 26
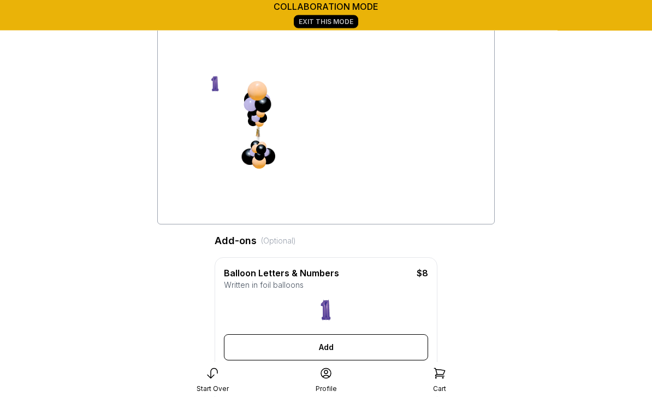
scroll to position [93, 0]
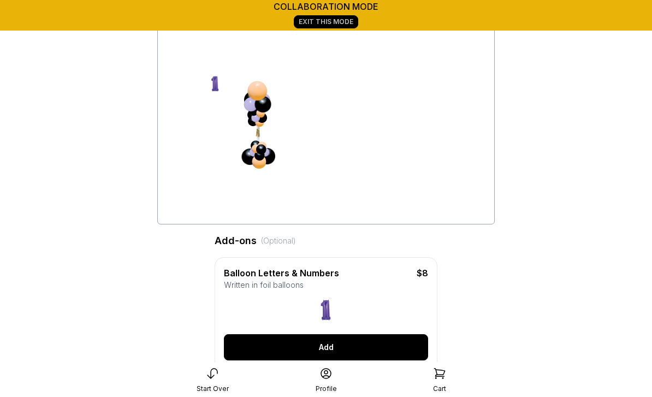
click at [331, 349] on div "Add" at bounding box center [326, 347] width 204 height 26
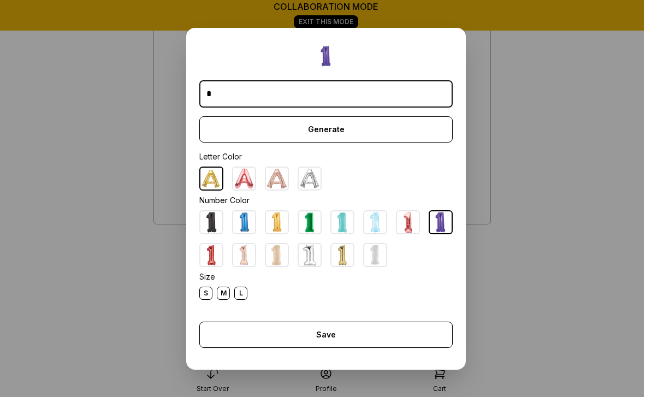
click at [548, 193] on dialog "* Generate Letter Color Number Color Size S M L Save Close" at bounding box center [326, 198] width 652 height 397
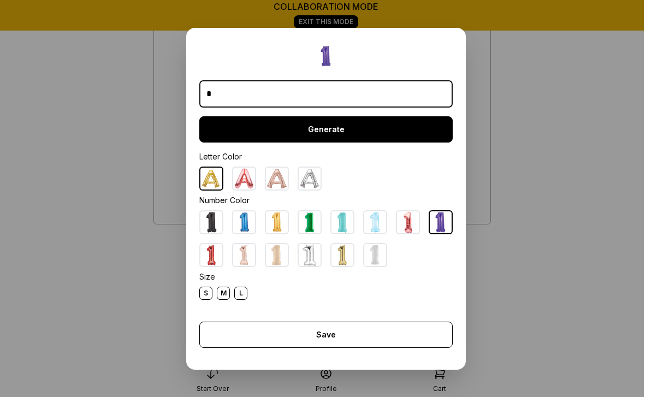
click at [325, 143] on div "Generate" at bounding box center [325, 129] width 253 height 26
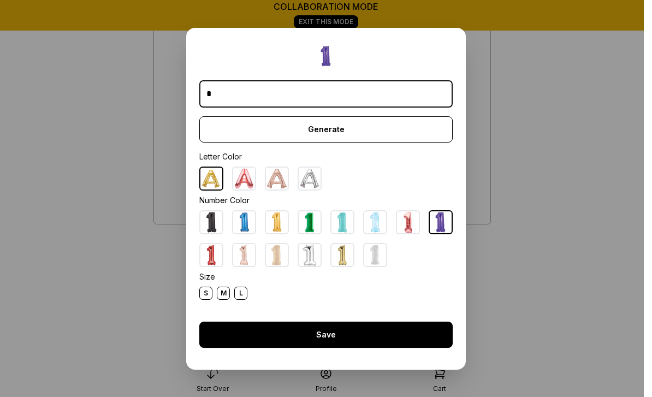
click at [325, 348] on div "Save" at bounding box center [325, 335] width 253 height 26
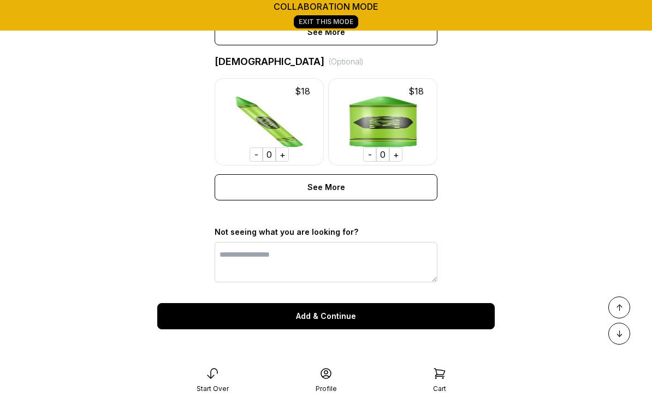
scroll to position [934, 0]
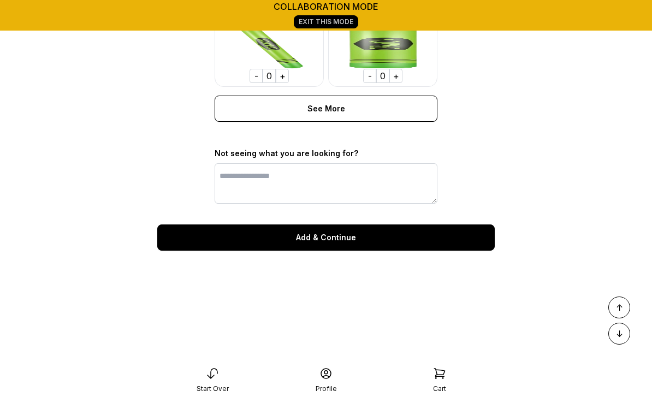
click at [346, 248] on div "Add & Continue" at bounding box center [325, 237] width 337 height 26
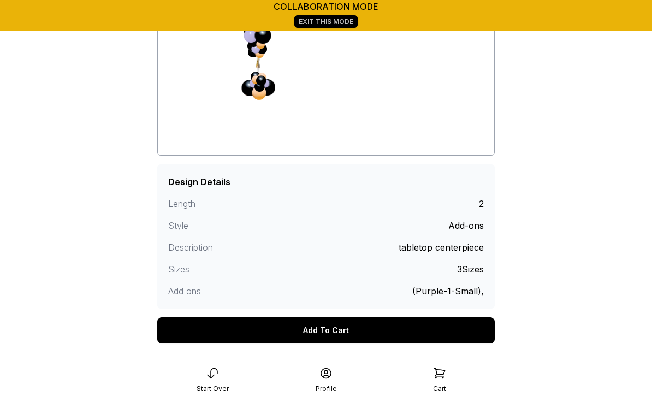
scroll to position [152, 0]
click at [347, 338] on div "Add To Cart" at bounding box center [325, 330] width 337 height 26
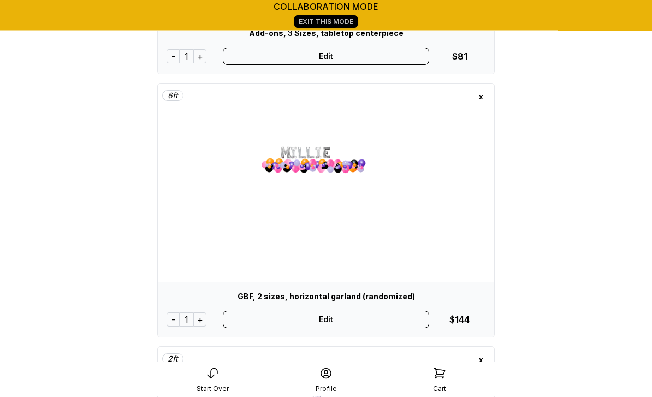
scroll to position [270, 0]
click at [342, 326] on div "Edit" at bounding box center [326, 319] width 207 height 17
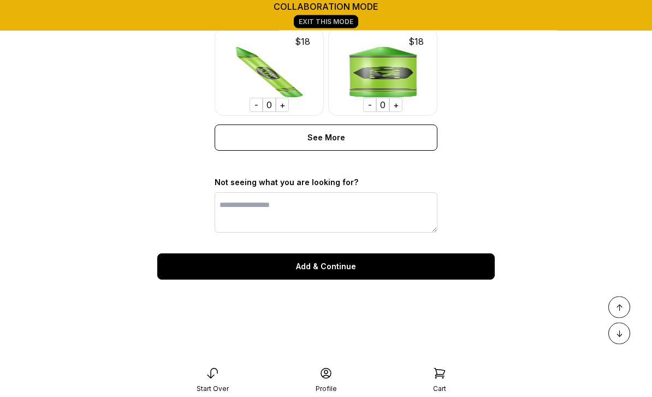
scroll to position [912, 0]
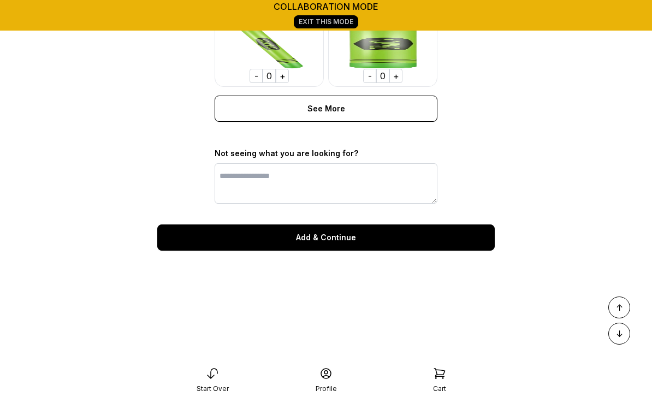
click at [351, 245] on div "Add & Continue" at bounding box center [325, 237] width 337 height 26
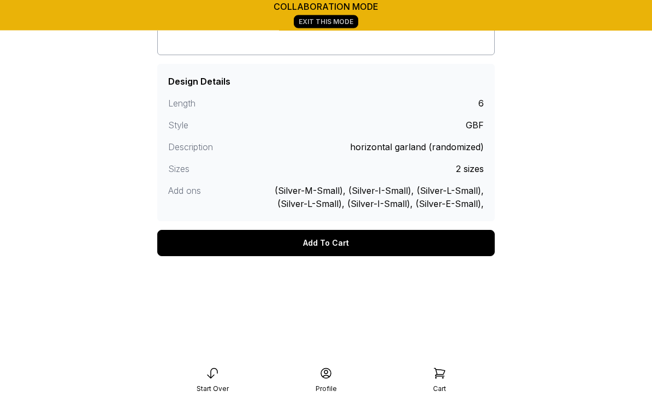
scroll to position [271, 0]
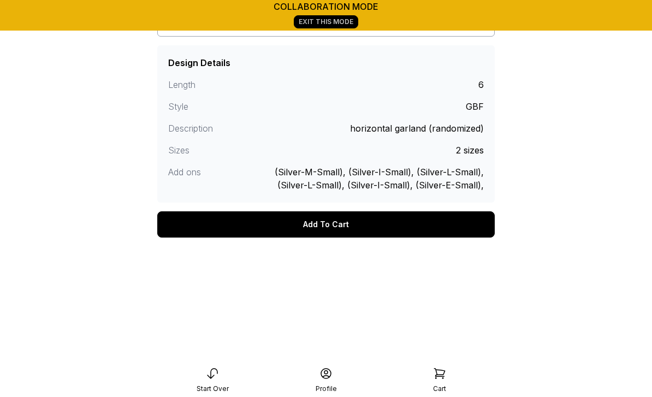
click at [345, 234] on div "Add To Cart" at bounding box center [325, 224] width 337 height 26
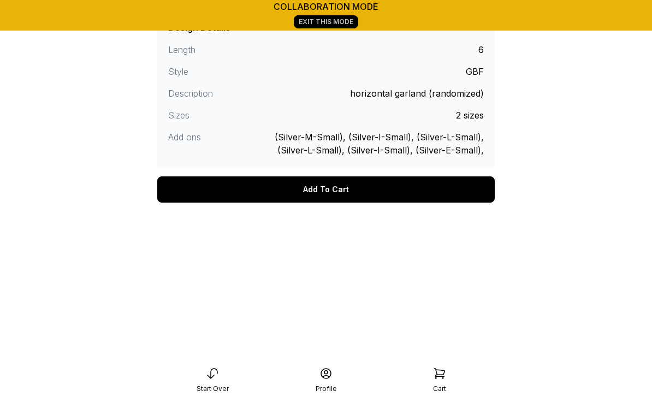
click at [357, 196] on div "Add To Cart" at bounding box center [325, 189] width 337 height 26
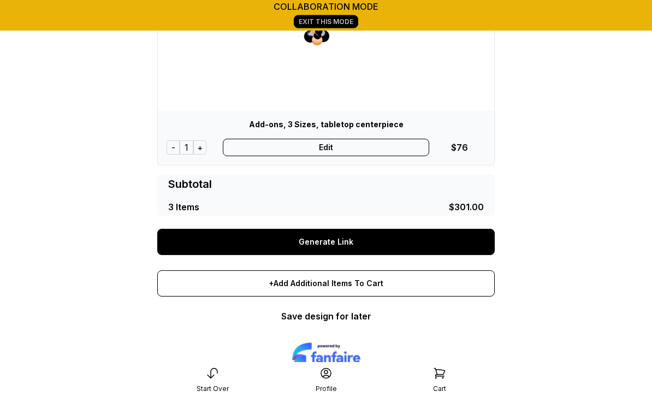
scroll to position [692, 0]
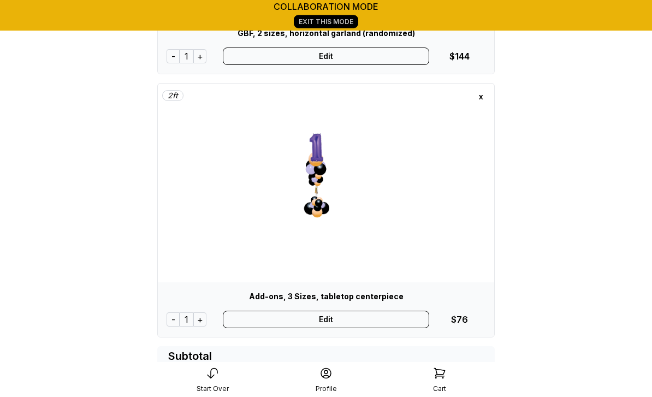
scroll to position [533, 0]
click at [331, 325] on div "Edit" at bounding box center [326, 319] width 207 height 17
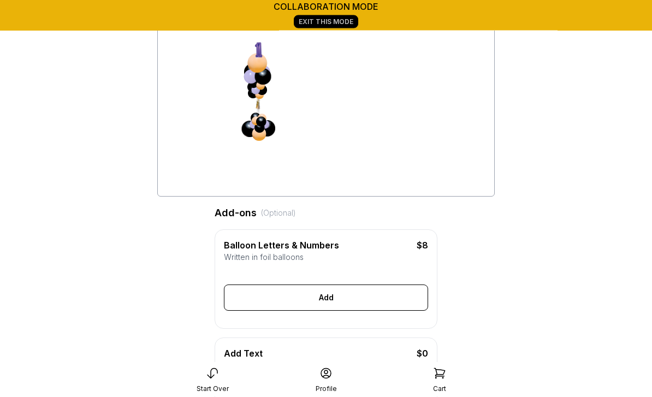
scroll to position [121, 0]
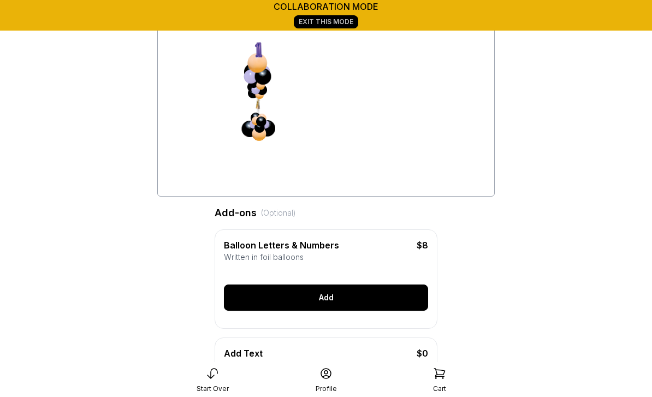
click at [334, 298] on div "Add" at bounding box center [326, 298] width 204 height 26
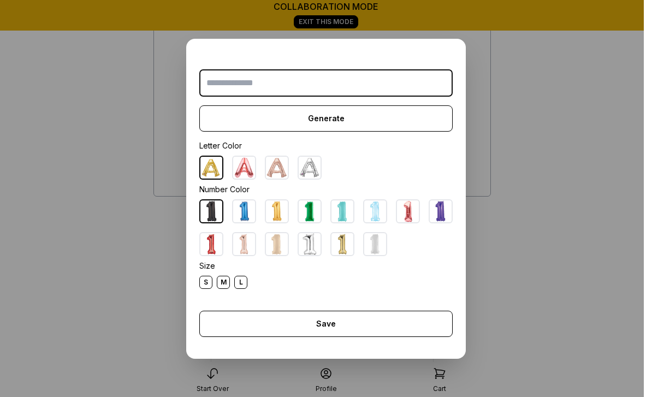
scroll to position [120, 0]
click at [447, 222] on img at bounding box center [441, 211] width 22 height 22
click at [243, 289] on div "L" at bounding box center [240, 282] width 13 height 13
click at [246, 289] on div "L" at bounding box center [240, 282] width 13 height 13
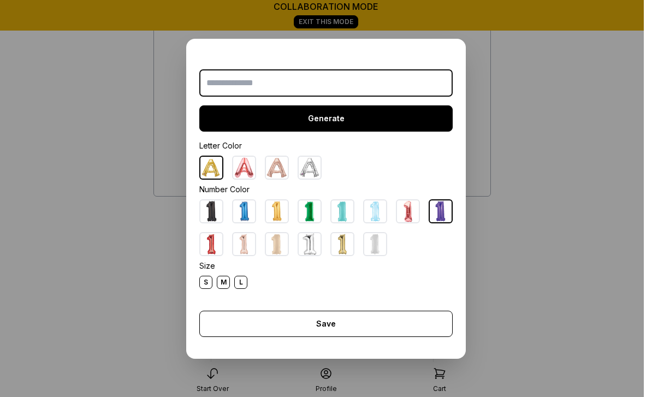
click at [315, 132] on div "Generate" at bounding box center [325, 118] width 253 height 26
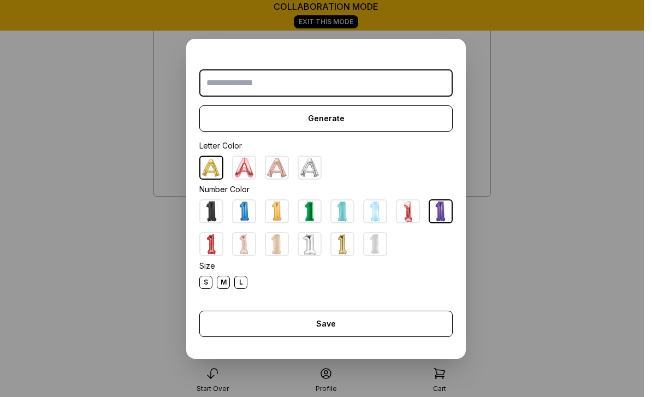
click at [231, 97] on input "text" at bounding box center [325, 82] width 253 height 27
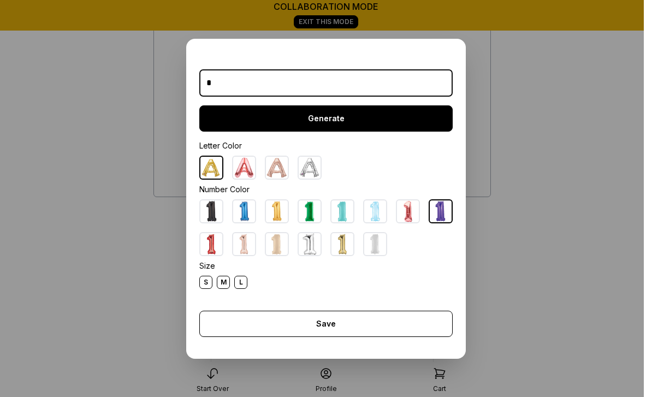
type input "*"
click at [334, 132] on div "Generate" at bounding box center [325, 118] width 253 height 26
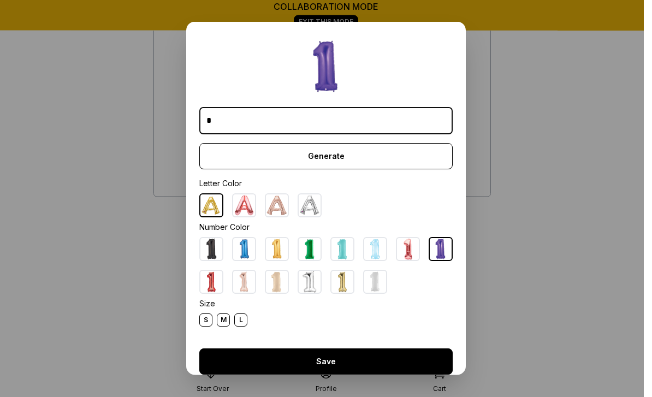
scroll to position [121, 0]
click at [328, 371] on div "Save" at bounding box center [325, 361] width 253 height 26
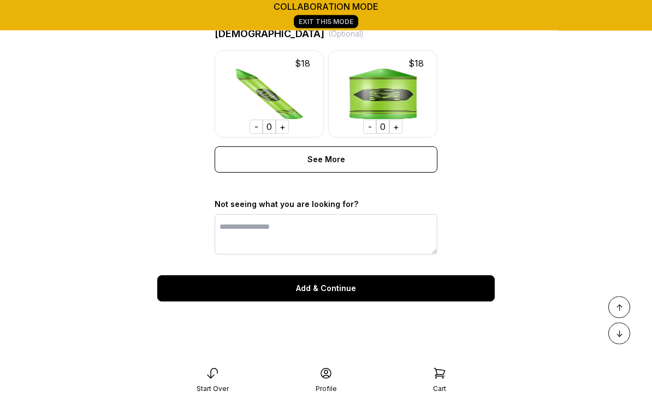
scroll to position [916, 0]
click at [339, 293] on div "Add & Continue" at bounding box center [325, 288] width 337 height 26
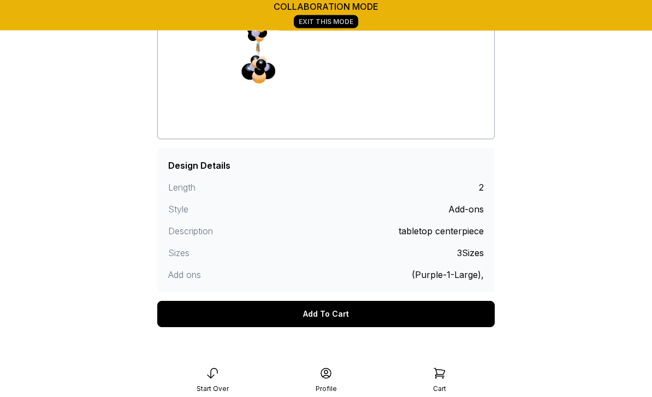
scroll to position [166, 0]
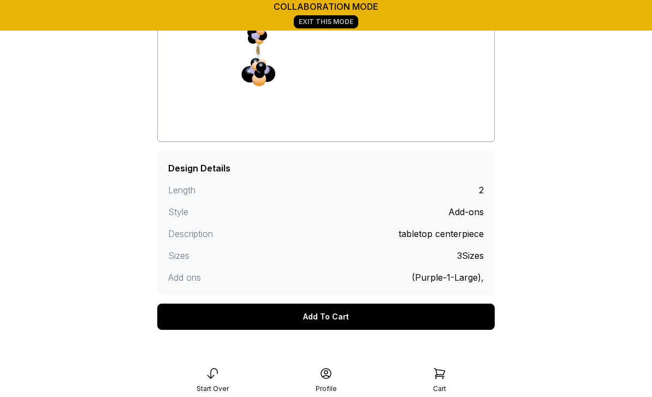
click at [340, 323] on div "Add To Cart" at bounding box center [325, 317] width 337 height 26
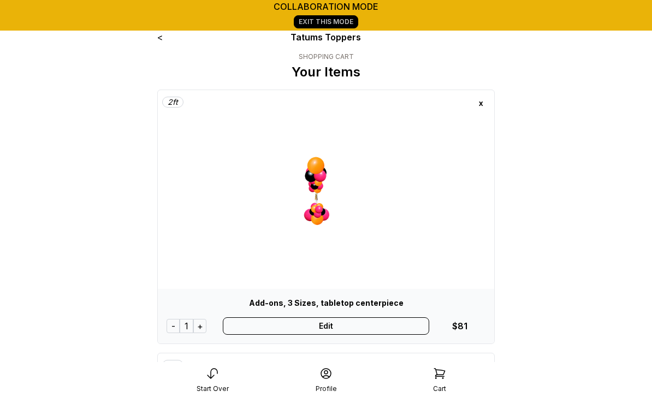
click at [337, 329] on div "Edit" at bounding box center [326, 325] width 207 height 17
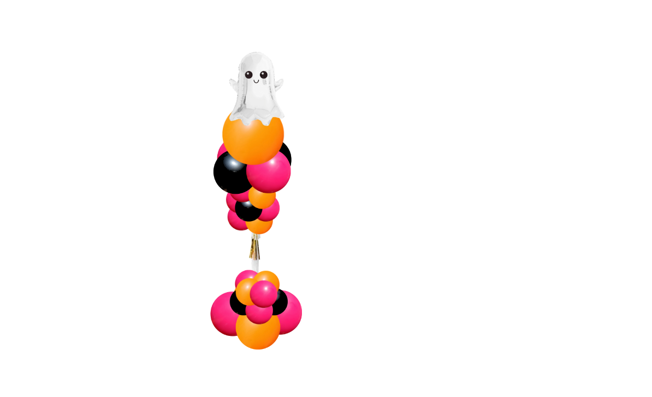
click at [169, 123] on div at bounding box center [326, 218] width 315 height 191
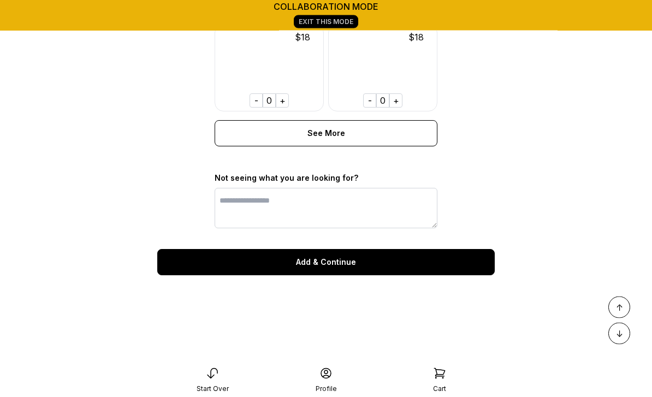
scroll to position [887, 0]
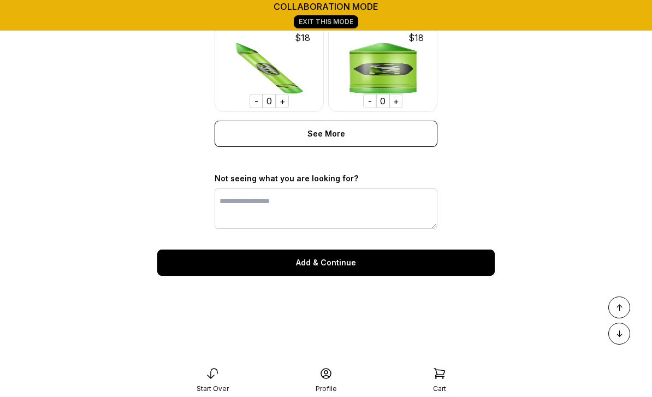
click at [337, 271] on div "Add & Continue" at bounding box center [325, 263] width 337 height 26
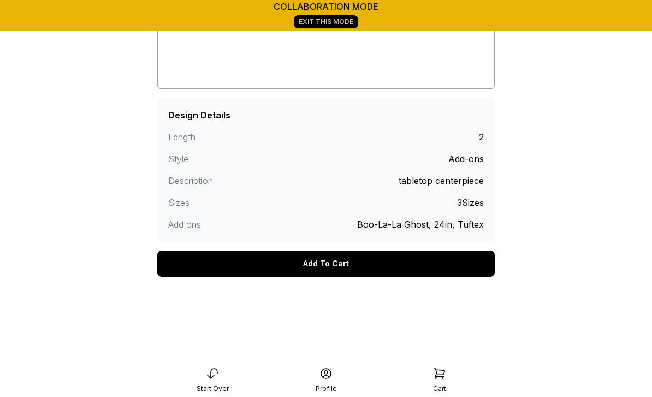
scroll to position [258, 0]
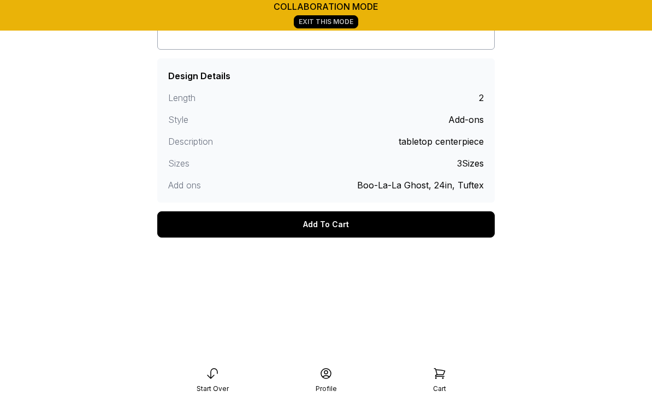
click at [352, 234] on div "Add To Cart" at bounding box center [325, 224] width 337 height 26
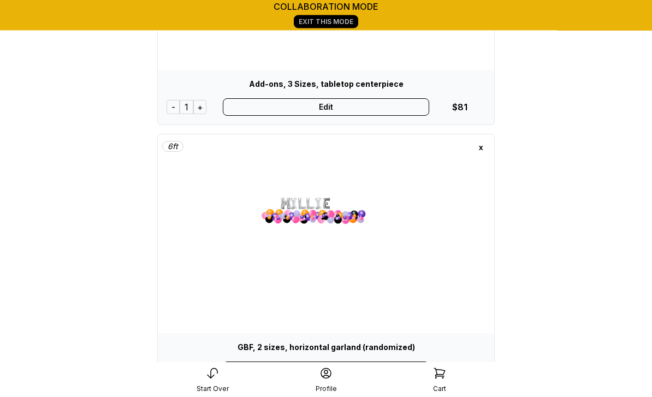
scroll to position [219, 0]
click at [329, 376] on div "Edit" at bounding box center [326, 369] width 207 height 17
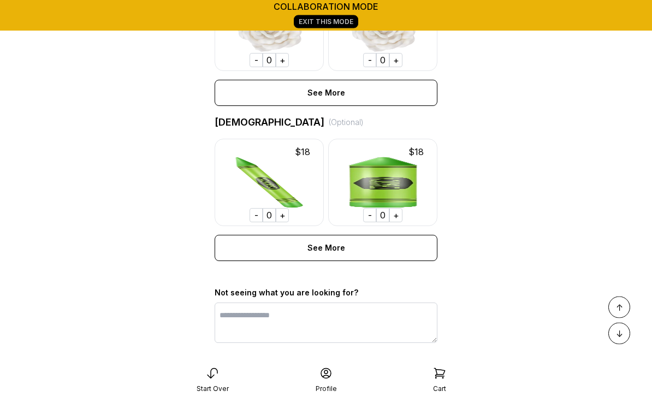
scroll to position [775, 0]
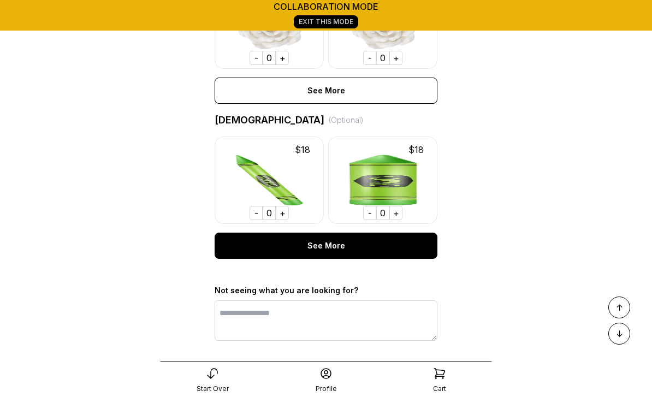
click at [324, 243] on div "See More" at bounding box center [326, 246] width 223 height 26
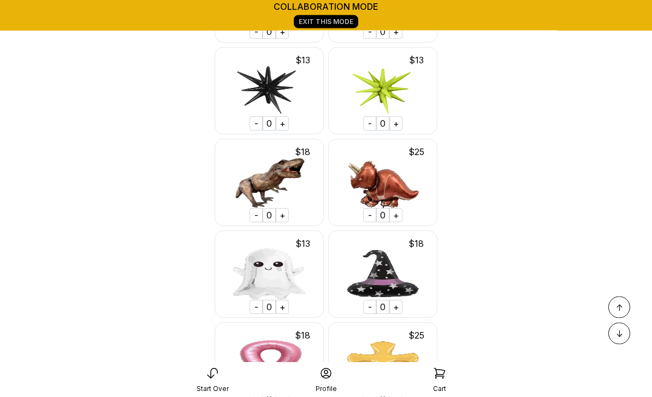
scroll to position [18205, 0]
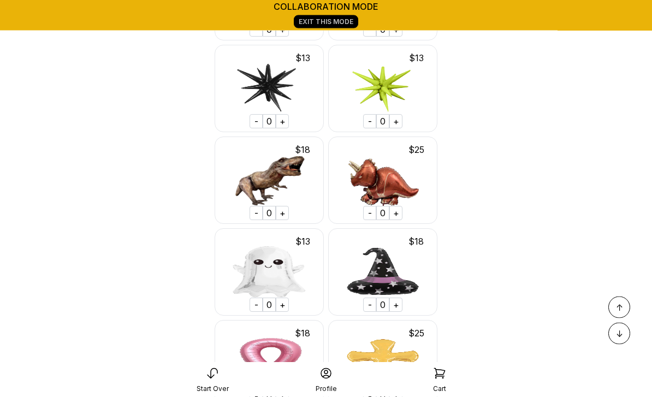
click at [288, 298] on div "+" at bounding box center [282, 305] width 13 height 14
click at [283, 298] on div "+" at bounding box center [282, 305] width 13 height 14
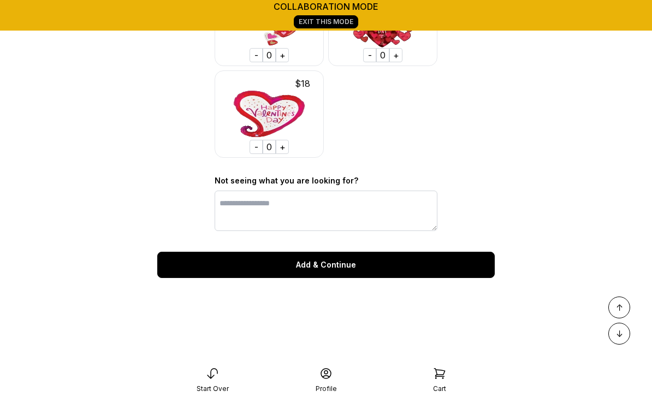
scroll to position [21403, 0]
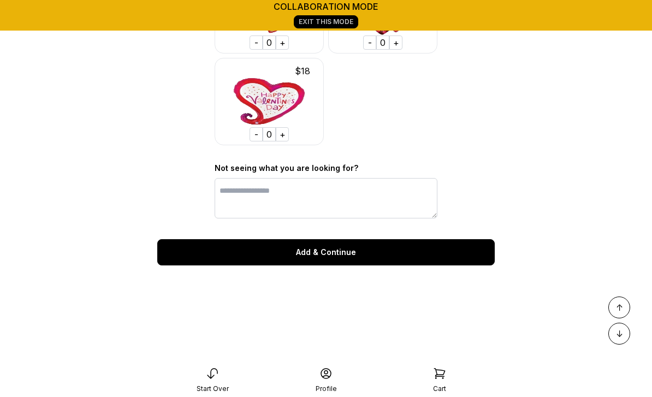
click at [343, 240] on div "Add & Continue" at bounding box center [325, 252] width 337 height 26
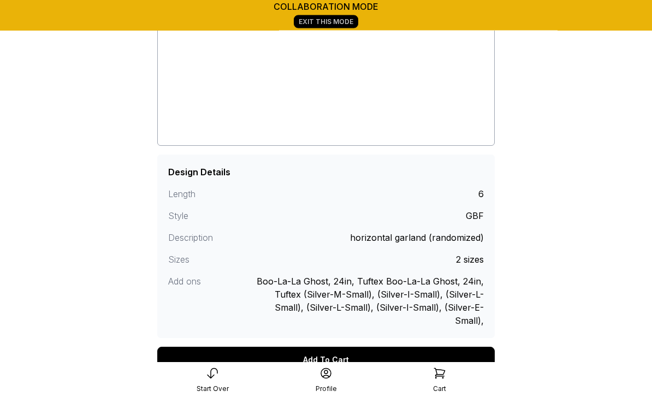
scroll to position [162, 0]
click at [335, 348] on div "Add To Cart" at bounding box center [325, 360] width 337 height 26
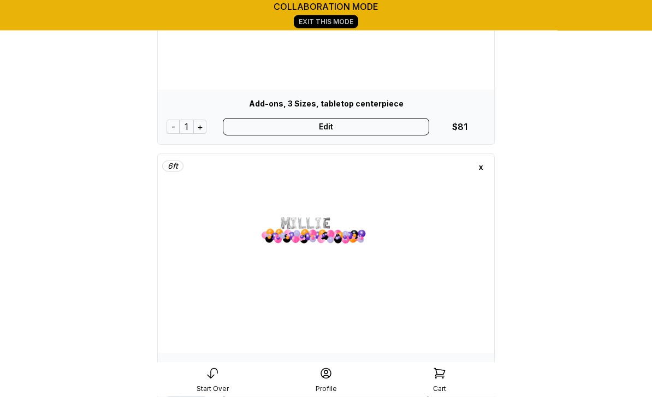
scroll to position [187, 0]
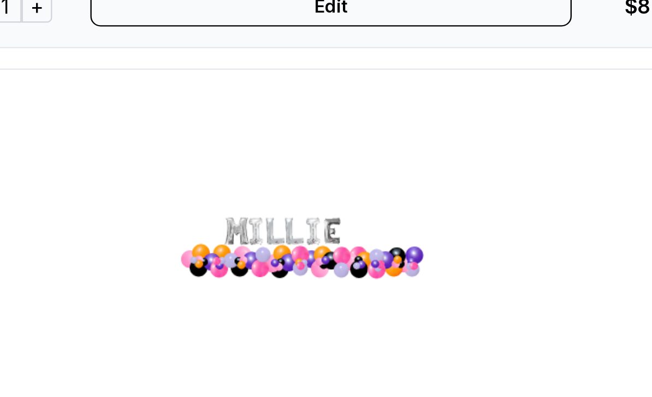
click at [244, 193] on img at bounding box center [326, 275] width 164 height 164
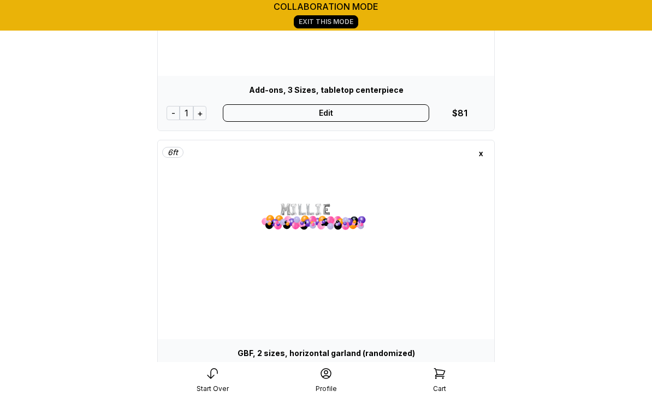
scroll to position [259, 0]
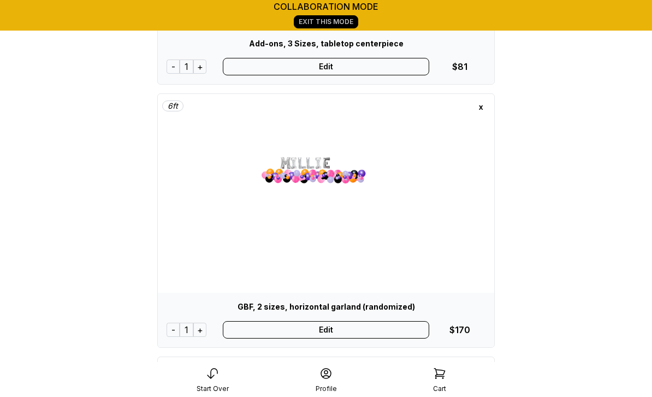
click at [335, 333] on div "Edit" at bounding box center [326, 329] width 207 height 17
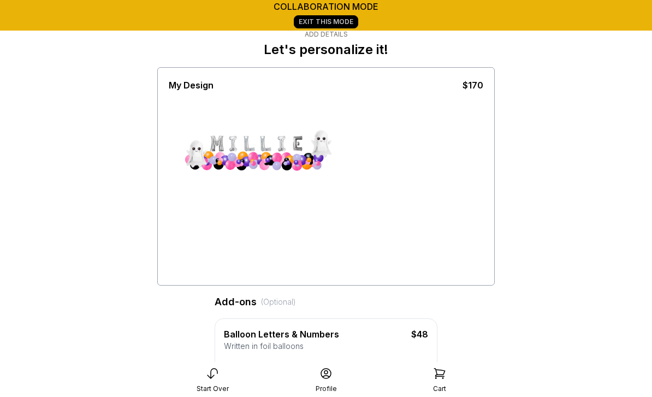
scroll to position [31, 0]
